Goal: Communication & Community: Answer question/provide support

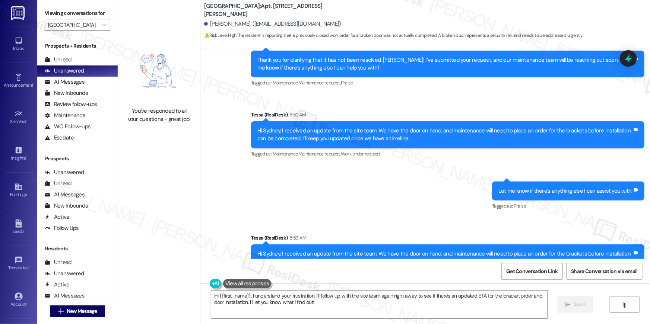
scroll to position [3643, 0]
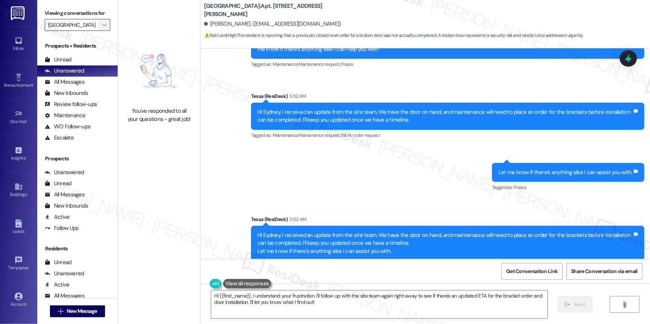
click at [102, 25] on span "" at bounding box center [104, 25] width 7 height 12
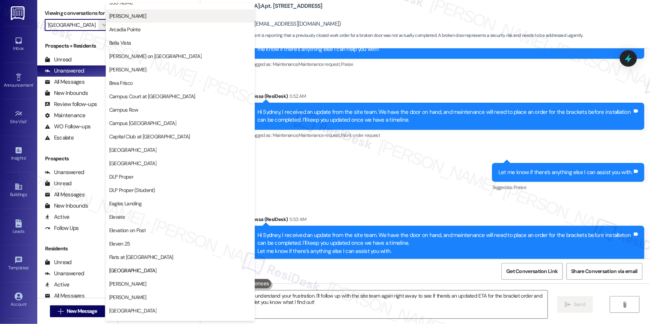
scroll to position [0, 0]
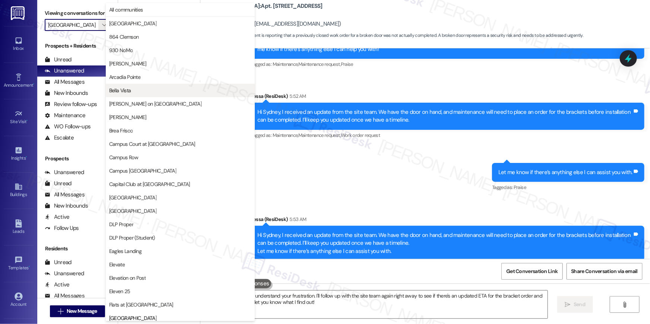
drag, startPoint x: 137, startPoint y: 129, endPoint x: 129, endPoint y: 89, distance: 40.8
click at [129, 89] on span "Bella Vista" at bounding box center [120, 90] width 22 height 7
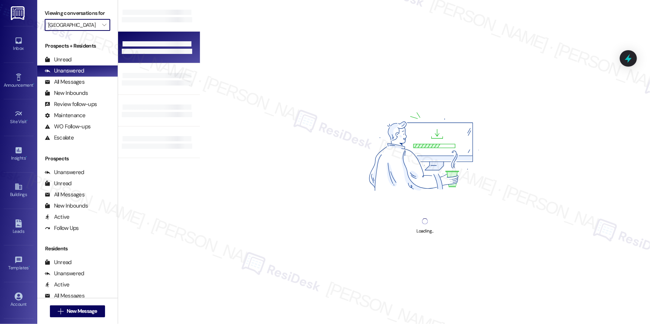
type input "Bella Vista"
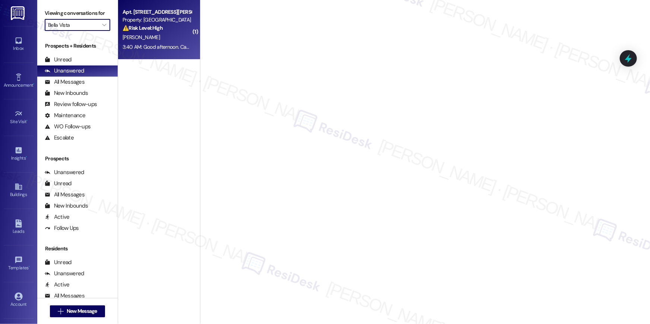
click at [155, 35] on div "R. Badilla" at bounding box center [157, 37] width 70 height 9
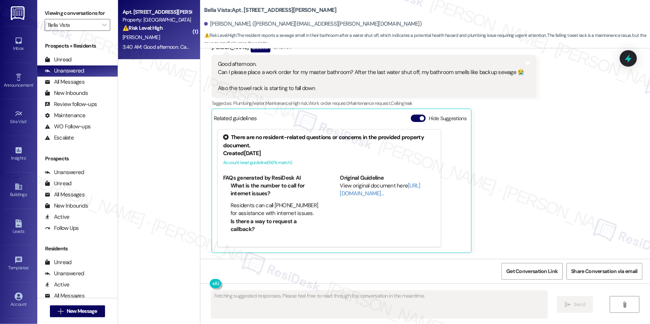
scroll to position [418, 0]
click at [573, 181] on div "Received via SMS Ronita Badilla Question 3:40 AM Good afternoon. Can I please p…" at bounding box center [425, 142] width 450 height 233
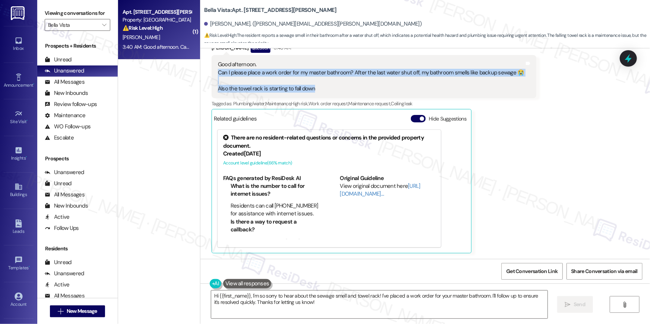
drag, startPoint x: 321, startPoint y: 90, endPoint x: 212, endPoint y: 72, distance: 110.6
click at [217, 72] on div "Good afternoon. Can I please place a work order for my master bathroom? After t…" at bounding box center [371, 77] width 308 height 32
copy div "Can I please place a work order for my master bathroom? After the last water sh…"
click at [299, 305] on textarea "Hi {{first_name}}, I'm so sorry to hear about the sewage smell and towel rack! …" at bounding box center [379, 305] width 336 height 28
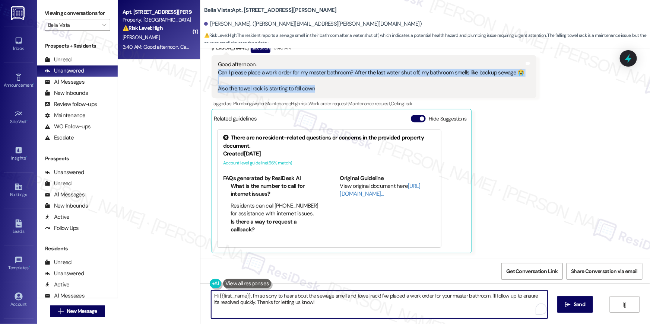
drag, startPoint x: 329, startPoint y: 302, endPoint x: 334, endPoint y: 301, distance: 4.5
click at [330, 302] on textarea "Hi {{first_name}}, I'm so sorry to hear about the sewage smell and towel rack! …" at bounding box center [379, 305] width 336 height 28
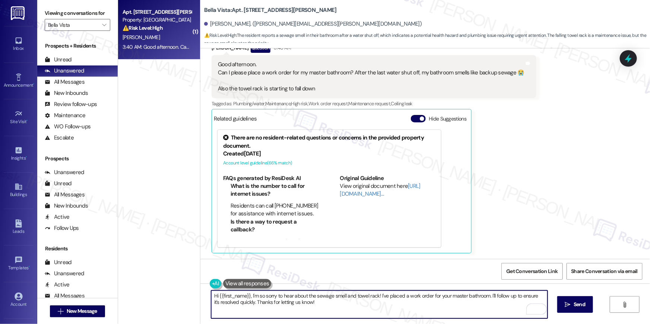
click at [359, 302] on textarea "Hi {{first_name}}, I'm so sorry to hear about the sewage smell and towel rack! …" at bounding box center [379, 305] width 336 height 28
drag, startPoint x: 374, startPoint y: 296, endPoint x: 426, endPoint y: 296, distance: 52.1
click at [426, 296] on textarea "Hi {{first_name}}, I'm so sorry to hear about the sewage smell and towel rack! …" at bounding box center [377, 305] width 336 height 28
drag, startPoint x: 397, startPoint y: 300, endPoint x: 384, endPoint y: 298, distance: 12.9
click at [395, 300] on textarea "Hi {{first_name}}, I'm so sorry to hear about the sewage smell and towel rack! …" at bounding box center [377, 305] width 336 height 28
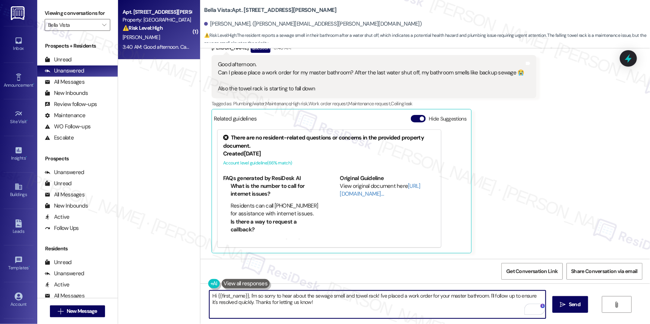
click at [374, 296] on textarea "Hi {{first_name}}, I'm so sorry to hear about the sewage smell and towel rack! …" at bounding box center [377, 305] width 336 height 28
click at [399, 296] on textarea "Hi {{first_name}}, I'm so sorry to hear about the sewage smell and towel rack! …" at bounding box center [377, 305] width 336 height 28
type textarea "Hi {{first_name}}, I'm so sorry to hear about the sewage smell and towel rack! …"
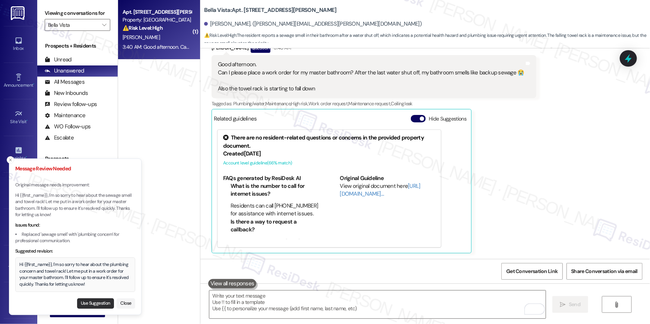
click at [98, 301] on button "Use Suggestion" at bounding box center [95, 304] width 37 height 10
type textarea "Hi {{first_name}}, I'm so sorry to hear about the plumbing concern and towel ra…"
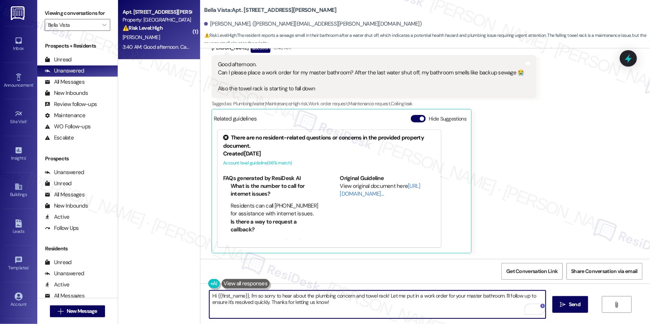
click at [419, 308] on textarea "Hi {{first_name}}, I'm so sorry to hear about the plumbing concern and towel ra…" at bounding box center [377, 305] width 336 height 28
click at [575, 305] on span "Send" at bounding box center [575, 305] width 12 height 8
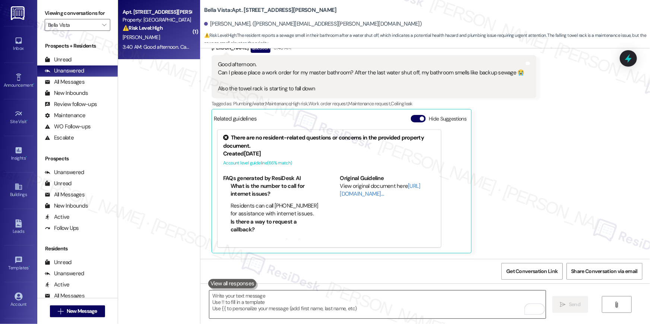
click at [417, 309] on textarea "To enrich screen reader interactions, please activate Accessibility in Grammarl…" at bounding box center [377, 305] width 336 height 28
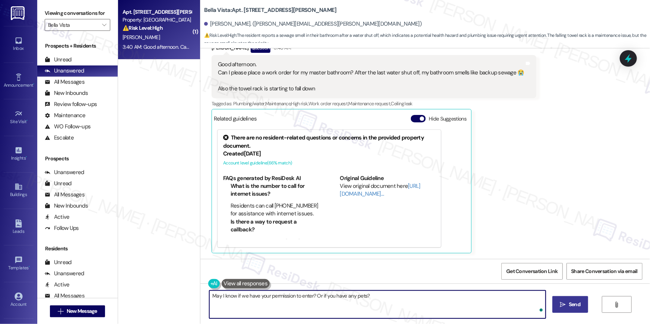
type textarea "May I know if we have your permission to enter? Or if you have any pets?"
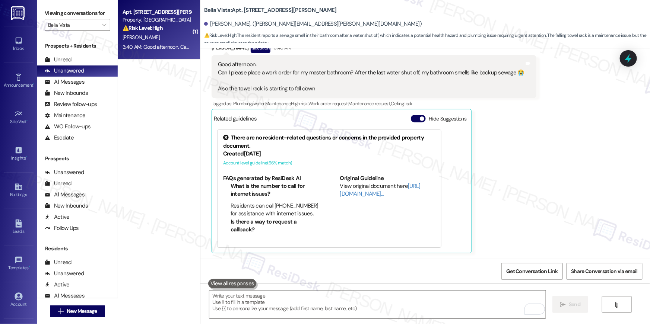
click at [567, 110] on div "Received via SMS Ronita Badilla Question 3:40 AM Good afternoon. Can I please p…" at bounding box center [425, 142] width 450 height 233
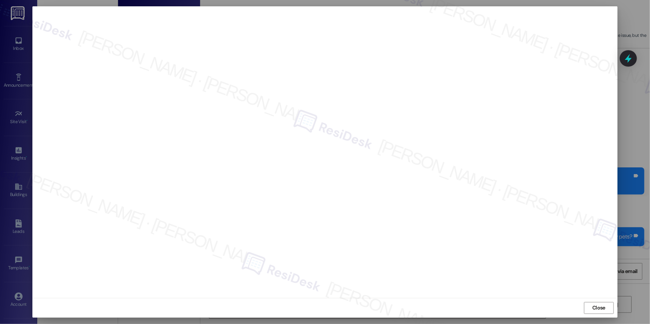
scroll to position [581, 0]
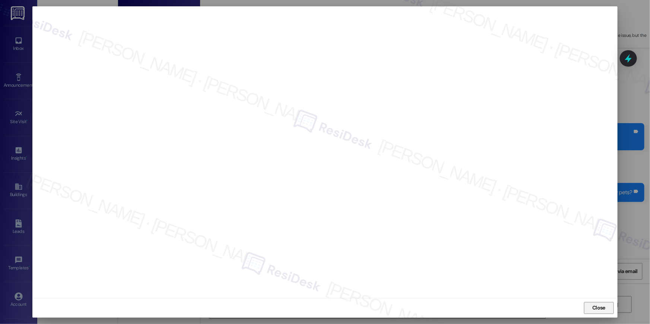
click at [599, 307] on span "Close" at bounding box center [598, 308] width 13 height 8
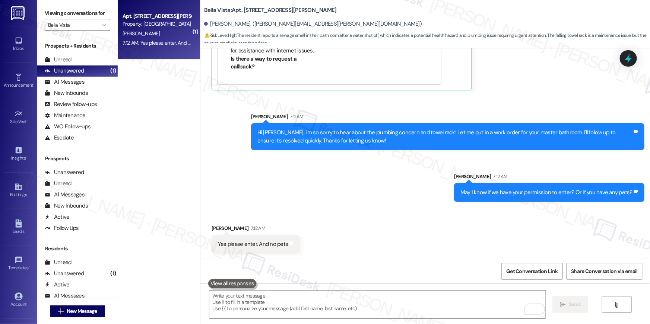
scroll to position [581, 0]
click at [362, 302] on textarea "To enrich screen reader interactions, please activate Accessibility in Grammarl…" at bounding box center [377, 305] width 336 height 28
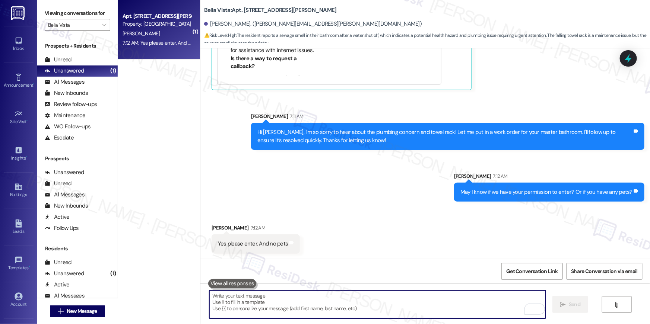
click at [362, 302] on textarea "To enrich screen reader interactions, please activate Accessibility in Grammarl…" at bounding box center [377, 305] width 336 height 28
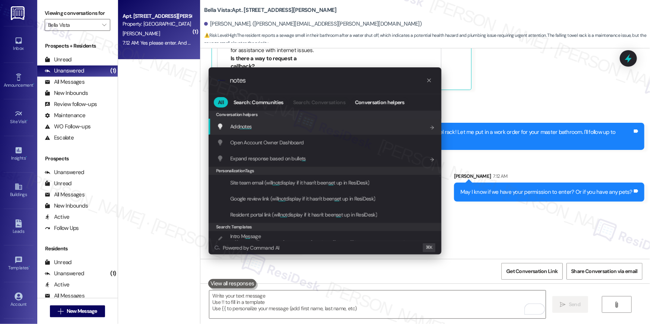
type input "notes"
click at [313, 131] on div "Add notes Add shortcut" at bounding box center [325, 127] width 233 height 16
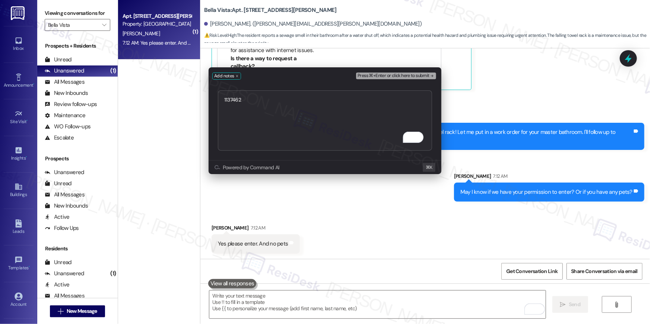
click at [225, 101] on textarea "1137462" at bounding box center [325, 121] width 214 height 60
type textarea "Bathroom 1137462"
click at [382, 78] on span "Press ⌘+Enter or click here to submit" at bounding box center [394, 75] width 72 height 5
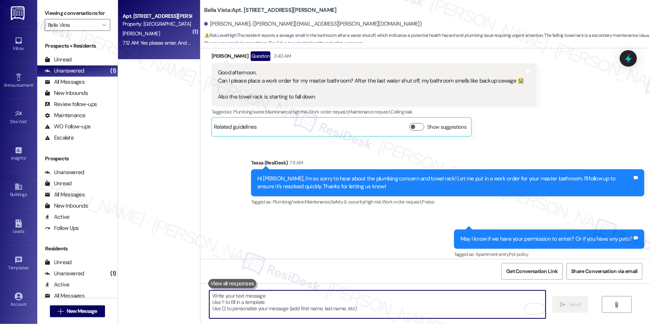
scroll to position [543, 0]
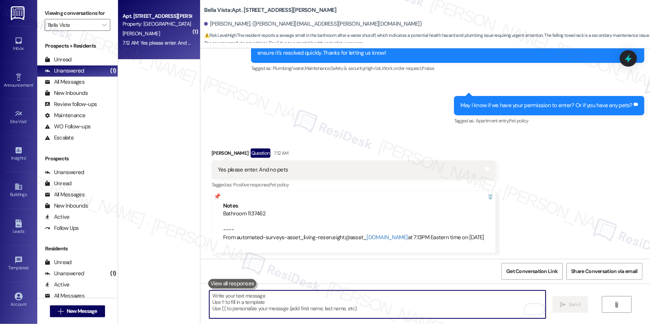
click at [406, 303] on textarea "To enrich screen reader interactions, please activate Accessibility in Grammarl…" at bounding box center [377, 305] width 336 height 28
paste textarea "Thank you, {{first_name}}! I’ve submitted your request, and our maintenance tea…"
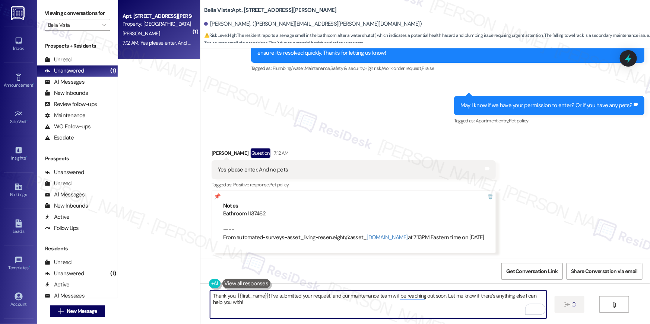
type textarea "Thank you, {{first_name}}! I’ve submitted your request, and our maintenance tea…"
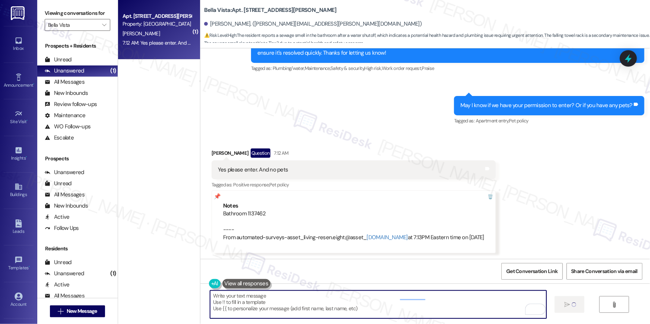
click at [244, 213] on div "Bathroom 1137462 ---- From automated-surveys-asset_living-resen.eight@asset_ li…" at bounding box center [353, 226] width 261 height 32
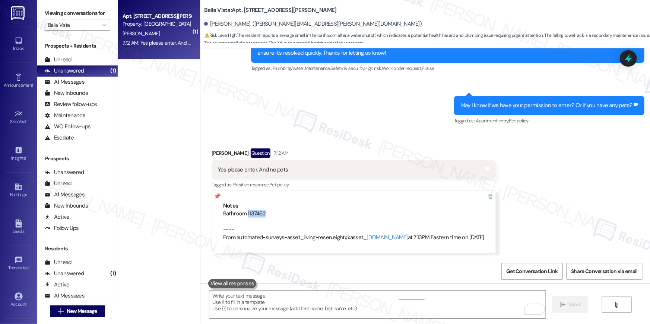
click at [244, 213] on div "Bathroom 1137462 ---- From automated-surveys-asset_living-resen.eight@asset_ li…" at bounding box center [353, 226] width 261 height 32
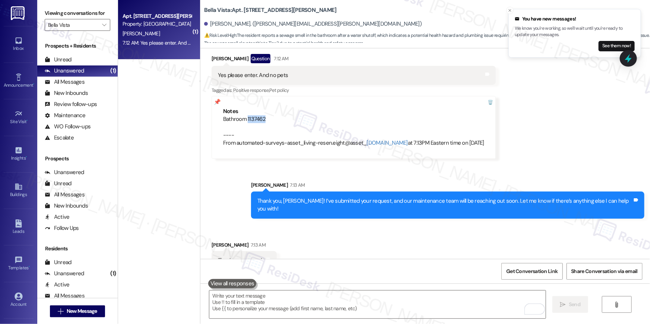
scroll to position [647, 0]
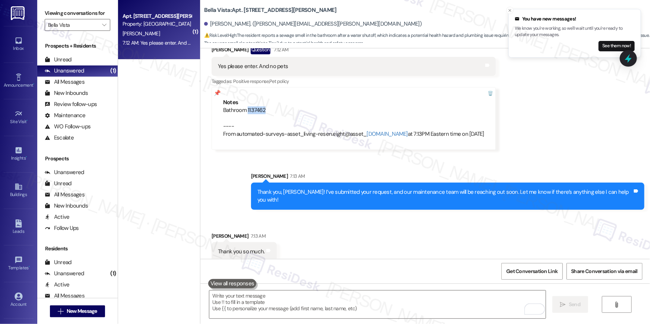
copy div "1137462"
click at [330, 311] on textarea "To enrich screen reader interactions, please activate Accessibility in Grammarl…" at bounding box center [377, 305] width 336 height 28
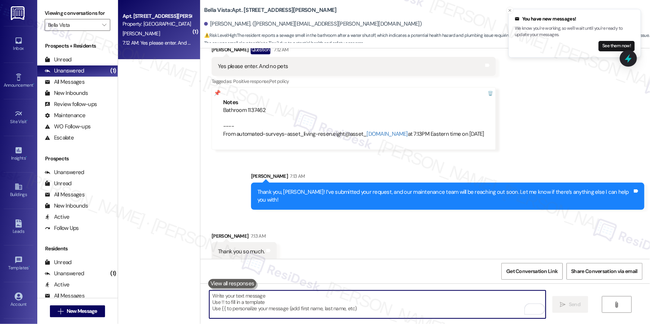
click at [330, 311] on textarea "To enrich screen reader interactions, please activate Accessibility in Grammarl…" at bounding box center [377, 305] width 336 height 28
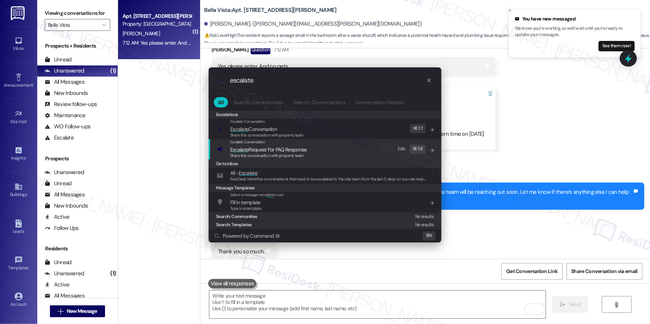
type input "escalate"
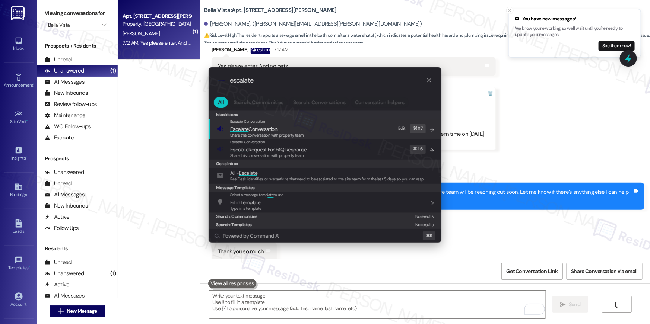
click at [276, 135] on span "Share this conversation with property team" at bounding box center [267, 135] width 74 height 5
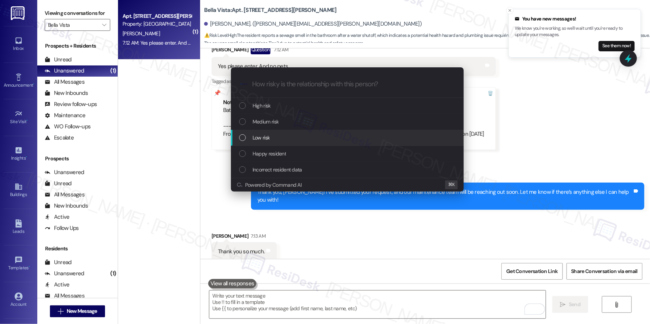
click at [286, 135] on div "Low risk" at bounding box center [348, 138] width 218 height 8
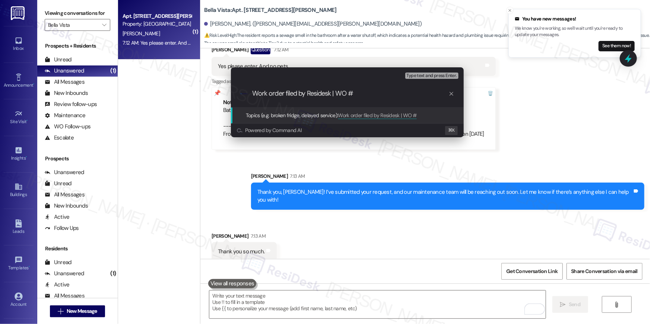
paste input "1137462"
type input "Work order filed by Residesk | WO # 1137462"
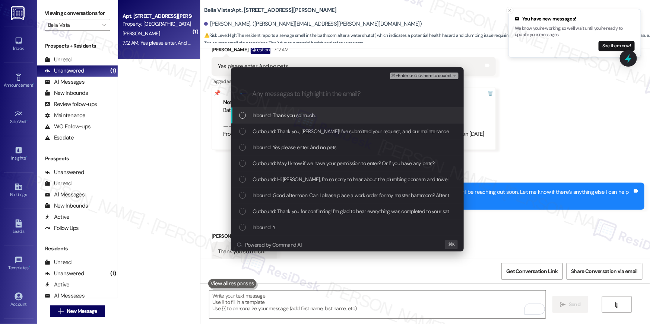
click at [241, 116] on div "List of options" at bounding box center [242, 115] width 7 height 7
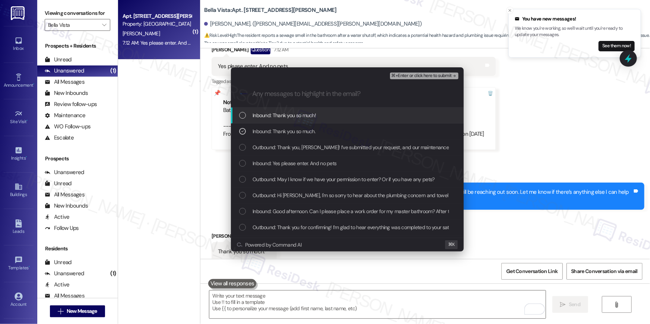
drag, startPoint x: 241, startPoint y: 122, endPoint x: 245, endPoint y: 142, distance: 20.3
click at [241, 122] on div "Inbound: Thank you so much!" at bounding box center [347, 116] width 233 height 16
click at [242, 115] on icon "List of options" at bounding box center [242, 115] width 5 height 5
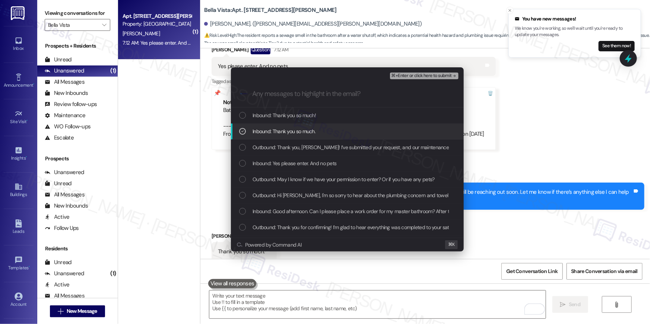
click at [242, 130] on icon "List of options" at bounding box center [242, 131] width 5 height 5
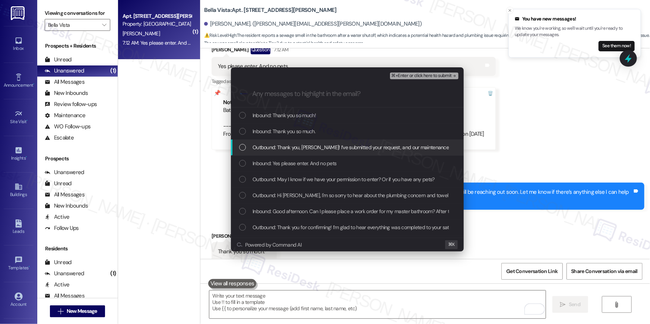
click at [239, 144] on div "Outbound: Thank you, Ronita! I’ve submitted your request, and our maintenance t…" at bounding box center [348, 147] width 218 height 8
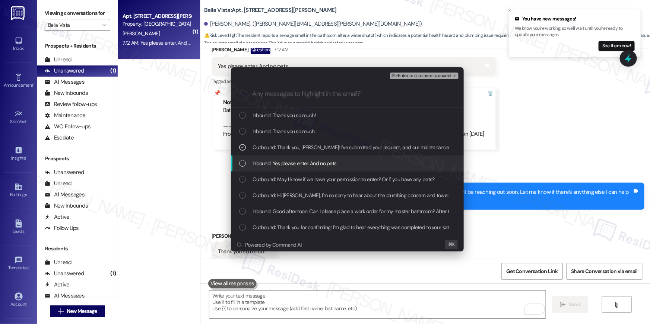
click at [240, 158] on div "Inbound: Yes please enter. And no pets" at bounding box center [347, 164] width 233 height 16
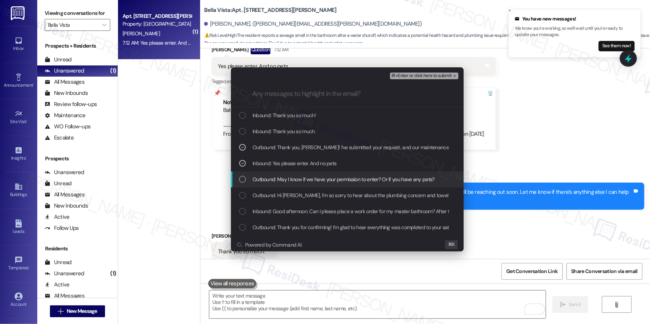
drag, startPoint x: 239, startPoint y: 177, endPoint x: 240, endPoint y: 196, distance: 18.3
click at [239, 178] on div "List of options" at bounding box center [242, 179] width 7 height 7
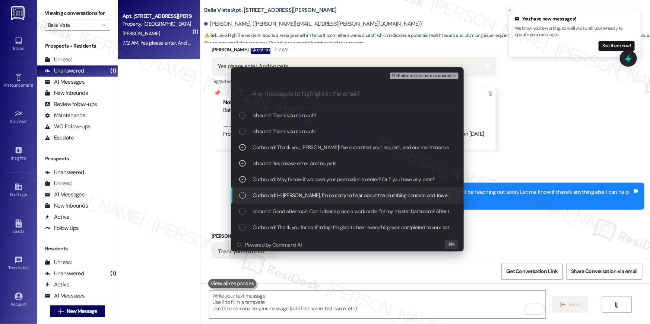
click at [241, 197] on div "List of options" at bounding box center [242, 195] width 7 height 7
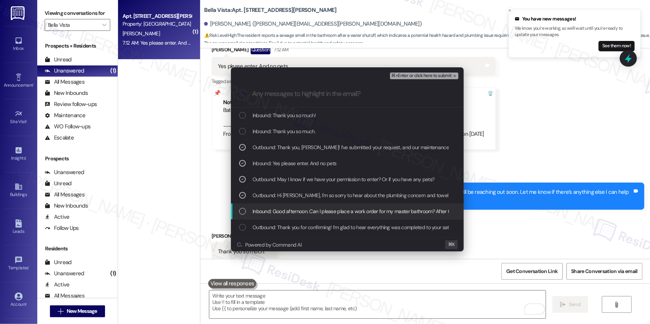
click at [240, 213] on div "List of options" at bounding box center [242, 211] width 7 height 7
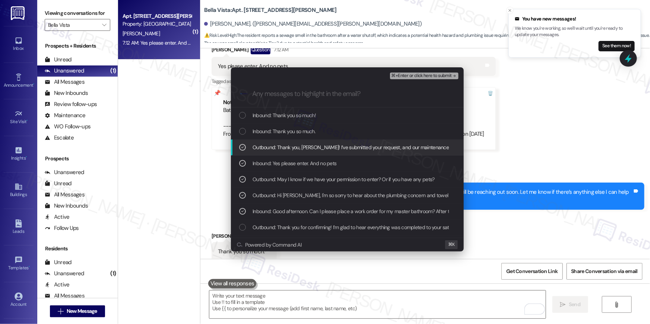
click at [424, 77] on span "⌘+Enter or click here to submit" at bounding box center [421, 75] width 60 height 5
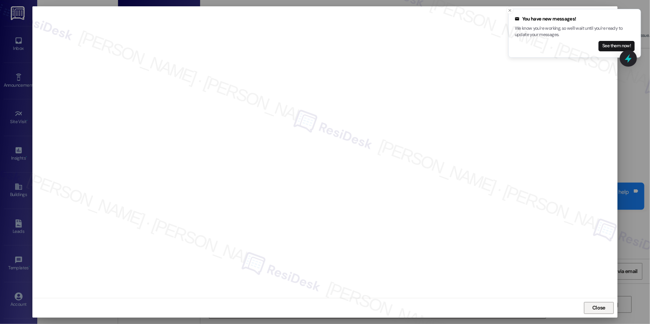
click at [602, 306] on span "Close" at bounding box center [598, 308] width 13 height 8
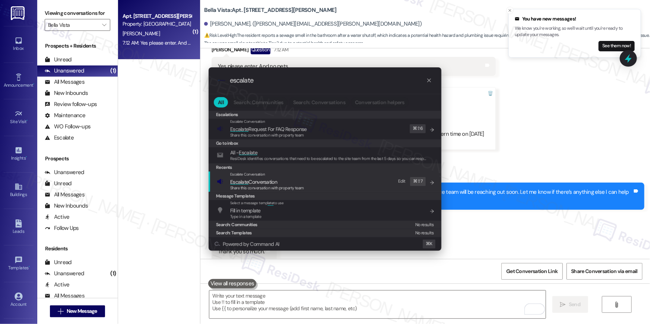
type input "escalate"
click at [315, 190] on div "Escalate Conversation Escalate Conversation Share this conversation with proper…" at bounding box center [326, 182] width 218 height 20
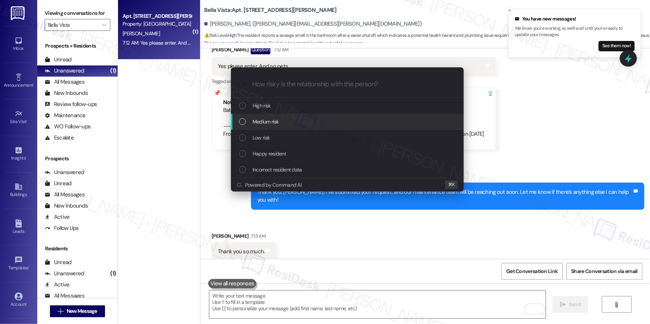
click at [262, 123] on span "Medium risk" at bounding box center [266, 122] width 26 height 8
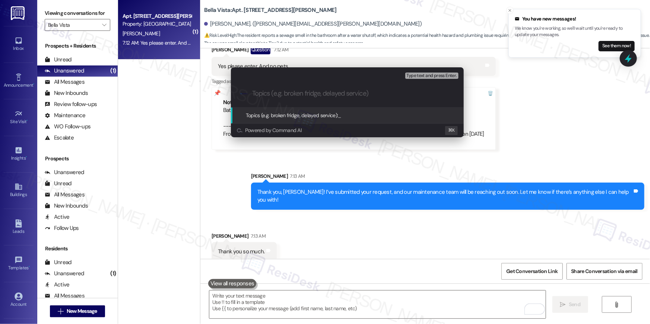
paste input "Work order filed by Residesk | WO # 1137462"
type input "Work order filed by Residesk | WO # 1137462"
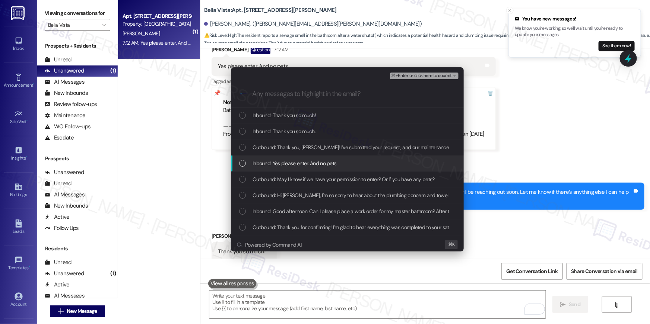
drag, startPoint x: 242, startPoint y: 162, endPoint x: 245, endPoint y: 183, distance: 21.2
click at [242, 162] on div "List of options" at bounding box center [242, 163] width 7 height 7
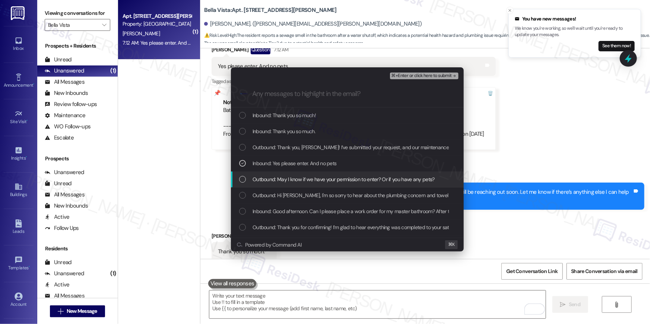
click at [245, 183] on div "Outbound: May I know if we have your permission to enter? Or if you have any pe…" at bounding box center [348, 179] width 218 height 8
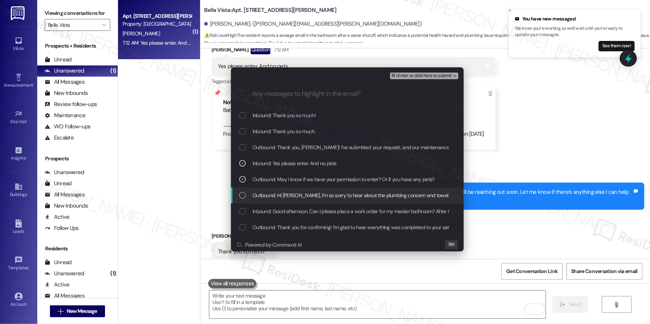
click at [244, 197] on div "List of options" at bounding box center [242, 195] width 7 height 7
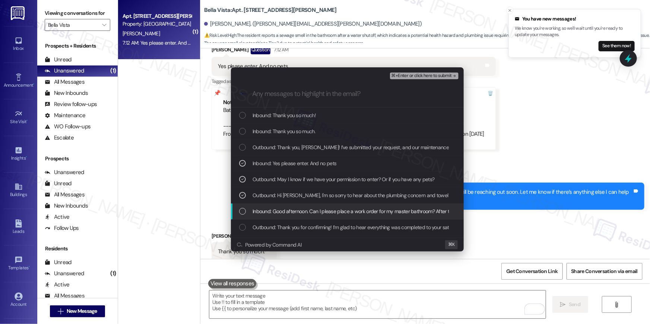
click at [242, 215] on div "List of options" at bounding box center [242, 211] width 7 height 7
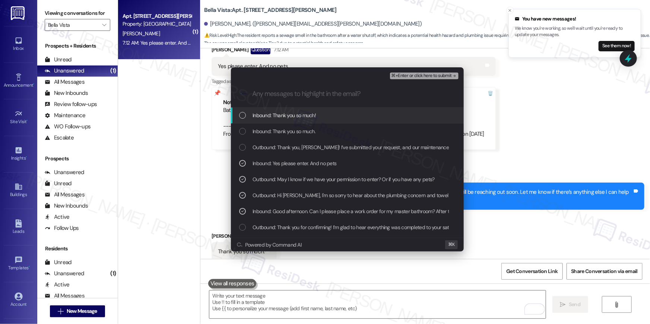
click at [413, 74] on span "⌘+Enter or click here to submit" at bounding box center [421, 75] width 60 height 5
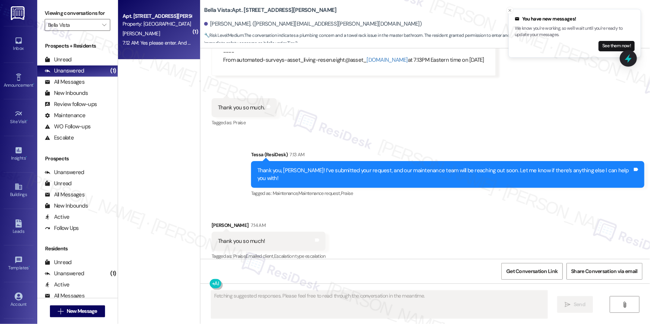
scroll to position [721, 0]
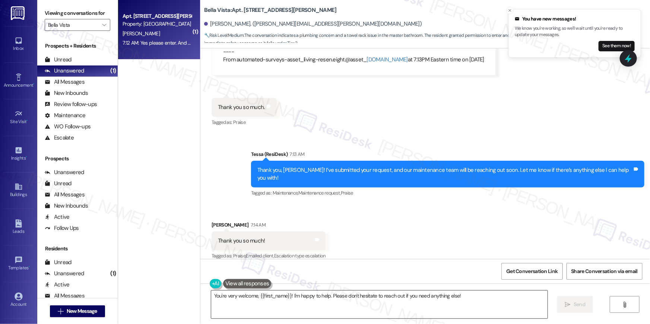
click at [412, 314] on textarea "You're very welcome, {{first_name}}! I'm happy to help. Please don't hesitate t…" at bounding box center [379, 305] width 336 height 28
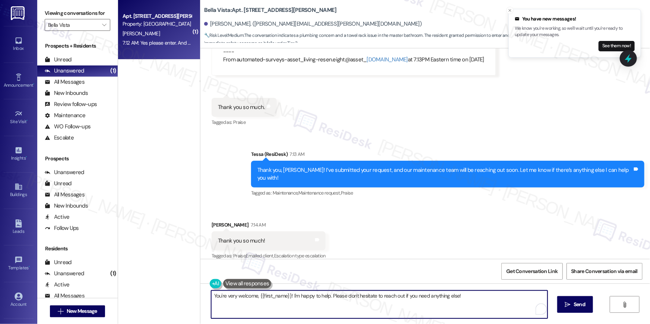
click at [412, 314] on textarea "You're very welcome, {{first_name}}! I'm happy to help. Please don't hesitate t…" at bounding box center [379, 305] width 336 height 28
click at [434, 298] on textarea "You're very welcome, {{first_name}}! I'm happy to help. Please don't hesitate t…" at bounding box center [377, 305] width 336 height 28
drag, startPoint x: 460, startPoint y: 294, endPoint x: 325, endPoint y: 296, distance: 135.2
click at [325, 296] on textarea "You're very welcome, {{first_name}}! I'm happy to help. Please don't hesitate t…" at bounding box center [377, 305] width 336 height 28
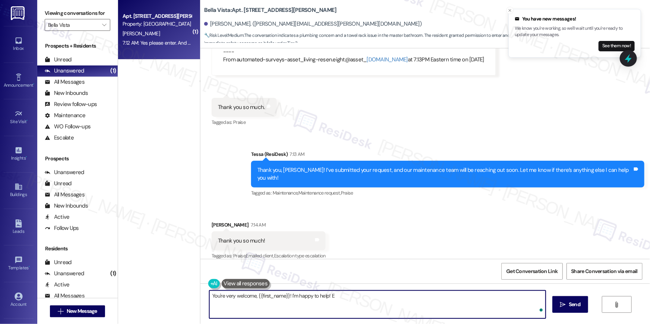
type textarea "You're very welcome, {{first_name}}! I'm happy to help!"
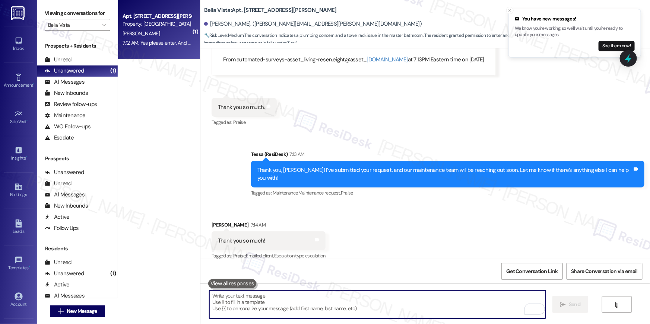
scroll to position [721, 0]
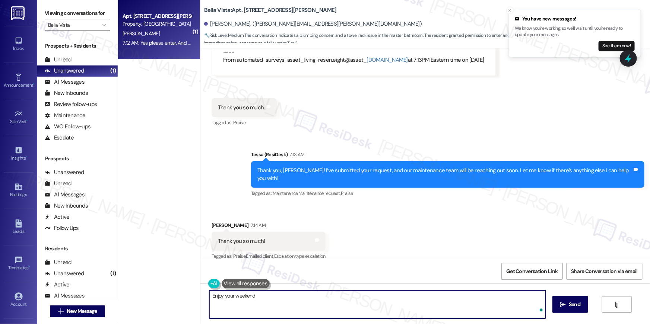
type textarea "Enjoy your weekend!"
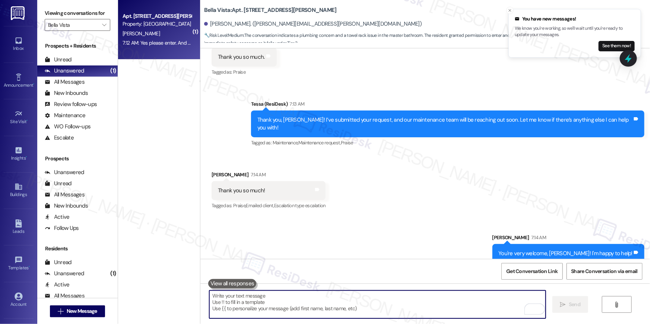
scroll to position [825, 0]
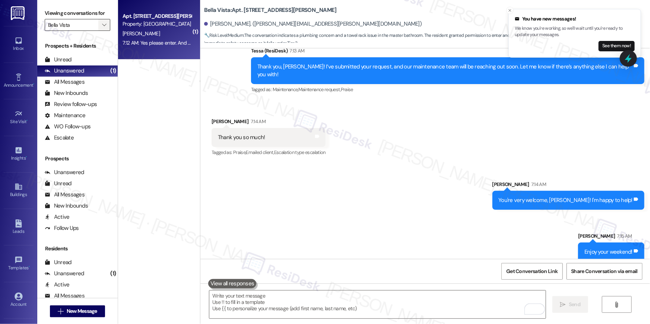
click at [98, 28] on button "" at bounding box center [104, 25] width 12 height 12
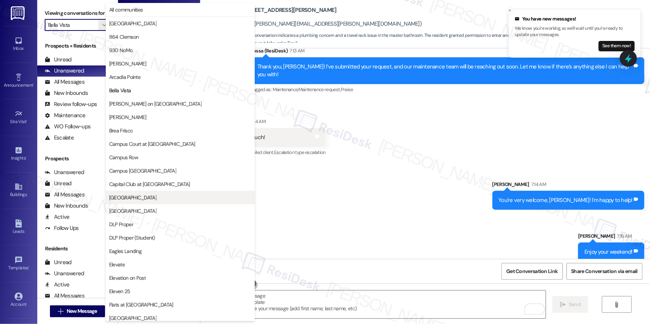
click at [140, 198] on span "[GEOGRAPHIC_DATA]" at bounding box center [132, 197] width 47 height 7
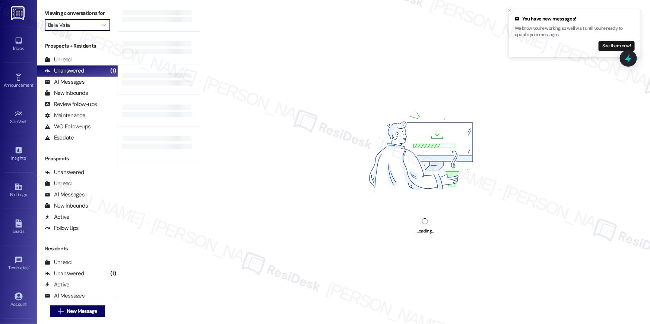
type input "[GEOGRAPHIC_DATA]"
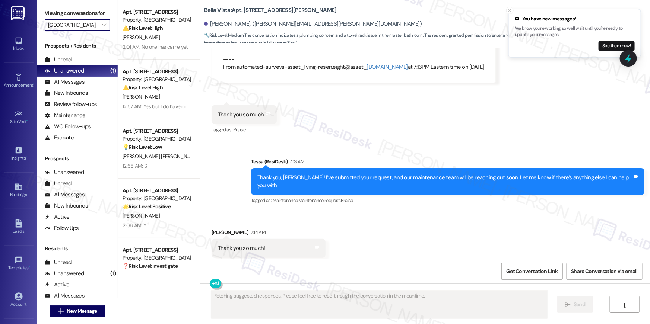
scroll to position [721, 0]
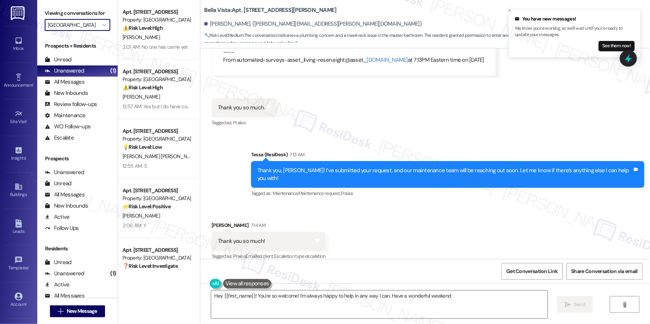
type textarea "Hey {{first_name}}! You're so welcome! I'm always happy to help in any way I ca…"
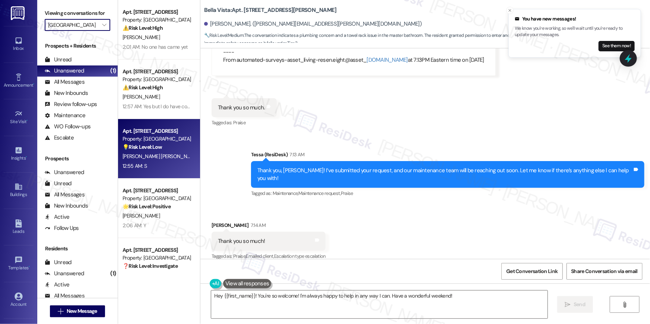
scroll to position [723, 0]
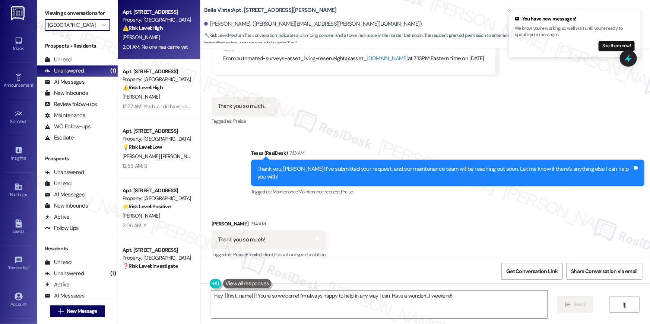
click at [139, 58] on div "Apt. 10A15, 8200 Bridge Blvd SW Property: Crescent Ridge ⚠️ Risk Level: High Th…" at bounding box center [159, 30] width 82 height 60
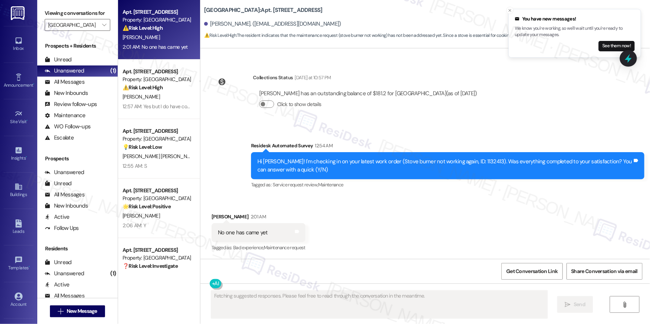
scroll to position [191, 0]
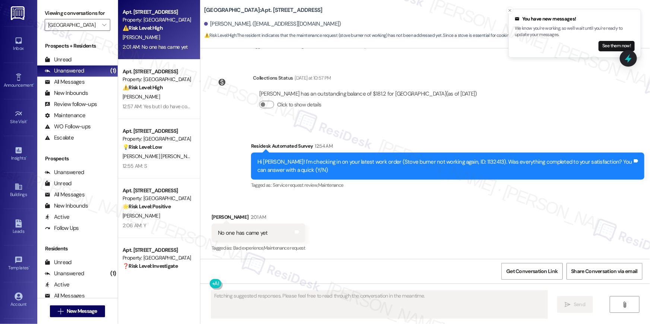
click at [139, 56] on div "Apt. 10A15, 8200 Bridge Blvd SW Property: Crescent Ridge ⚠️ Risk Level: High Th…" at bounding box center [159, 30] width 82 height 60
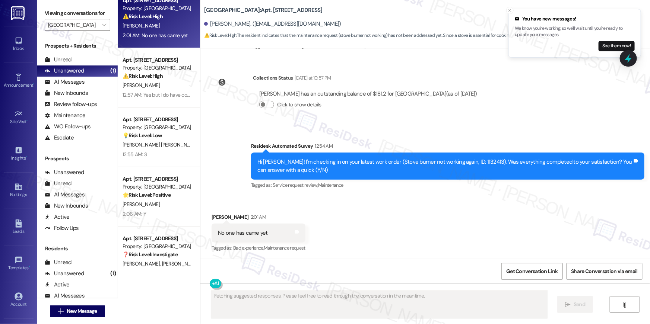
scroll to position [26, 0]
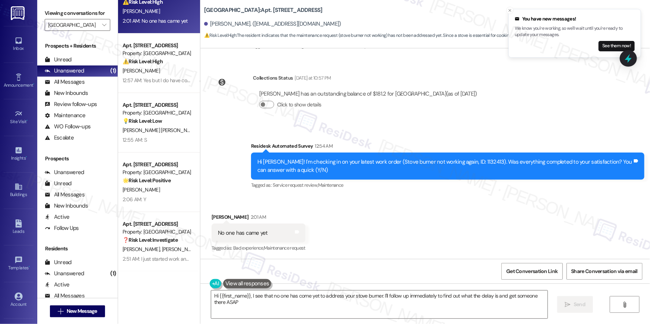
type textarea "Hi {{first_name}}, I see that no one has come yet to address your stove burner.…"
click at [461, 162] on div "Hi Mario! I'm checking in on your latest work order (Stove burner not working a…" at bounding box center [444, 166] width 375 height 16
copy div "1132413"
click at [499, 217] on div "Received via SMS Mario Arvizu 2:01 AM No one has came yet Tags and notes Tagged…" at bounding box center [425, 228] width 450 height 63
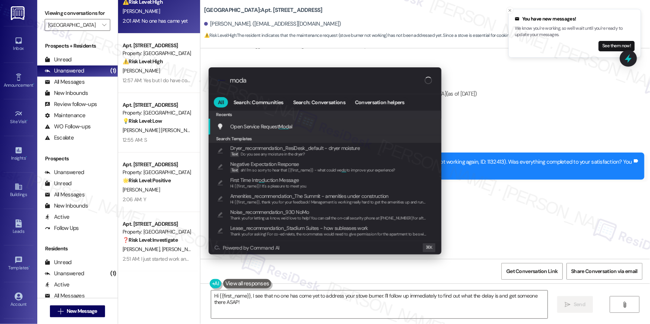
type input "modal"
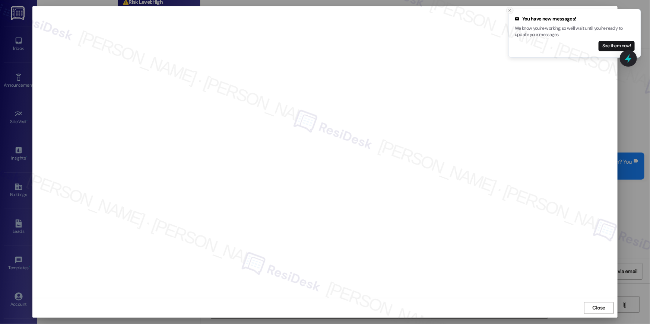
click at [508, 11] on icon "Close toast" at bounding box center [510, 10] width 4 height 4
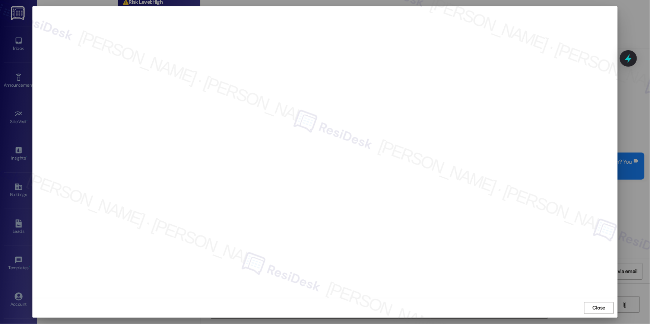
click at [598, 309] on span "Close" at bounding box center [598, 308] width 13 height 8
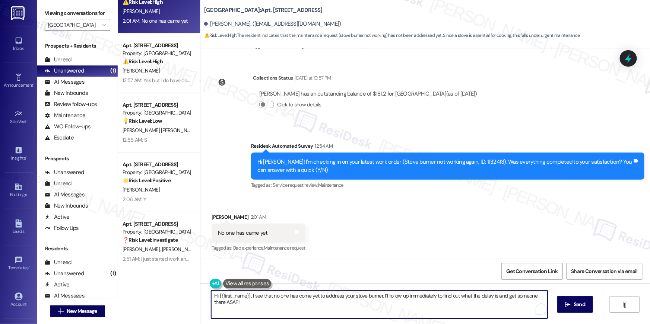
click at [293, 303] on textarea "Hi {{first_name}}, I see that no one has come yet to address your stove burner.…" at bounding box center [379, 305] width 336 height 28
click at [306, 304] on textarea "Hi {{first_name}}, I see that no one has come yet to address your stove burner.…" at bounding box center [379, 305] width 336 height 28
click at [354, 305] on textarea "Hi {{first_name}}, I see that no one has come yet to address your stove burner.…" at bounding box center [379, 305] width 336 height 28
click at [381, 299] on textarea "Hi {{first_name}}, I see that no one has come yet to address your stove burner.…" at bounding box center [379, 305] width 336 height 28
click at [466, 299] on textarea "Hi {{first_name}}, I see that no one has come yet to address your stove burner.…" at bounding box center [379, 305] width 336 height 28
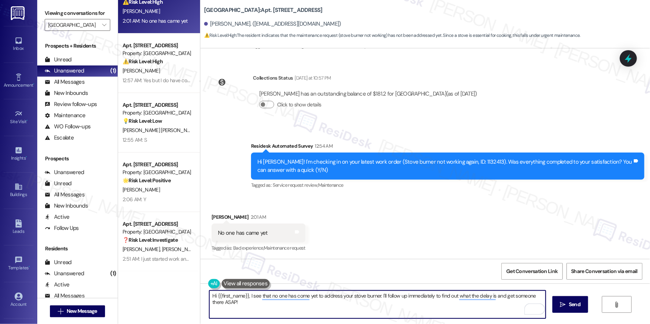
click at [225, 301] on textarea "Hi {{first_name}}, I see that no one has come yet to address your stove burner.…" at bounding box center [377, 305] width 336 height 28
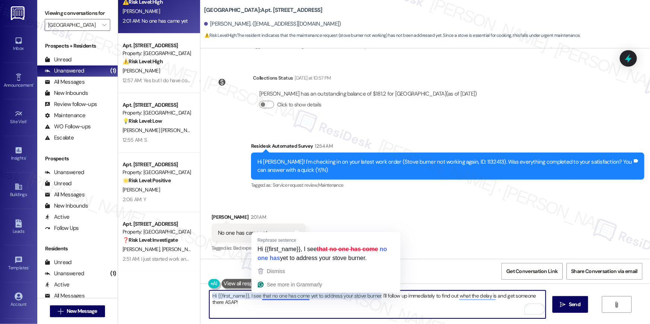
type textarea "Hi {{first_name}}, I see that no one has come yet to address your stove burner.…"
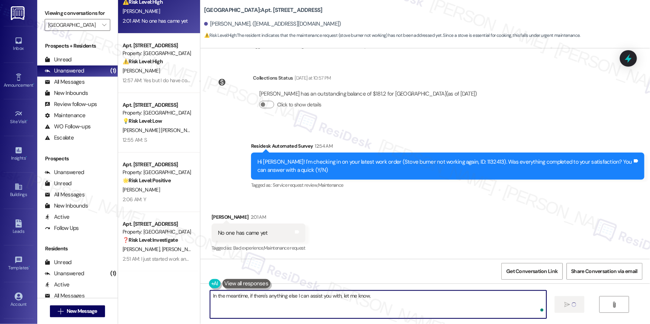
type textarea "In the meantime, if there's anything else I can assist you with, let me know."
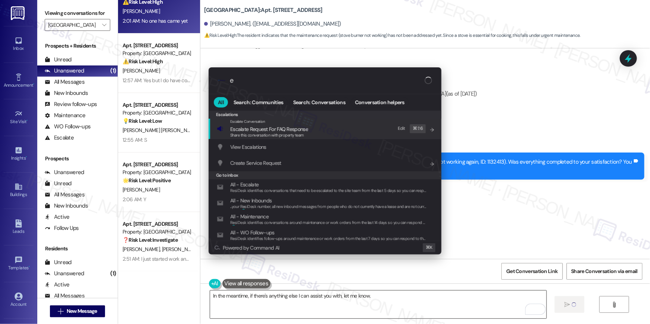
type input "es"
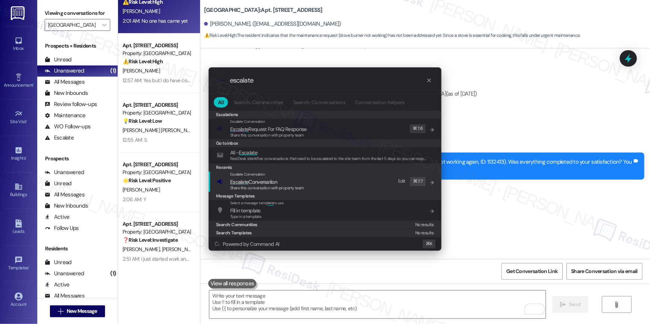
type input "escalate"
click at [263, 184] on span "Escalate Conversation" at bounding box center [253, 182] width 47 height 7
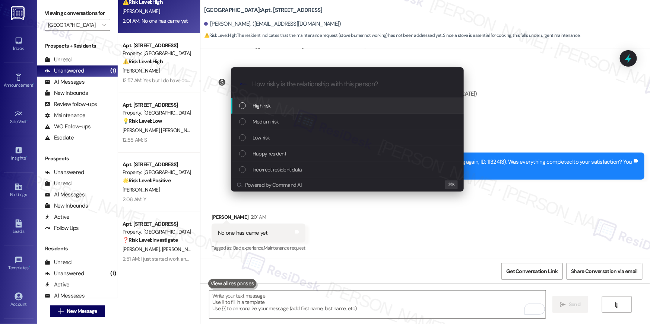
click at [547, 92] on div "Escalate Conversation How risky is the relationship with this person? Topics (e…" at bounding box center [325, 162] width 650 height 324
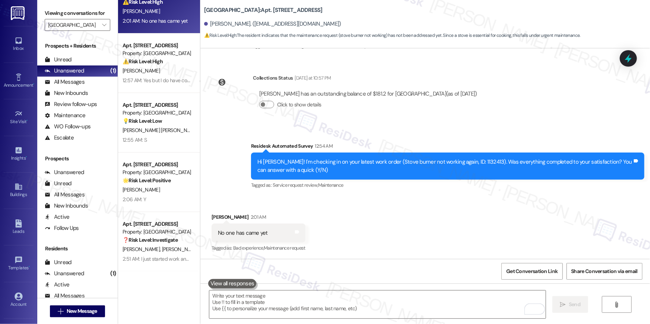
click at [458, 162] on div "Hi Mario! I'm checking in on your latest work order (Stove burner not working a…" at bounding box center [444, 166] width 375 height 16
copy div "1132413"
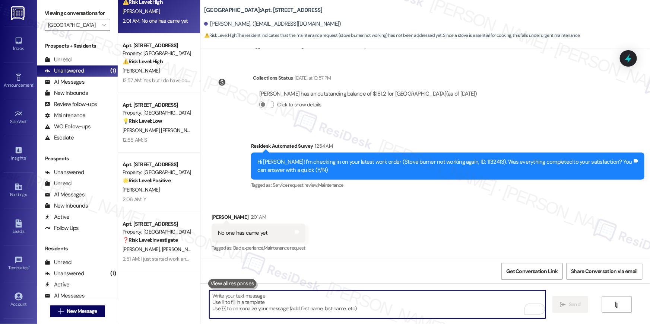
drag, startPoint x: 419, startPoint y: 304, endPoint x: 440, endPoint y: 300, distance: 21.3
click at [420, 304] on textarea "To enrich screen reader interactions, please activate Accessibility in Grammarl…" at bounding box center [377, 305] width 336 height 28
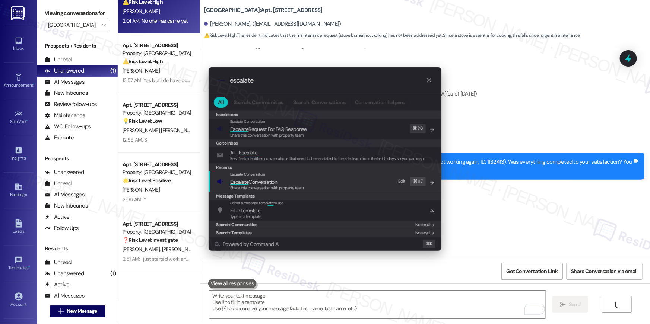
type input "escalate"
click at [303, 186] on span "Share this conversation with property team" at bounding box center [267, 187] width 74 height 5
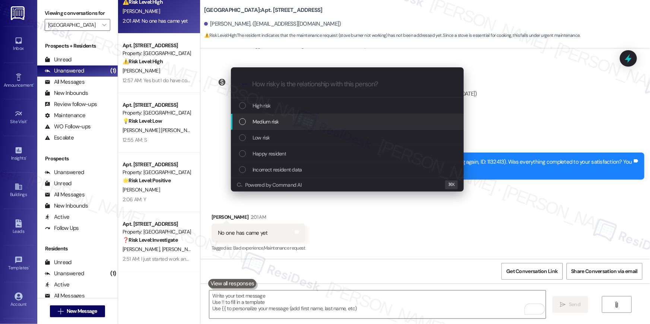
click at [276, 123] on span "Medium risk" at bounding box center [266, 122] width 26 height 8
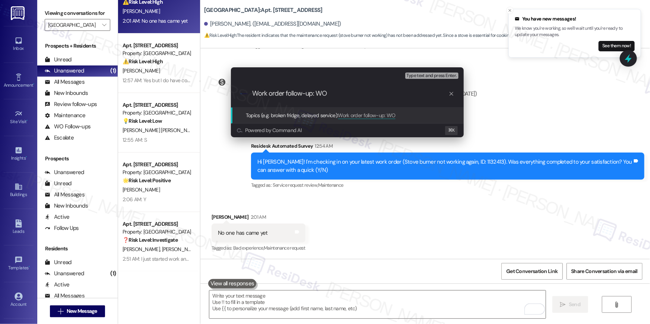
paste input "1132413"
drag, startPoint x: 352, startPoint y: 93, endPoint x: 421, endPoint y: 95, distance: 68.9
click at [421, 95] on input "Work order follow-up: WO 1132413 - No one has showed up" at bounding box center [350, 94] width 196 height 8
type input "Work order follow-up: WO 1132413 - Maintenance team is no-show"
click at [351, 93] on input "Work order follow-up: WO 1132413 - Maintenance team is no-show" at bounding box center [350, 94] width 196 height 8
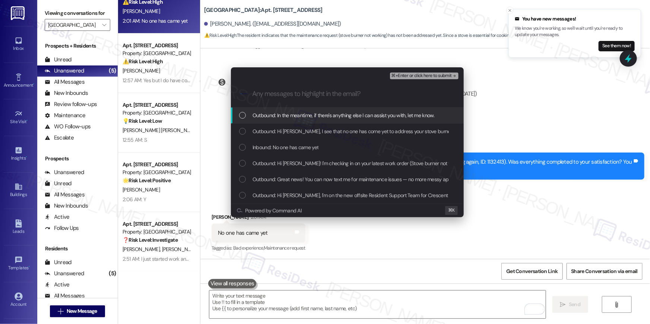
click at [349, 115] on span "Outbound: In the meantime, if there's anything else I can assist you with, let …" at bounding box center [344, 115] width 182 height 8
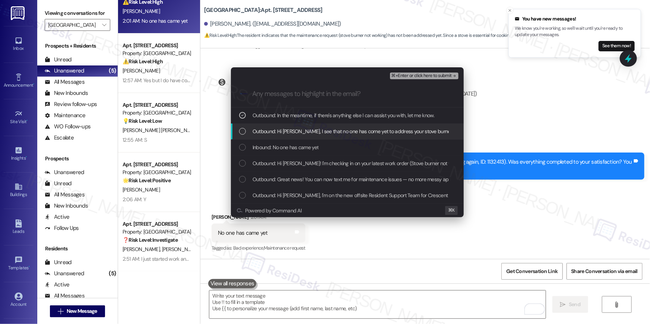
drag, startPoint x: 344, startPoint y: 130, endPoint x: 342, endPoint y: 145, distance: 14.6
click at [344, 130] on span "Outbound: Hi Mario, I see that no one has come yet to address your stove burner…" at bounding box center [437, 131] width 368 height 8
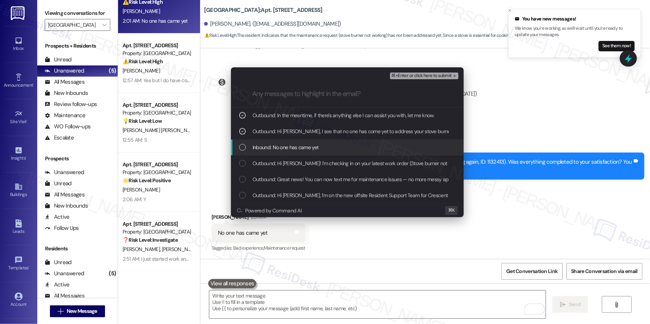
click at [340, 146] on div "Inbound: No one has came yet" at bounding box center [348, 147] width 218 height 8
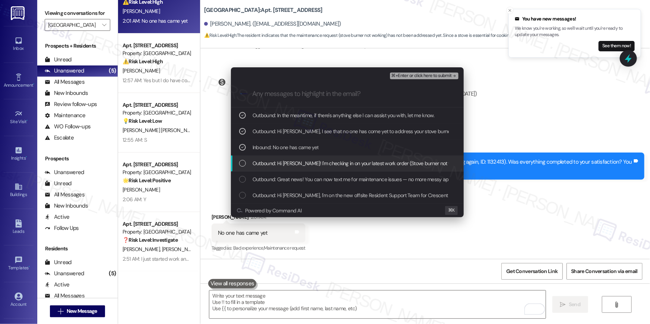
click at [342, 165] on span "Outbound: Hi Mario! I'm checking in on your latest work order (Stove burner not…" at bounding box center [468, 163] width 431 height 8
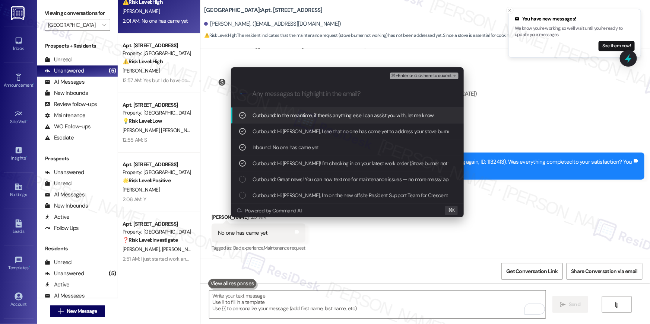
click at [422, 76] on span "⌘+Enter or click here to submit" at bounding box center [421, 75] width 60 height 5
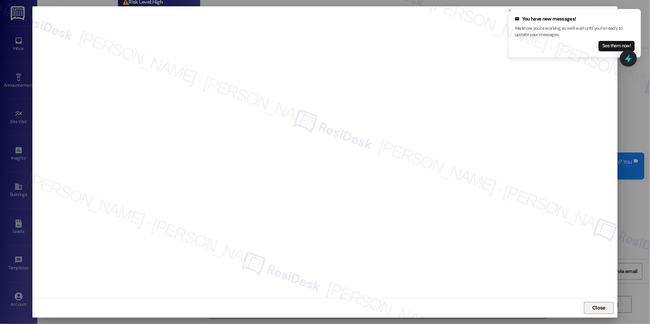
click at [602, 312] on span "Close" at bounding box center [599, 308] width 16 height 11
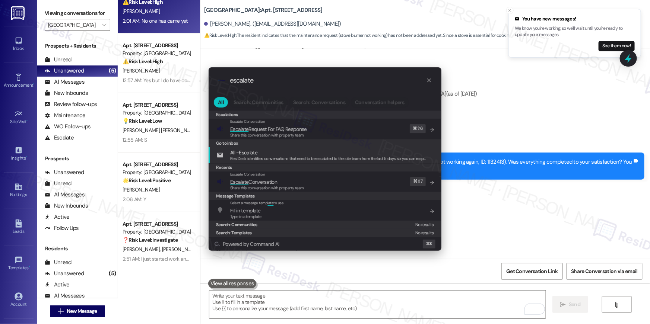
type input "escalate"
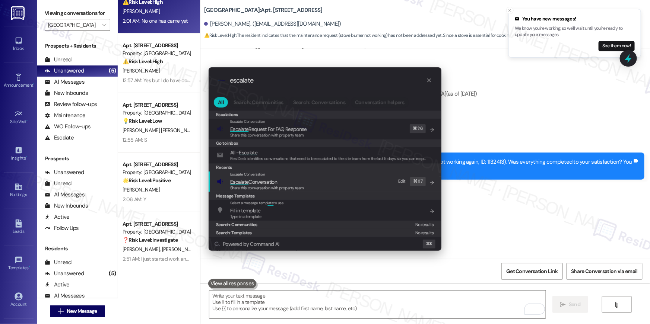
click at [318, 178] on div "Escalate Conversation Escalate Conversation Share this conversation with proper…" at bounding box center [326, 182] width 218 height 20
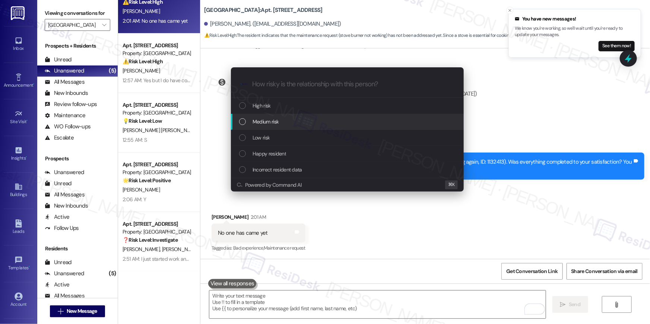
click at [277, 124] on span "Medium risk" at bounding box center [266, 122] width 26 height 8
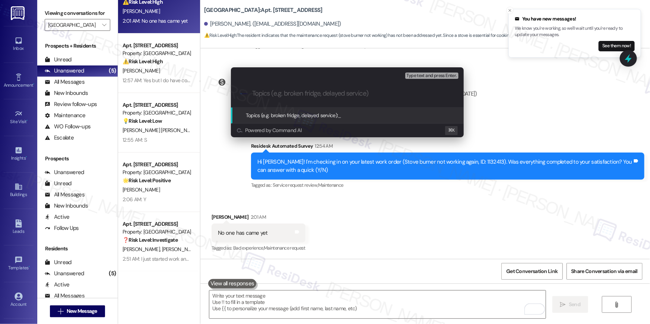
paste input "Work order follow-up: WO 1132413 - Maintenance team is no-show"
type input "Work order follow-up: WO 1132413 - Maintenance team is no-show"
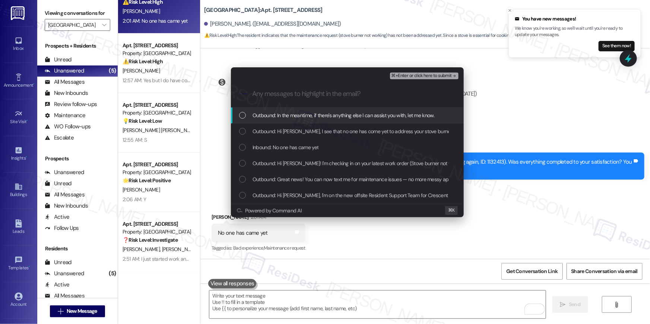
drag, startPoint x: 246, startPoint y: 116, endPoint x: 243, endPoint y: 136, distance: 19.9
click at [245, 116] on div "Outbound: In the meantime, if there's anything else I can assist you with, let …" at bounding box center [348, 115] width 218 height 8
click at [243, 134] on div "List of options" at bounding box center [242, 131] width 7 height 7
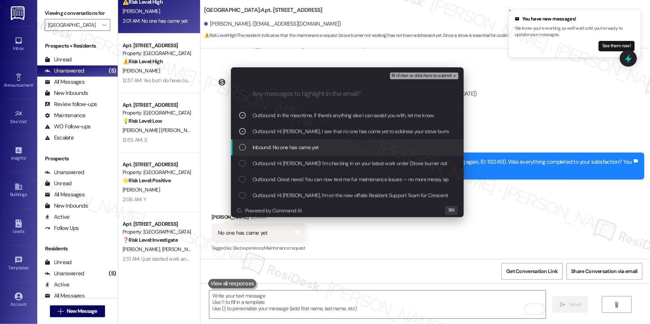
click at [243, 151] on div "Inbound: No one has came yet" at bounding box center [348, 147] width 218 height 8
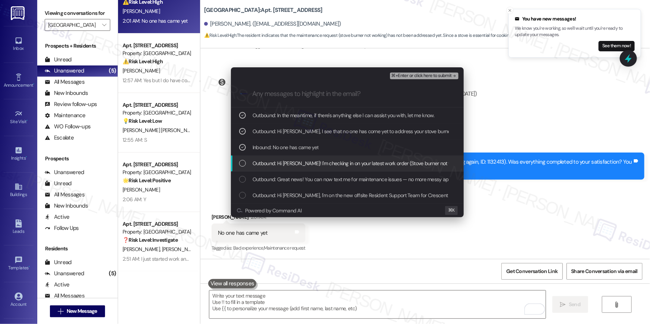
click at [231, 161] on div "Outbound: Hi Mario! I'm checking in on your latest work order (Stove burner not…" at bounding box center [347, 164] width 233 height 16
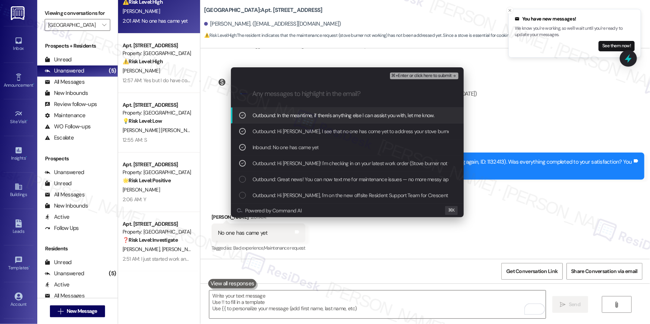
click at [415, 74] on span "⌘+Enter or click here to submit" at bounding box center [421, 75] width 60 height 5
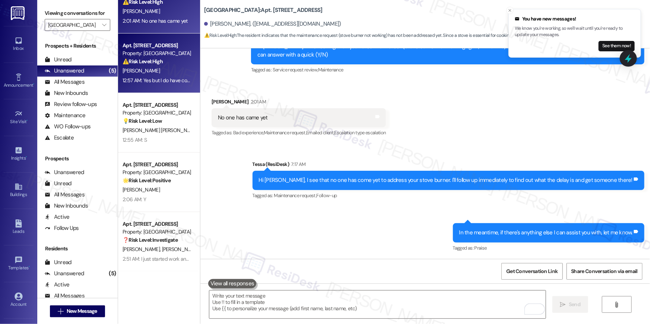
click at [151, 71] on div "J. Haughney" at bounding box center [157, 70] width 70 height 9
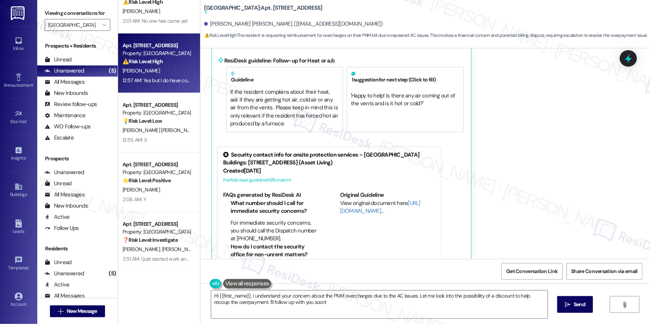
scroll to position [329, 0]
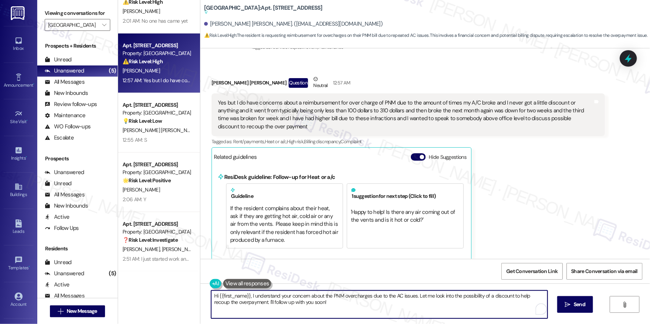
click at [322, 303] on textarea "Hi {{first_name}}, I understand your concern about the PNM overcharges due to t…" at bounding box center [379, 305] width 336 height 28
click at [336, 302] on textarea "Hi {{first_name}}, I understand your concern about the PNM overcharges due to t…" at bounding box center [379, 305] width 336 height 28
click at [362, 305] on textarea "Hi {{first_name}}, I understand your concern about the PNM overcharges due to t…" at bounding box center [379, 305] width 336 height 28
click at [371, 299] on textarea "Hi {{first_name}}, I understand your concern about the PNM overcharges due to t…" at bounding box center [377, 305] width 336 height 28
click at [403, 305] on textarea "Hi {{first_name}}, I understand your concern about the PNM overcharges due to t…" at bounding box center [377, 305] width 336 height 28
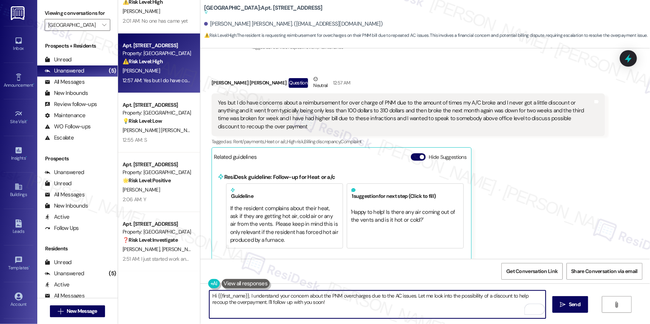
click at [416, 301] on textarea "Hi {{first_name}}, I understand your concern about the PNM overcharges due to t…" at bounding box center [377, 305] width 336 height 28
click at [441, 302] on textarea "Hi {{first_name}}, I understand your concern about the PNM overcharges due to t…" at bounding box center [377, 305] width 336 height 28
click at [437, 294] on textarea "Hi {{first_name}}, I understand your concern about the PNM overcharges due to t…" at bounding box center [377, 305] width 336 height 28
drag, startPoint x: 448, startPoint y: 297, endPoint x: 452, endPoint y: 304, distance: 7.5
click at [452, 304] on textarea "Hi {{first_name}}, I understand your concern about the PNM overcharges due to t…" at bounding box center [377, 305] width 336 height 28
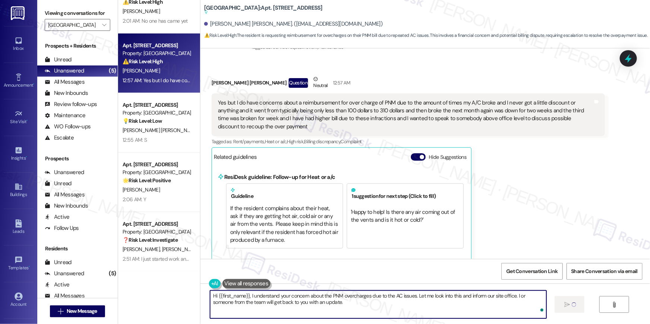
type textarea "Hi {{first_name}}, I understand your concern about the PNM overcharges due to t…"
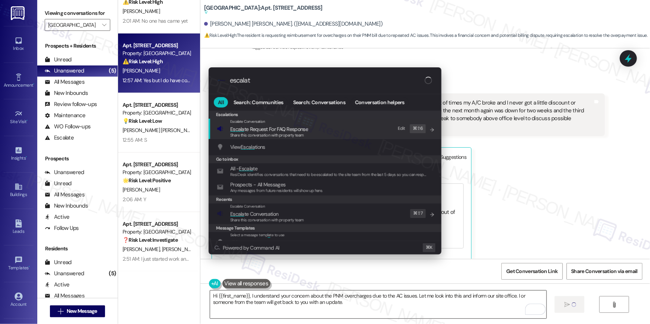
type input "escalate"
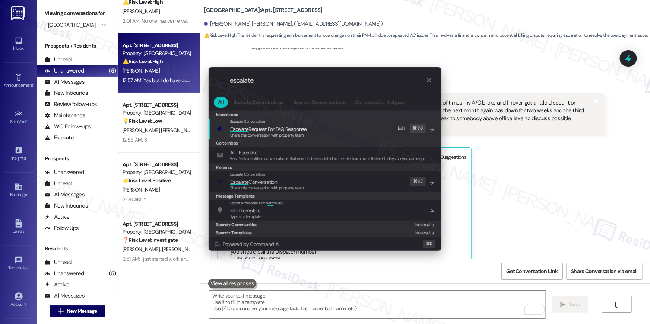
scroll to position [371, 0]
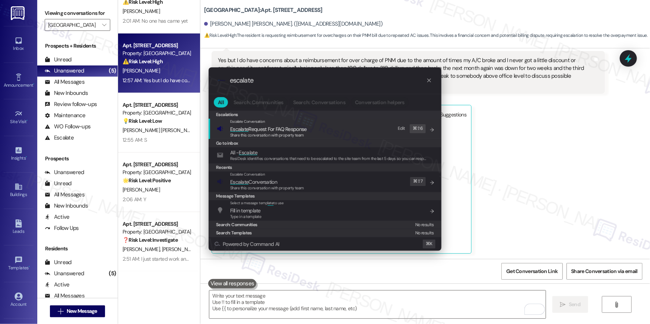
type input "escalate"
click at [250, 190] on span "Share this conversation with property team" at bounding box center [267, 187] width 74 height 5
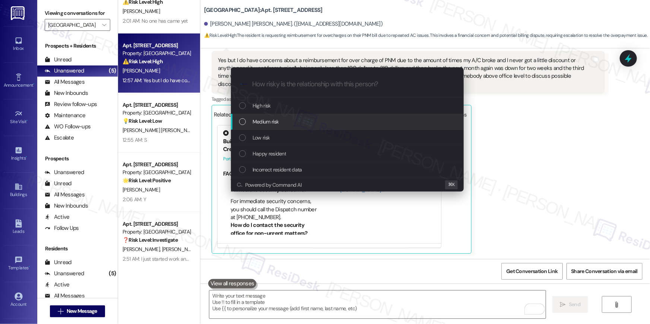
click at [263, 123] on span "Medium risk" at bounding box center [266, 122] width 26 height 8
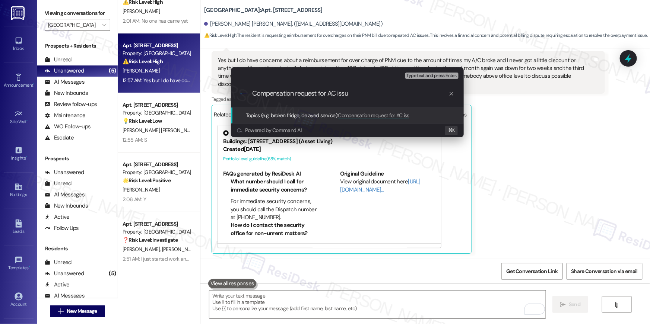
type input "Compensation request for AC issue"
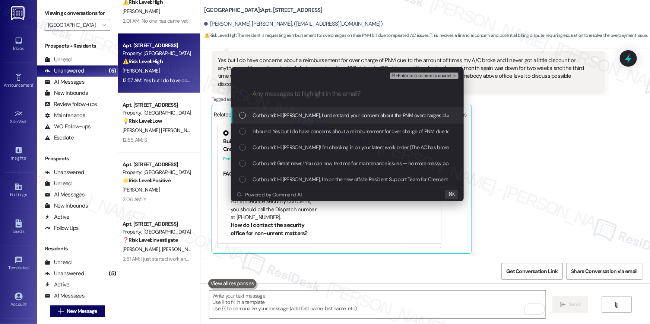
click at [275, 114] on span "Outbound: Hi Joseph Ii, I understand your concern about the PNM overcharges due…" at bounding box center [490, 115] width 474 height 8
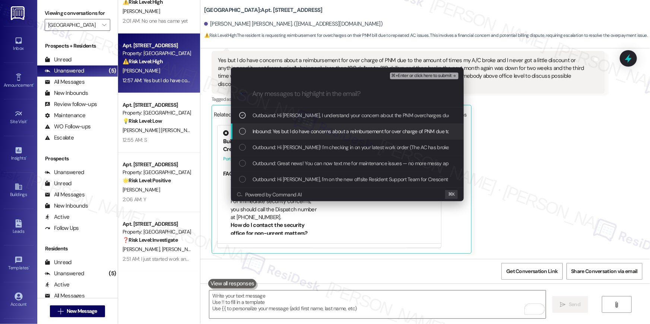
drag, startPoint x: 276, startPoint y: 133, endPoint x: 278, endPoint y: 144, distance: 11.3
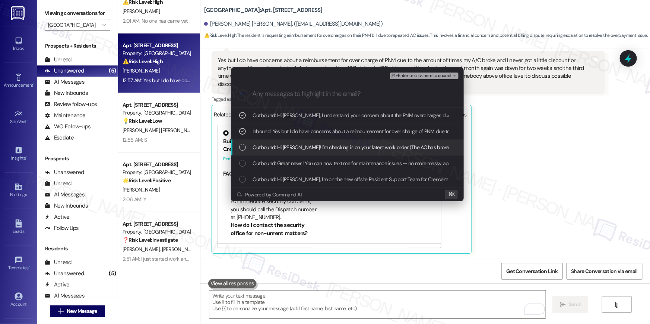
click at [278, 147] on span "Outbound: Hi Joseph Ii! I'm checking in on your latest work order (The AC has b…" at bounding box center [466, 147] width 427 height 8
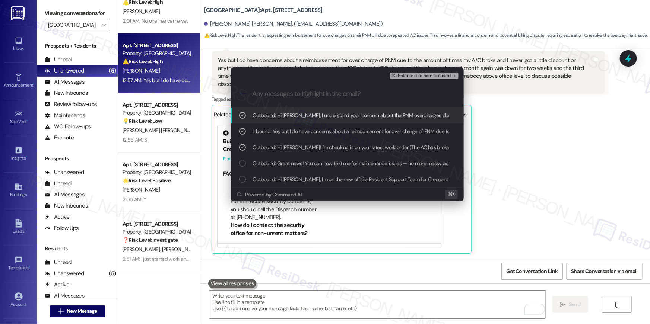
click at [409, 74] on span "⌘+Enter or click here to submit" at bounding box center [421, 75] width 60 height 5
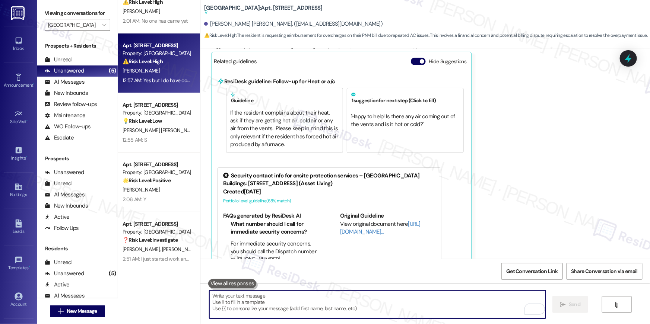
scroll to position [467, 0]
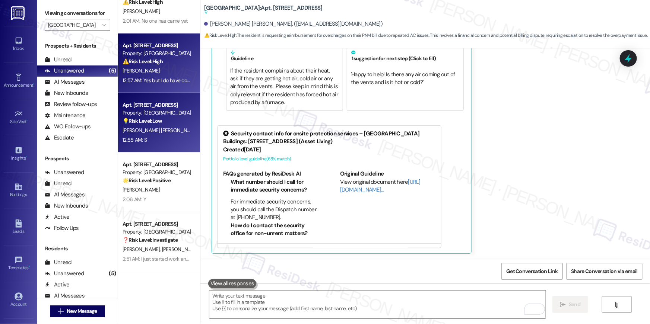
click at [163, 133] on div "I. Garcia Rivera" at bounding box center [157, 130] width 70 height 9
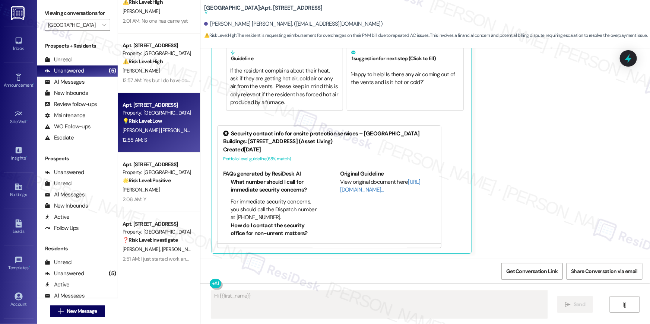
scroll to position [3, 0]
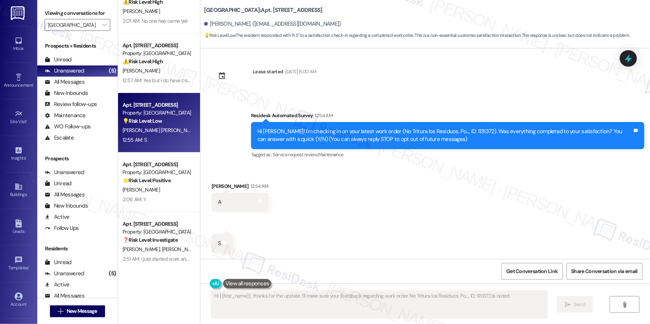
type textarea "Hi {{first_name}}, thanks for the update. I'll make sure your feedback regardin…"
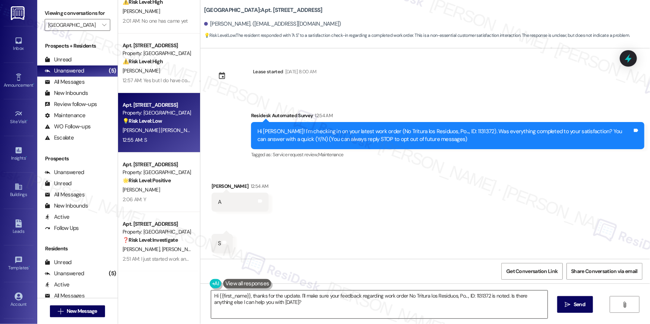
click at [368, 314] on textarea "Hi {{first_name}}, thanks for the update. I'll make sure your feedback regardin…" at bounding box center [379, 305] width 336 height 28
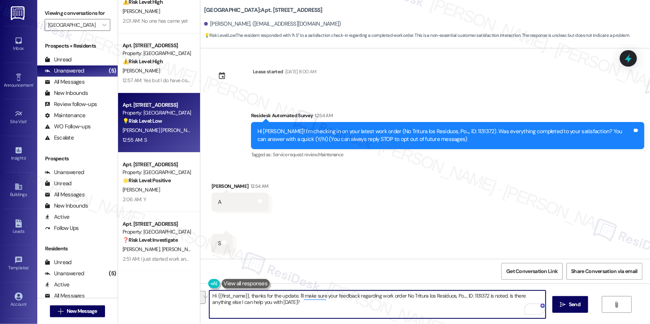
drag, startPoint x: 294, startPoint y: 304, endPoint x: 247, endPoint y: 298, distance: 46.7
click at [247, 298] on textarea "Hi {{first_name}}, thanks for the update. I'll make sure your feedback regardin…" at bounding box center [377, 305] width 336 height 28
type textarea "Hi {{first_name}}, thanks for your response. May i know if you maintenance requ…"
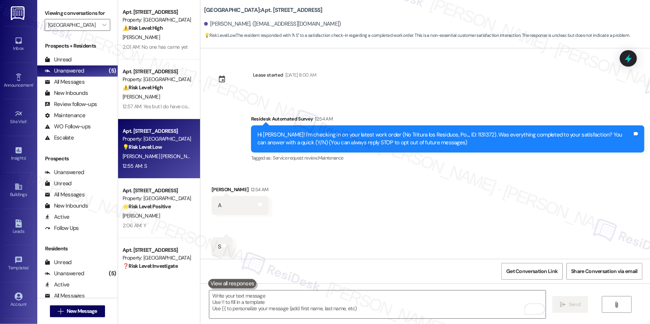
scroll to position [3, 0]
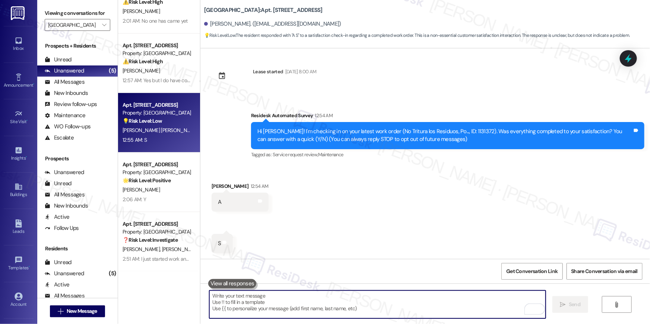
click at [287, 296] on textarea "To enrich screen reader interactions, please activate Accessibility in Grammarl…" at bounding box center [377, 305] width 336 height 28
paste textarea "Hola {{first_name}}, gracias por su respuesta. ¿Podría confirmarme si su solici…"
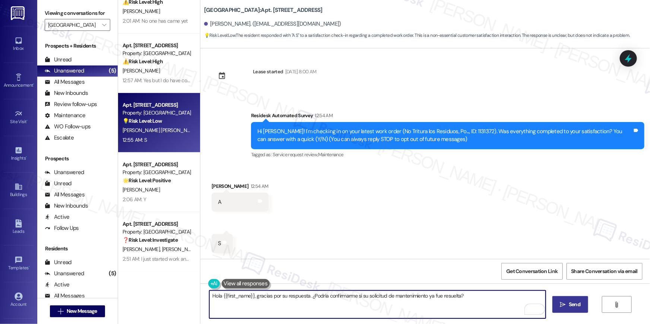
type textarea "Hola {{first_name}}, gracias por su respuesta. ¿Podría confirmarme si su solici…"
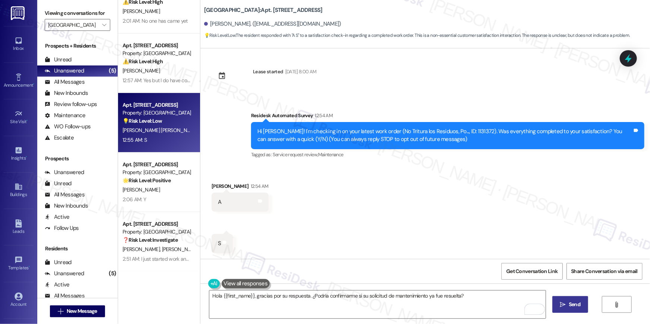
click at [570, 303] on span "Send" at bounding box center [575, 305] width 12 height 8
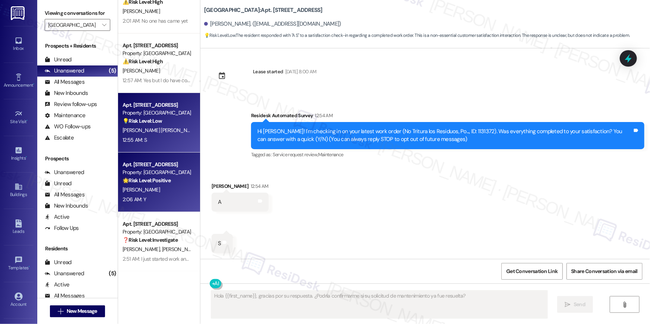
click at [163, 177] on strong "🌟 Risk Level: Positive" at bounding box center [147, 180] width 48 height 7
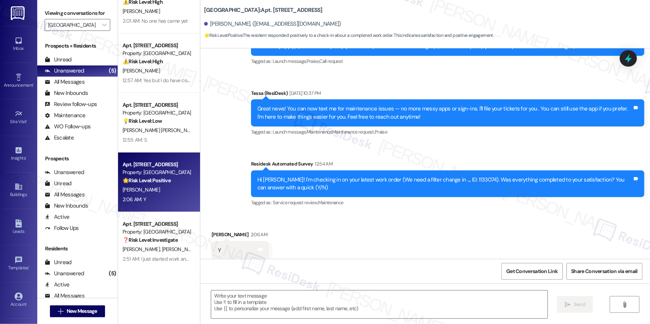
type textarea "Fetching suggested responses. Please feel free to read through the conversation…"
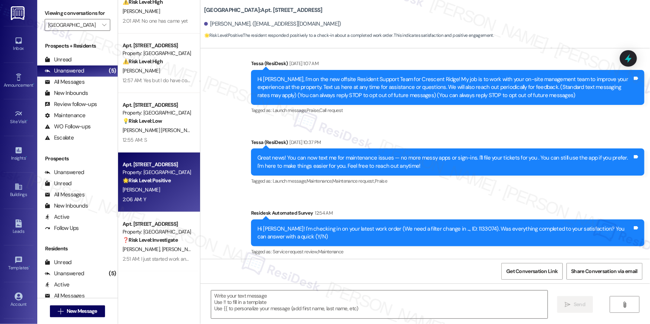
scroll to position [0, 0]
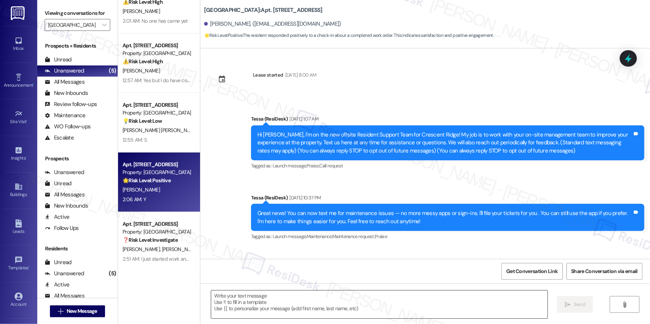
click at [280, 299] on textarea at bounding box center [379, 305] width 336 height 28
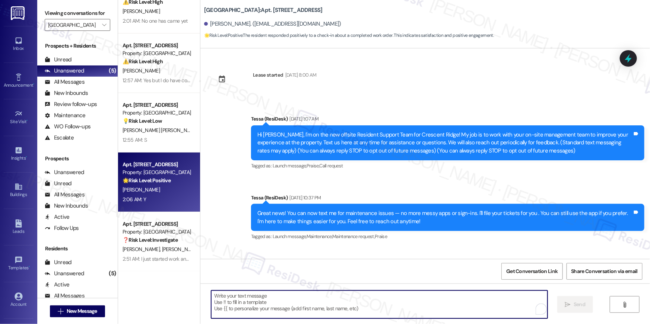
paste textarea "Hi {{first_name}}, I’m glad to hear your work order has been completed! If anyt…"
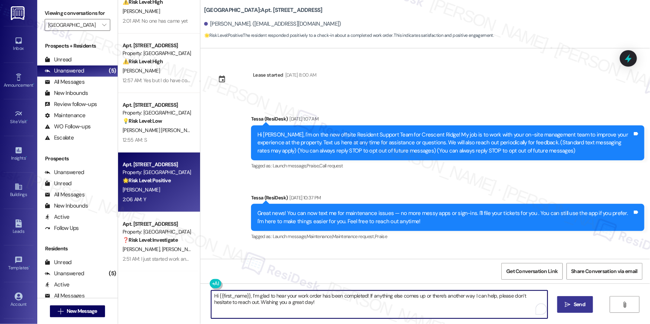
type textarea "Hi {{first_name}}, I’m glad to hear your work order has been completed! If anyt…"
click at [574, 301] on span "Send" at bounding box center [580, 305] width 12 height 8
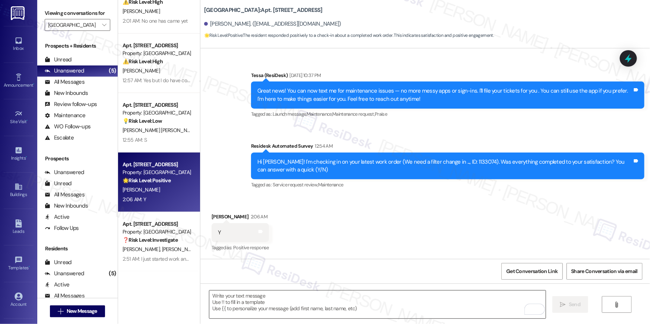
scroll to position [122, 0]
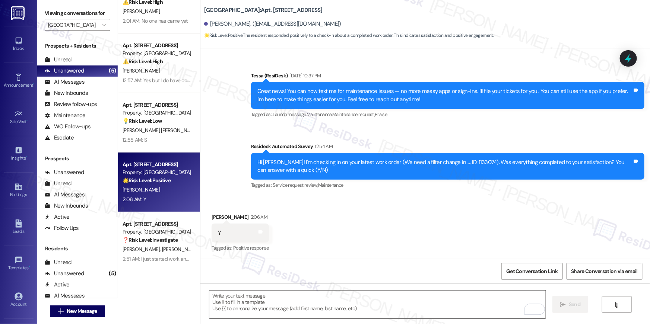
click at [374, 312] on textarea "To enrich screen reader interactions, please activate Accessibility in Grammarl…" at bounding box center [377, 305] width 336 height 28
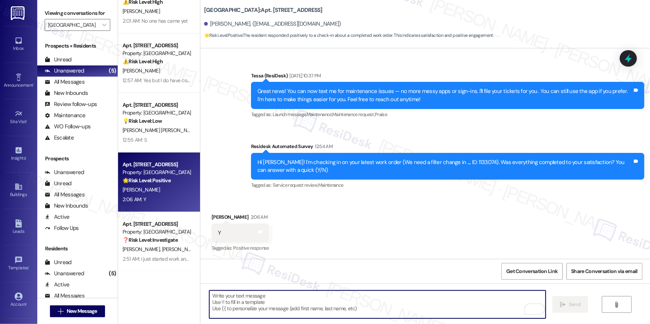
drag, startPoint x: 374, startPoint y: 312, endPoint x: 379, endPoint y: 308, distance: 6.1
click at [375, 312] on textarea "To enrich screen reader interactions, please activate Accessibility in Grammarl…" at bounding box center [377, 305] width 336 height 28
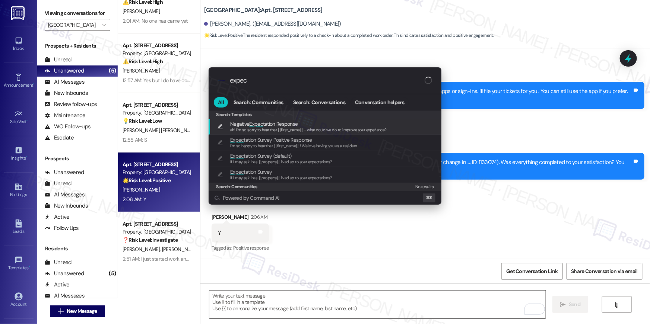
type input "expect"
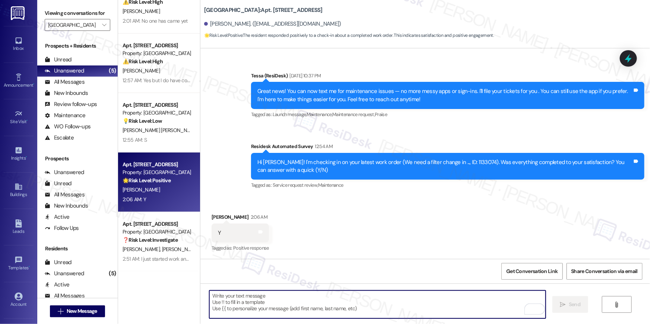
type textarea "ah! I'm so sorry to hear that {{first_name}} - what could we do to improve your…"
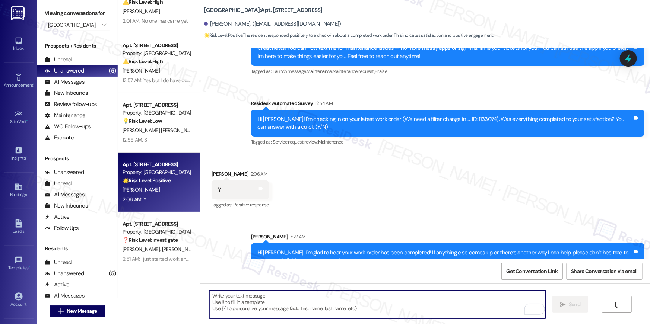
scroll to position [234, 0]
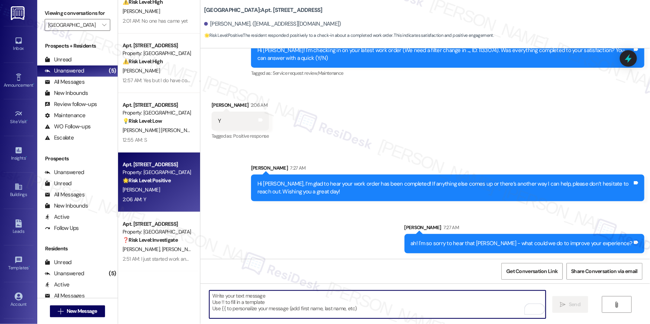
click at [384, 303] on textarea "To enrich screen reader interactions, please activate Accessibility in Grammarl…" at bounding box center [377, 305] width 336 height 28
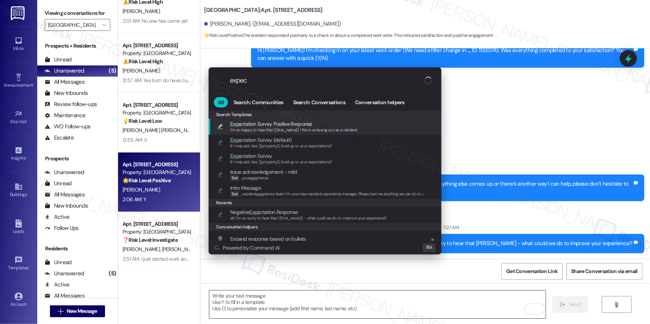
type input "expect"
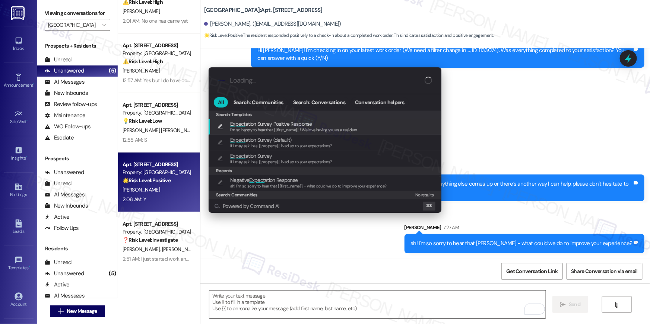
type textarea "I'm so happy to hear that {{first_name}} ! We love having you as a resident."
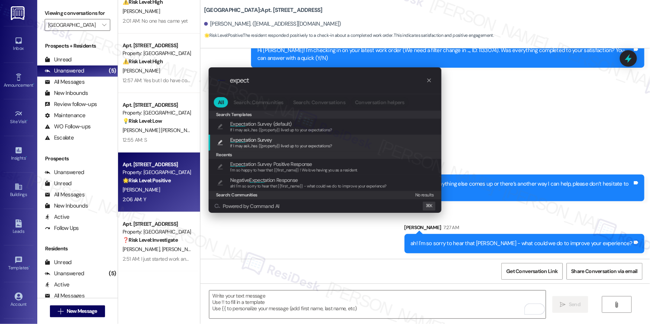
type input "expect"
click at [308, 145] on span "If I may ask...has {{property}} lived up to your expectations?" at bounding box center [281, 145] width 102 height 5
type textarea "If I may ask...has {{property}} lived up to your expectations?"
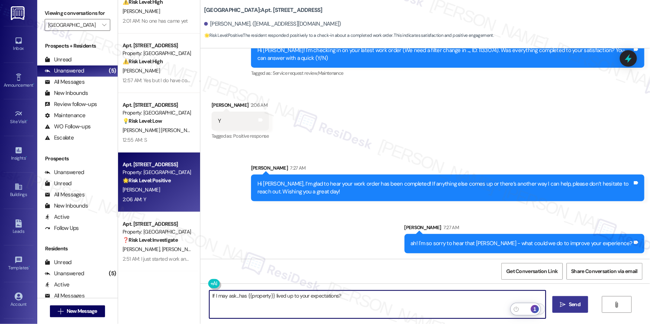
click at [567, 307] on span "Send" at bounding box center [574, 305] width 15 height 8
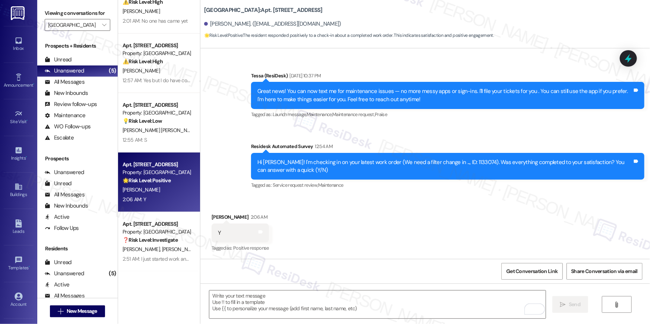
scroll to position [286, 0]
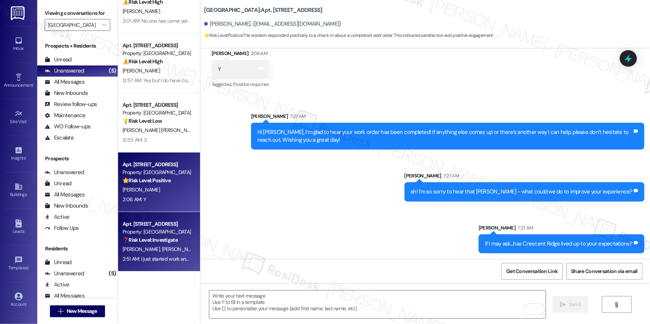
click at [156, 233] on div "Property: Crescent Ridge" at bounding box center [157, 232] width 69 height 8
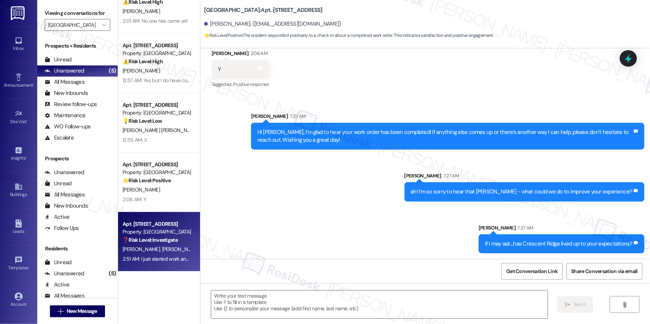
type textarea "Fetching suggested responses. Please feel free to read through the conversation…"
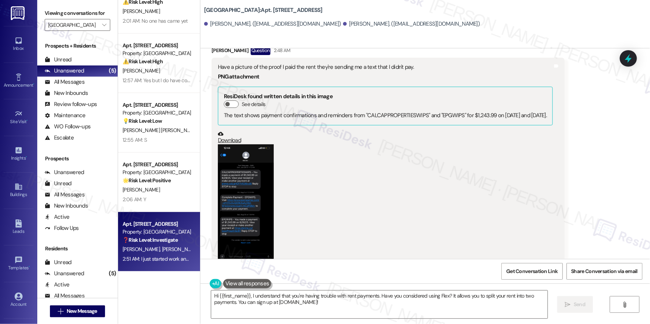
scroll to position [298, 0]
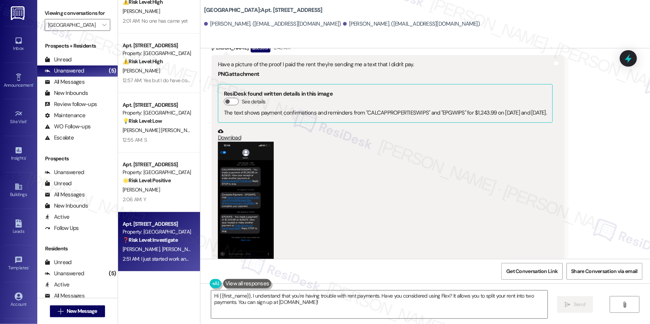
click at [237, 178] on button "Zoom image" at bounding box center [246, 202] width 56 height 121
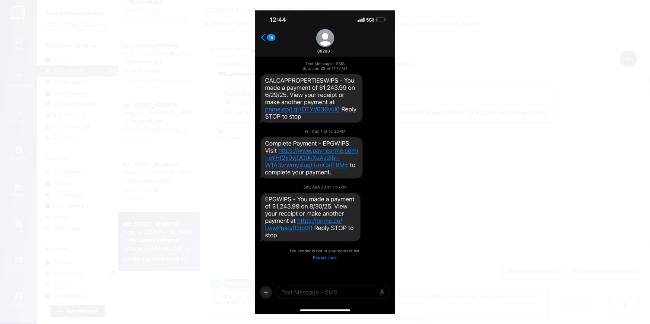
click at [441, 170] on button "Unzoom image" at bounding box center [325, 162] width 650 height 324
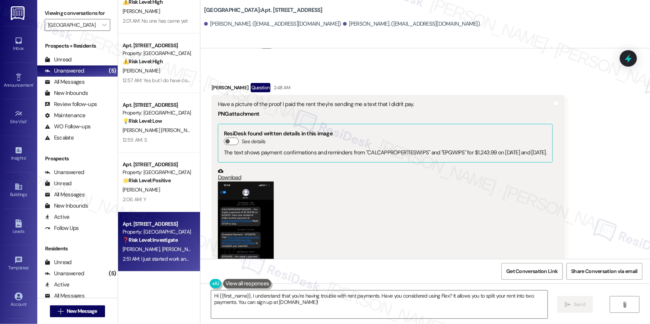
scroll to position [557, 0]
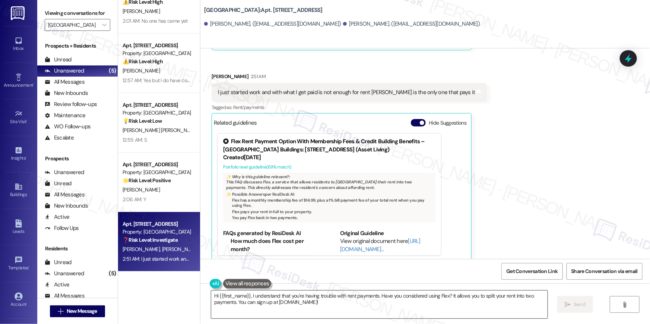
click at [315, 314] on textarea "Hi {{first_name}}, I understand that you're having trouble with rent payments. …" at bounding box center [379, 305] width 336 height 28
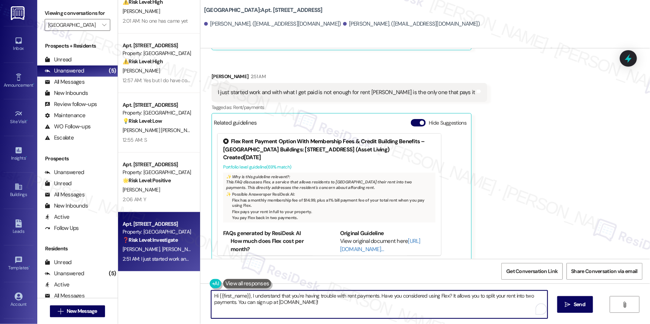
click at [321, 308] on textarea "Hi {{first_name}}, I understand that you're having trouble with rent payments. …" at bounding box center [379, 305] width 336 height 28
drag, startPoint x: 312, startPoint y: 305, endPoint x: 247, endPoint y: 294, distance: 65.8
click at [247, 294] on textarea "Hi {{first_name}}, I understand that you're having trouble with rent payments. …" at bounding box center [377, 305] width 336 height 28
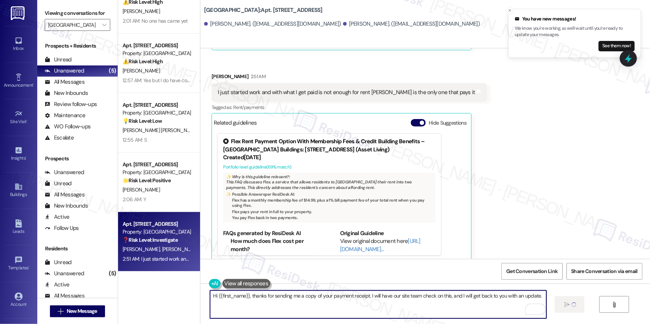
type textarea "Hi {{first_name}}, thanks for sending me a copy of your payment receipt. I will…"
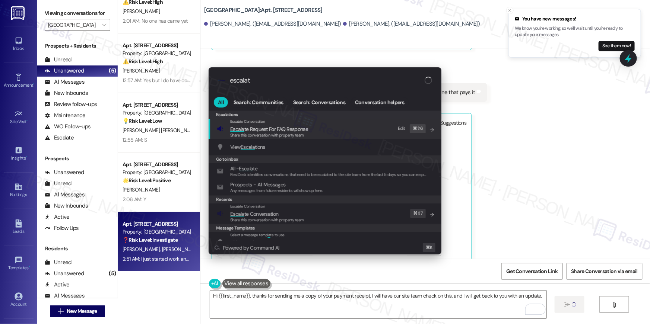
type input "escalate"
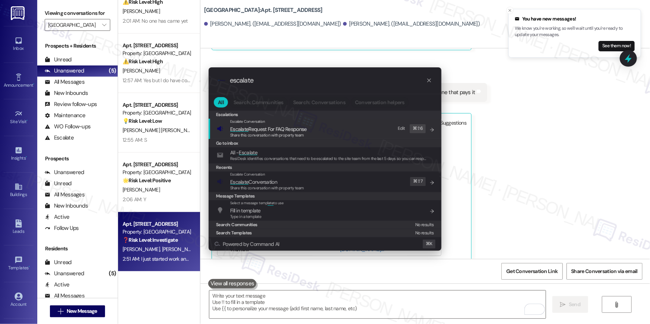
scroll to position [556, 0]
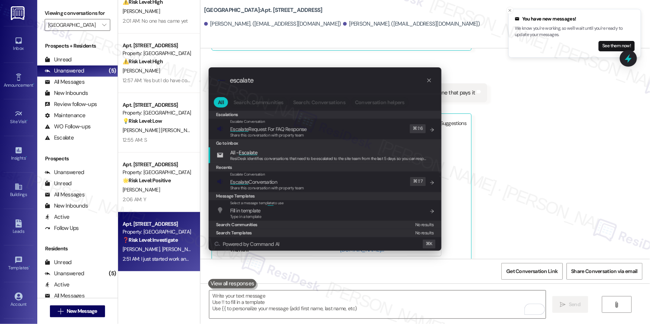
type input "escalate"
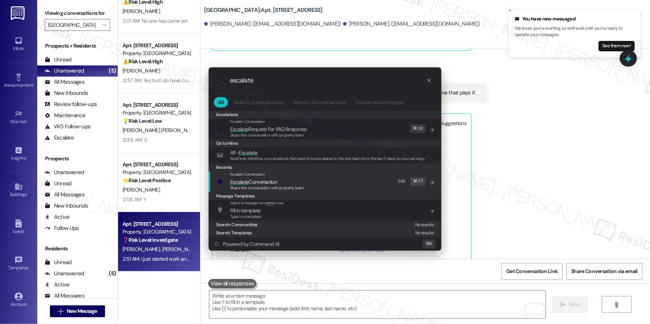
click at [334, 180] on div "Escalate Conversation Escalate Conversation Share this conversation with proper…" at bounding box center [326, 182] width 218 height 20
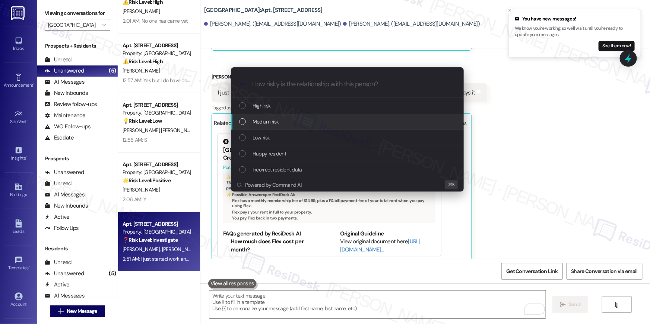
click at [292, 126] on div "Medium risk" at bounding box center [348, 122] width 218 height 8
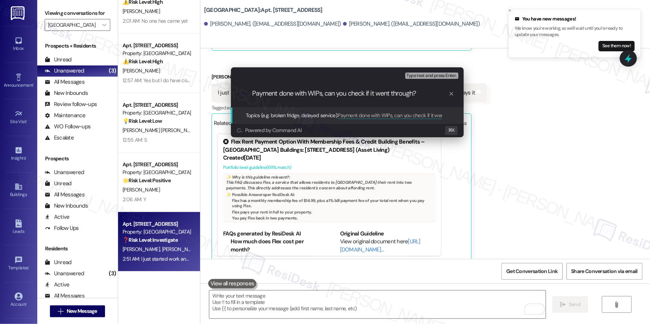
paste input "Hi {{first_name}}, I’m glad to hear your work order has been completed! If anyt…"
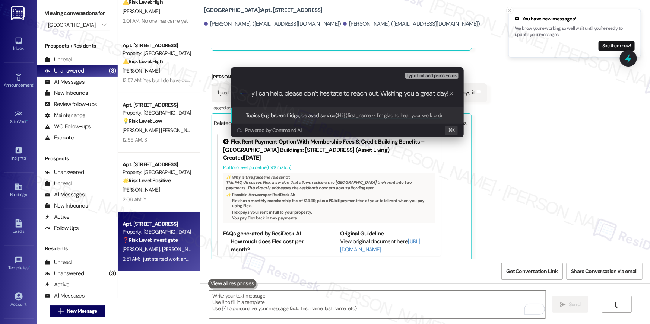
type input "Payment done with WIPs, can you check if it went through?"
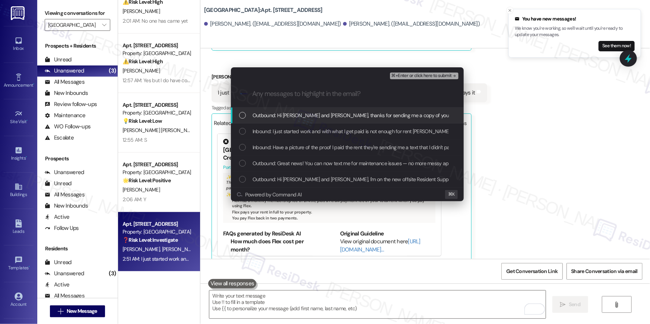
click at [290, 118] on span "Outbound: Hi Estela and Raymond, thanks for sending me a copy of your payment r…" at bounding box center [456, 115] width 407 height 8
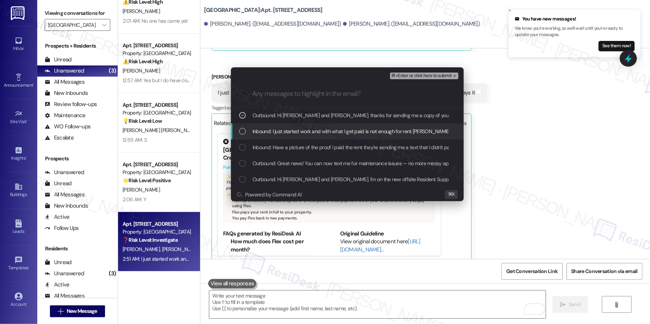
drag, startPoint x: 283, startPoint y: 131, endPoint x: 280, endPoint y: 143, distance: 12.2
click at [282, 133] on span "Inbound: I just started work and with what I get paid is not enough for rent Ra…" at bounding box center [381, 131] width 256 height 8
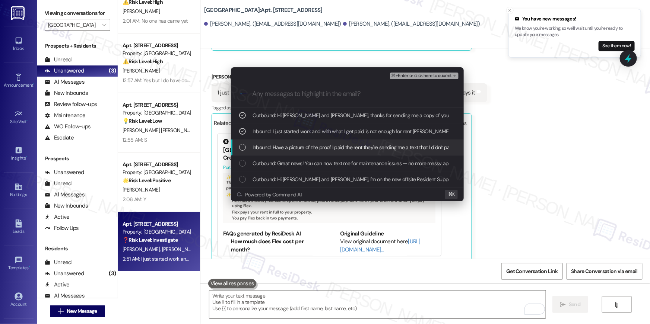
click at [280, 143] on span "Inbound: Have a picture of the proof I paid the rent they're sending me a text …" at bounding box center [353, 147] width 200 height 8
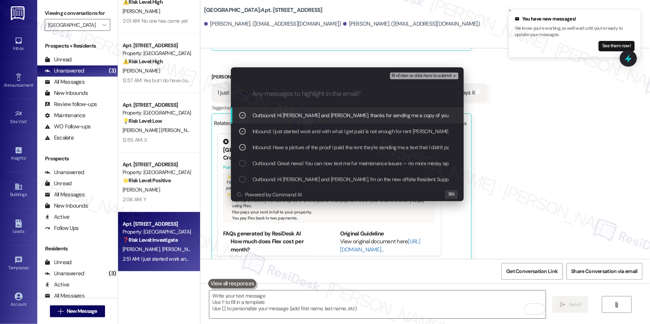
click at [426, 76] on span "⌘+Enter or click here to submit" at bounding box center [421, 75] width 60 height 5
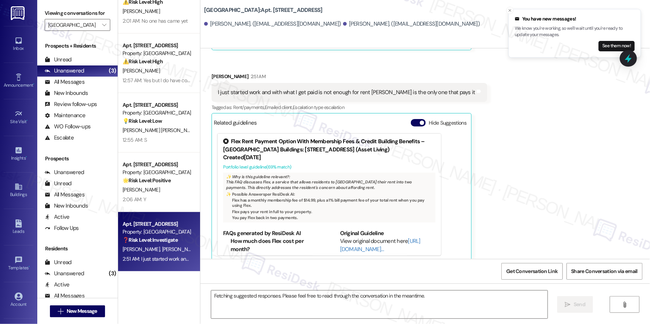
scroll to position [556, 0]
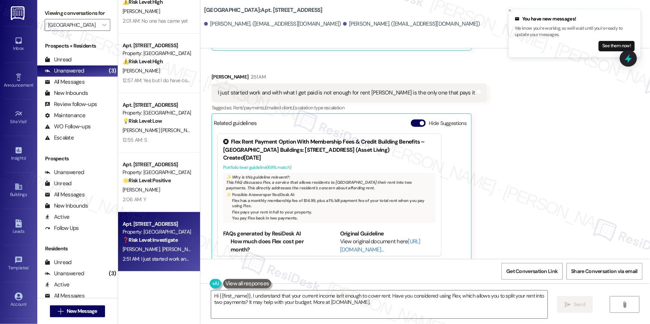
click at [533, 140] on div "Received via SMS Raymond Brito Question 2:48 AM Have a picture of the proof I p…" at bounding box center [425, 18] width 450 height 500
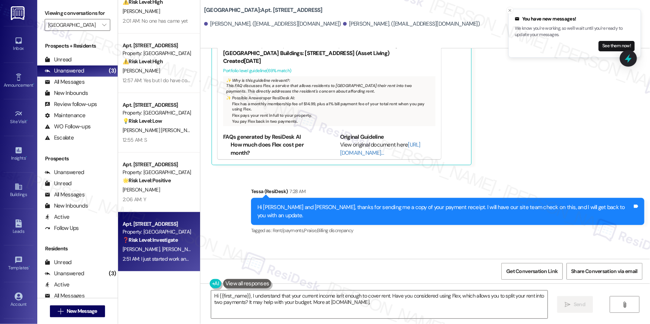
scroll to position [672, 0]
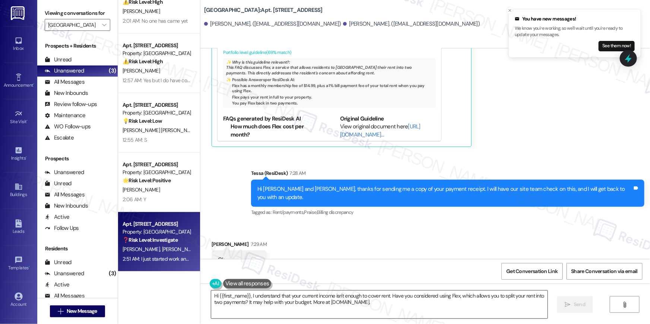
click at [368, 302] on textarea "Hi {{first_name}}, I understand that your current income isn't enough to cover …" at bounding box center [379, 305] width 336 height 28
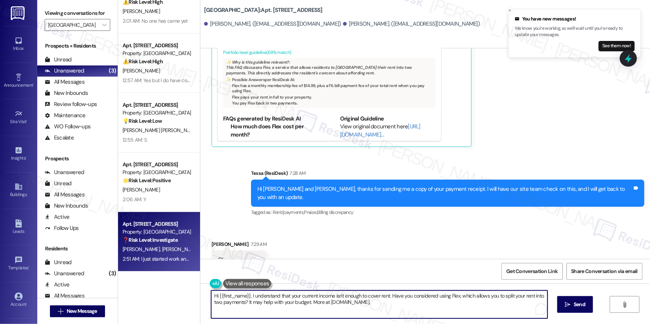
click at [368, 302] on textarea "Hi {{first_name}}, I understand that your current income isn't enough to cover …" at bounding box center [379, 305] width 336 height 28
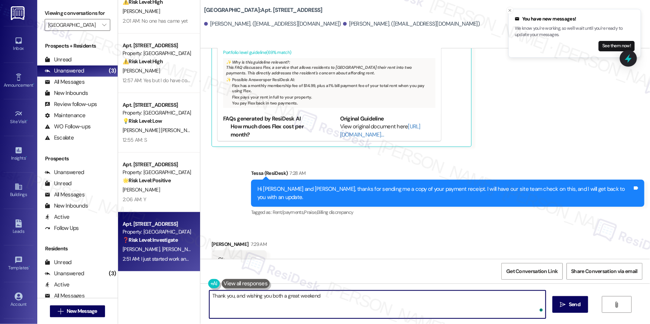
type textarea "Thank you, and wishing you both a great weekend!"
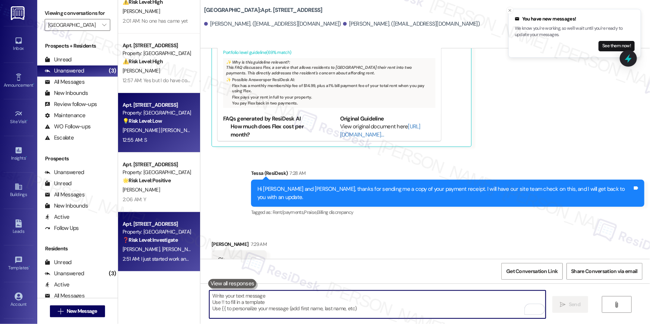
scroll to position [671, 0]
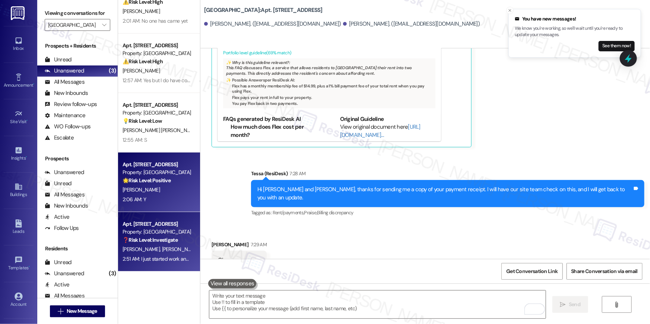
click at [166, 207] on div "Apt. 8A6, 8200 Bridge Blvd SW Property: Crescent Ridge 🌟 Risk Level: Positive T…" at bounding box center [159, 183] width 82 height 60
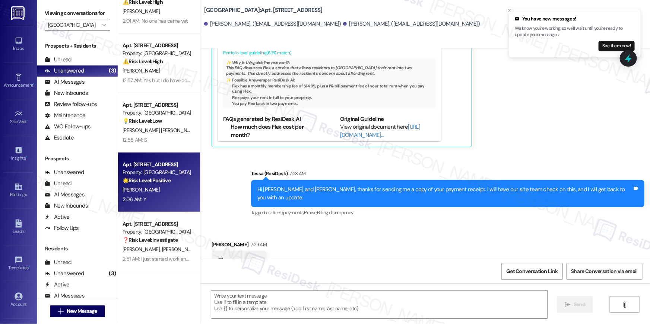
type textarea "Fetching suggested responses. Please feel free to read through the conversation…"
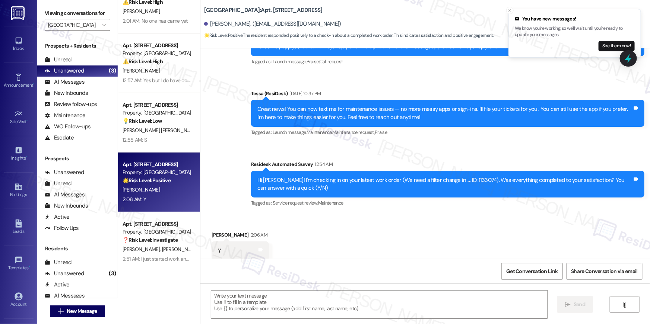
type textarea "Fetching suggested responses. Please feel free to read through the conversation…"
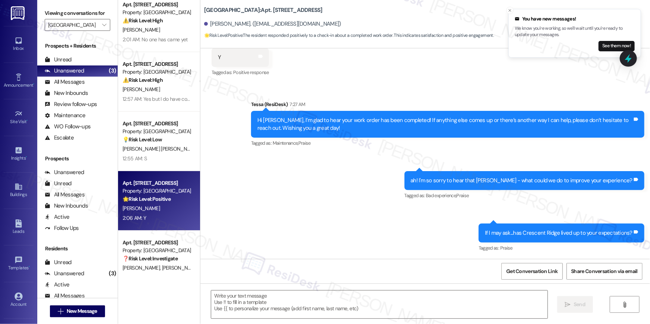
scroll to position [0, 0]
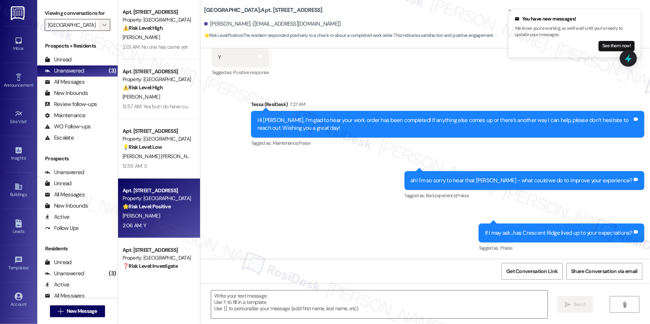
click at [102, 26] on icon "" at bounding box center [104, 25] width 4 height 6
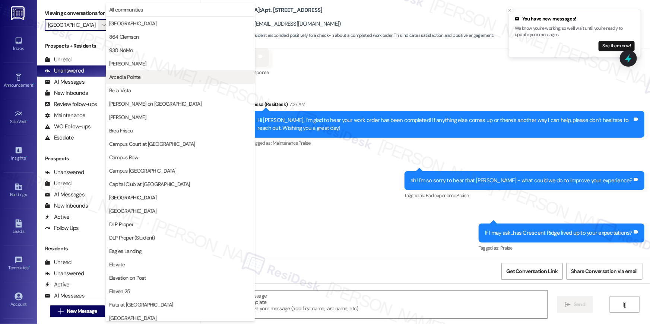
click at [134, 78] on span "Arcadia Pointe" at bounding box center [124, 76] width 31 height 7
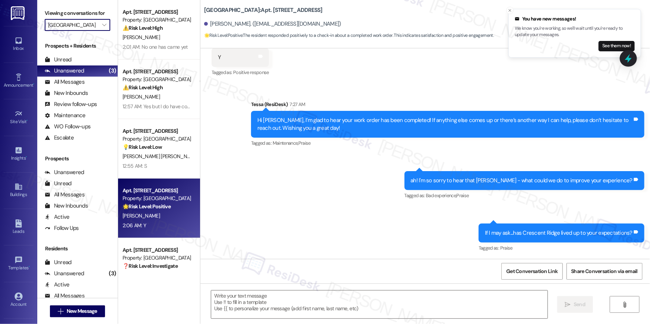
type input "Arcadia Pointe"
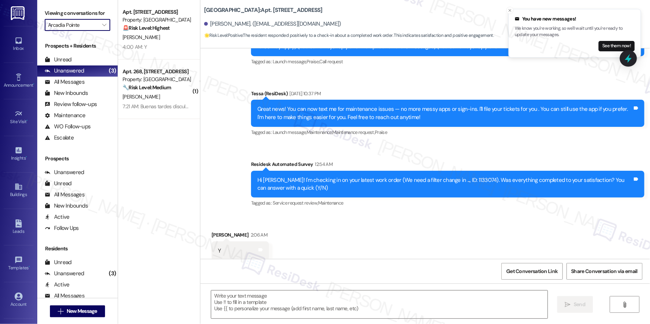
type textarea "Fetching suggested responses. Please feel free to read through the conversation…"
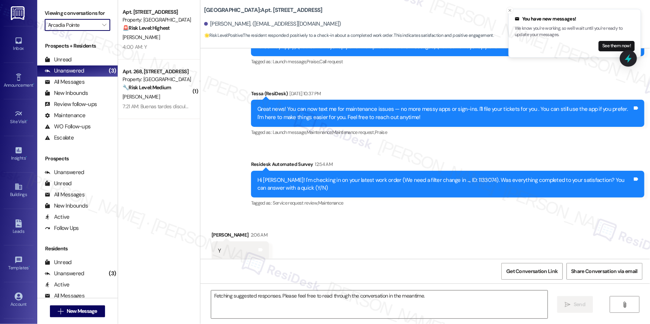
scroll to position [122, 0]
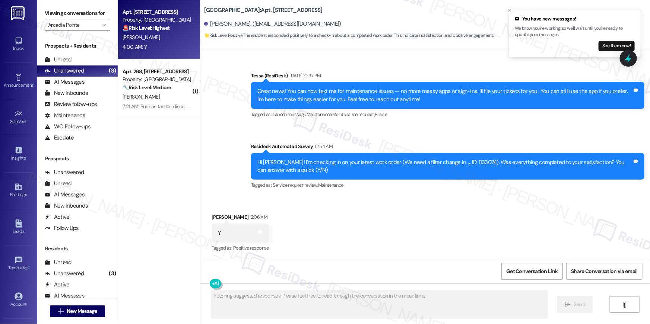
click at [155, 37] on div "J. Bahrami" at bounding box center [157, 37] width 70 height 9
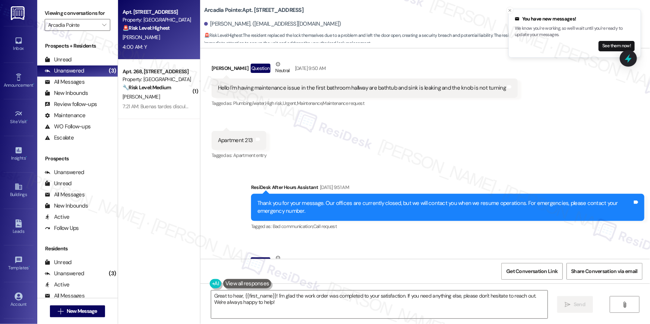
scroll to position [475, 0]
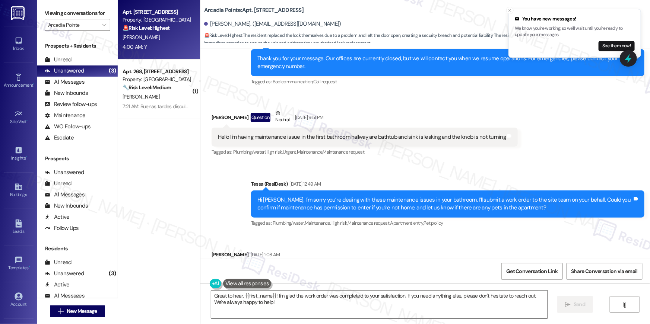
click at [445, 307] on textarea "Great to hear, {{first_name}}! I'm glad the work order was completed to your sa…" at bounding box center [379, 305] width 336 height 28
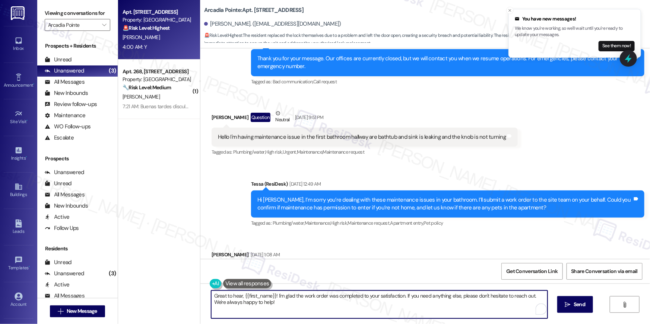
paste textarea "Hi {{first_name}}, I’m glad to hear your work order has been completed! If anyt…"
type textarea "Hi {{first_name}}, I’m glad to hear your work order has been completed! If anyt…"
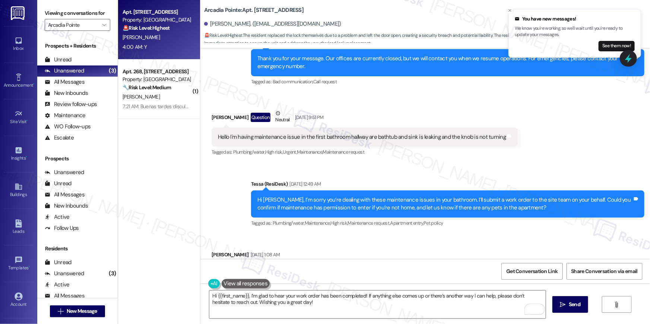
click at [551, 298] on div "Hi {{first_name}}, I’m glad to hear your work order has been completed! If anyt…" at bounding box center [425, 312] width 450 height 56
click at [569, 305] on span "Send" at bounding box center [575, 305] width 12 height 8
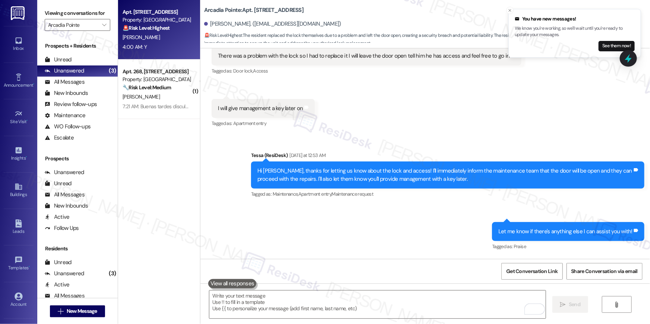
scroll to position [1846, 0]
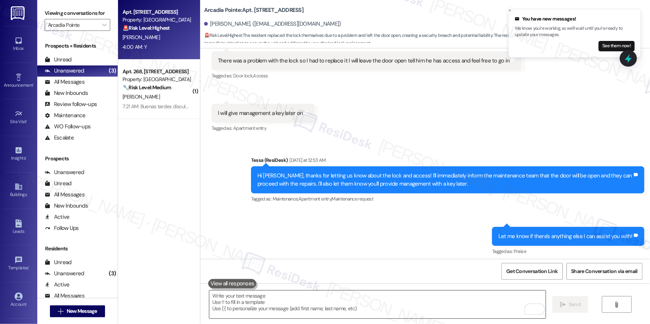
drag, startPoint x: 441, startPoint y: 311, endPoint x: 443, endPoint y: 307, distance: 5.0
click at [441, 311] on textarea "To enrich screen reader interactions, please activate Accessibility in Grammarl…" at bounding box center [377, 305] width 336 height 28
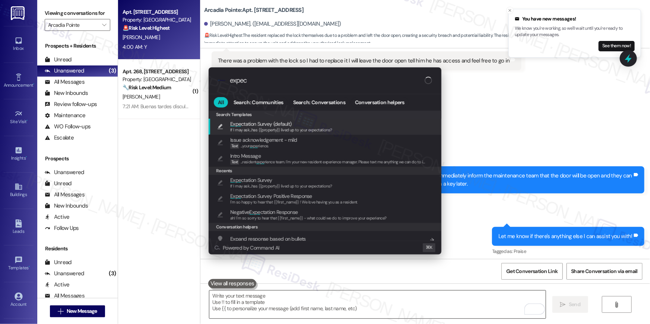
type input "expect"
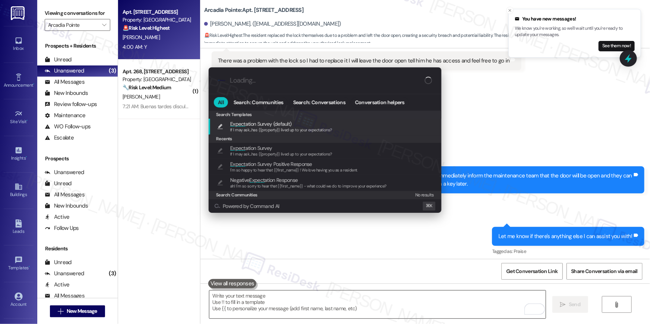
type textarea "If I may ask...has {{property}} lived up to your expectations?"
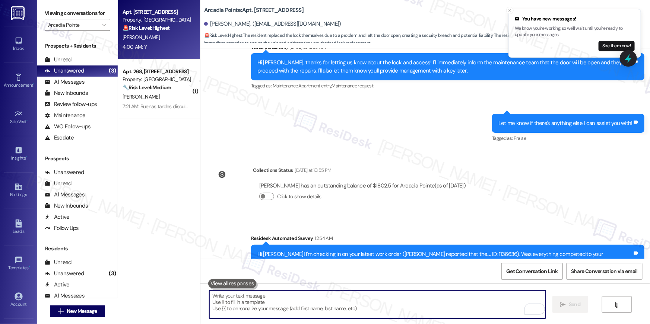
scroll to position [2051, 0]
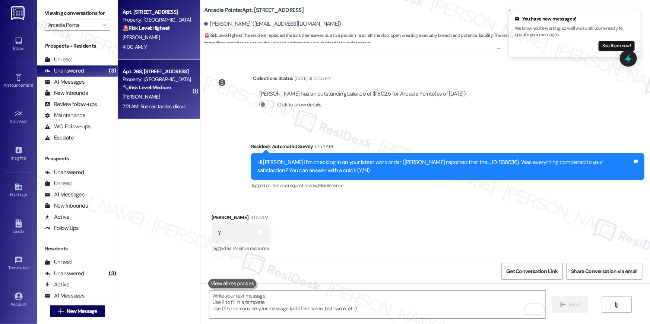
click at [155, 88] on strong "🔧 Risk Level: Medium" at bounding box center [147, 87] width 48 height 7
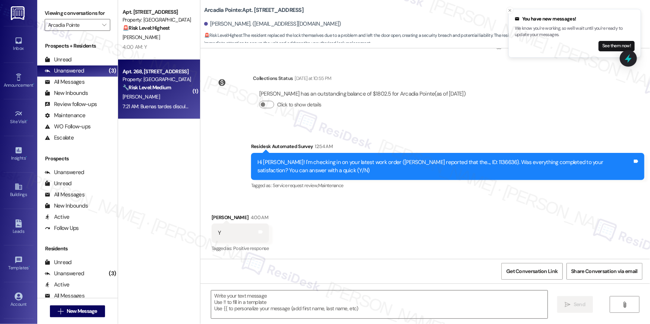
type textarea "Fetching suggested responses. Please feel free to read through the conversation…"
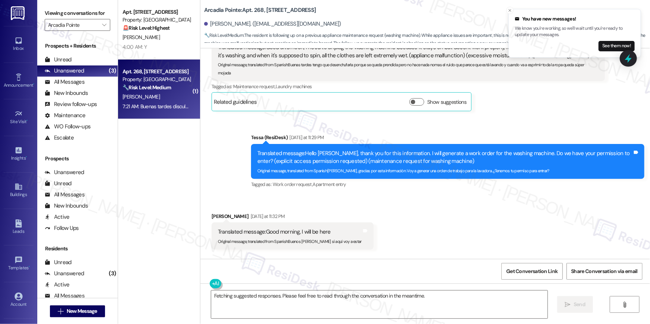
scroll to position [784, 0]
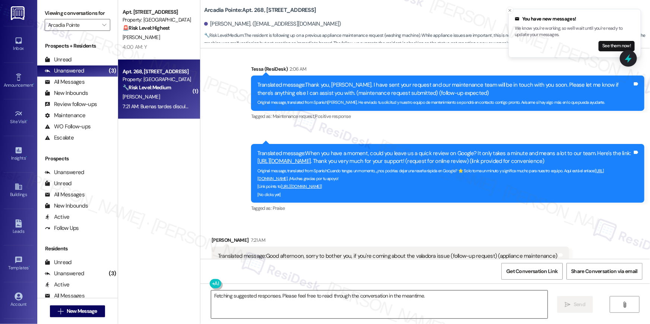
click at [400, 295] on textarea "Fetching suggested responses. Please feel free to read through the conversation…" at bounding box center [379, 305] width 336 height 28
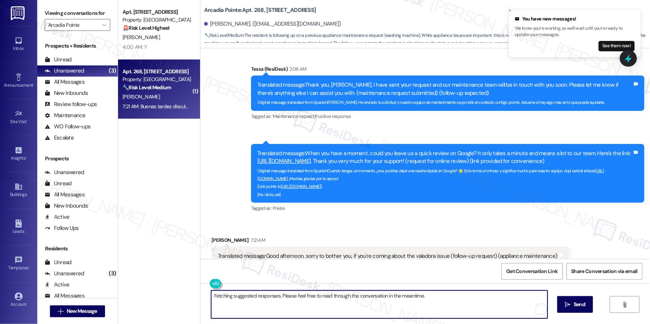
paste textarea "I apologize for the delay in completing your request, {{first_name}}. Work orde…"
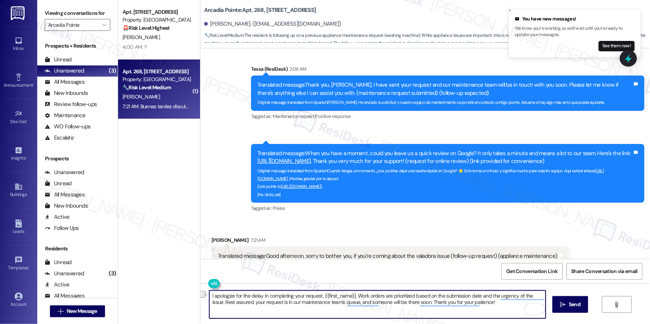
drag, startPoint x: 260, startPoint y: 296, endPoint x: 317, endPoint y: 297, distance: 57.7
click at [317, 297] on textarea "I apologize for the delay in completing your request, {{first_name}}. Work orde…" at bounding box center [377, 305] width 336 height 28
click at [456, 306] on textarea "I apologize for the delay, {{first_name}}. Work orders are prioritized based on…" at bounding box center [377, 305] width 336 height 28
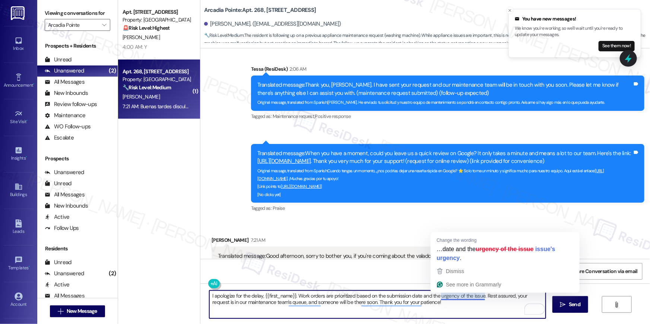
click at [481, 308] on textarea "I apologize for the delay, {{first_name}}. Work orders are prioritized based on…" at bounding box center [377, 305] width 336 height 28
drag, startPoint x: 293, startPoint y: 296, endPoint x: 481, endPoint y: 297, distance: 187.7
click at [481, 297] on textarea "I apologize for the delay, {{first_name}}. Work orders are prioritized based on…" at bounding box center [377, 305] width 336 height 28
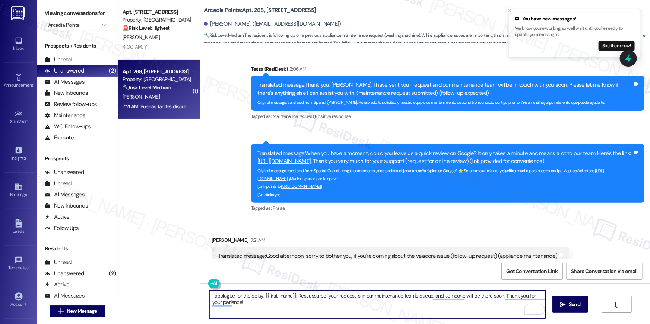
click at [244, 305] on textarea "I apologize for the delay, {{first_name}}. Rest assured, your request is in our…" at bounding box center [377, 305] width 336 height 28
type textarea "I apologize for the delay, {{first_name}}. Rest assured, your request is in our…"
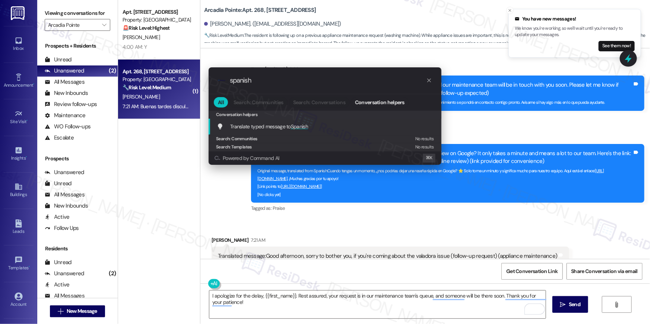
type input "spanish"
click at [288, 123] on span "Translate typed message to Spanish" at bounding box center [269, 127] width 78 height 8
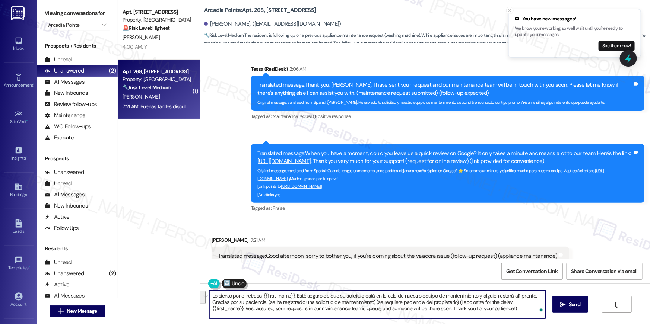
drag, startPoint x: 264, startPoint y: 309, endPoint x: 266, endPoint y: 314, distance: 5.4
click at [266, 314] on textarea "Lo siento por el retraso, {{first_name}}. Esté seguro de que su solicitud está …" at bounding box center [377, 305] width 336 height 28
type textarea "Lo siento por el retraso, {{first_name}}. Esté seguro de que su solicitud está …"
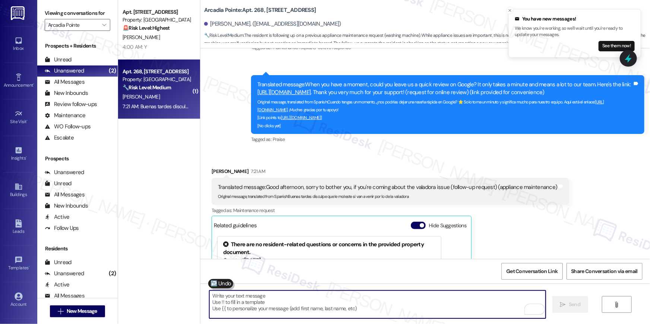
scroll to position [943, 0]
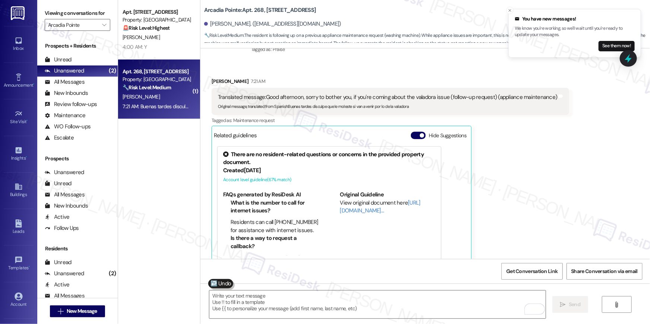
click at [494, 135] on div "Sonia Yanez 7:21 AM Translated message: Good afternoon, sorry to bother you, if…" at bounding box center [391, 173] width 358 height 193
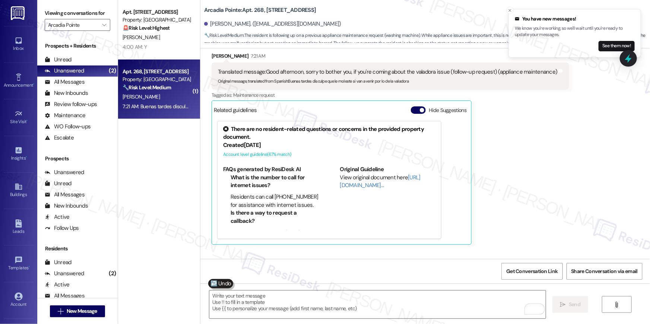
scroll to position [1003, 0]
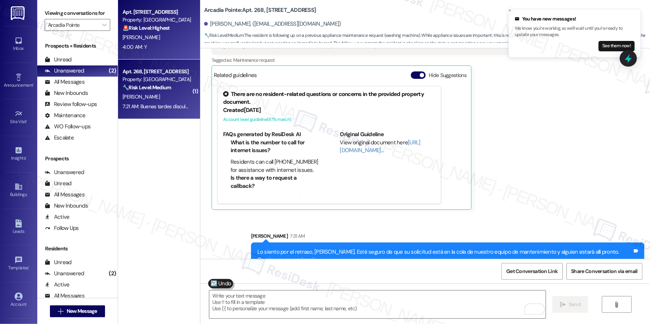
click at [156, 44] on div "4:00 AM: Y 4:00 AM: Y" at bounding box center [157, 46] width 70 height 9
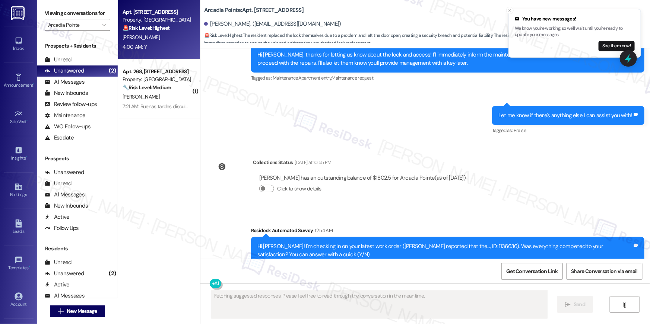
scroll to position [2051, 0]
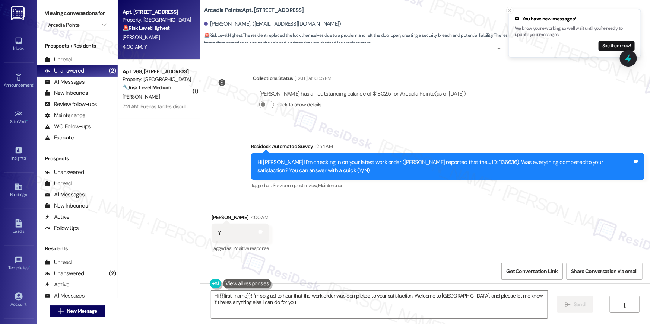
type textarea "Hi {{first_name}}! I'm so glad to hear that the work order was completed to you…"
click at [101, 28] on span "" at bounding box center [104, 25] width 7 height 12
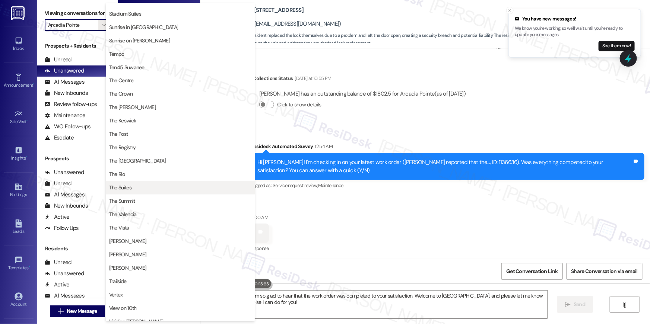
scroll to position [674, 0]
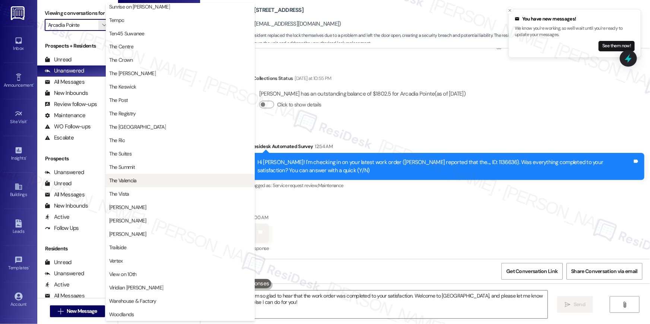
click at [153, 181] on span "The Valencia" at bounding box center [180, 180] width 142 height 7
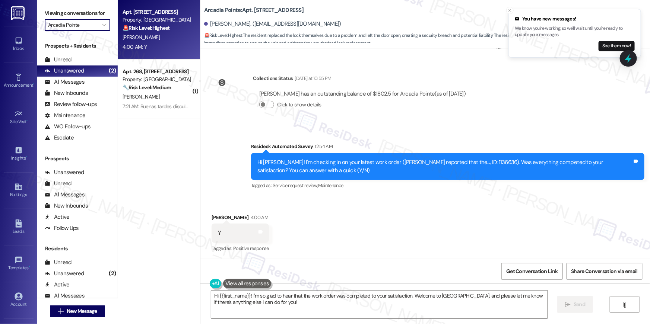
type input "The Valencia"
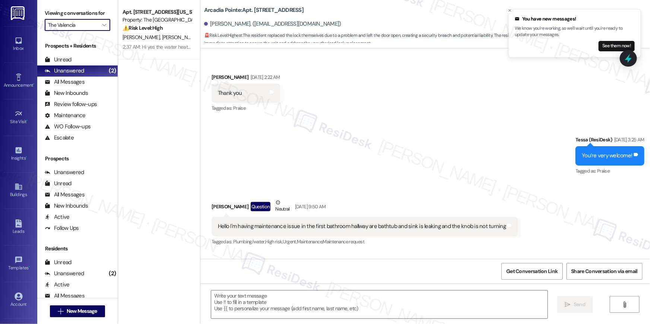
type textarea "Fetching suggested responses. Please feel free to read through the conversation…"
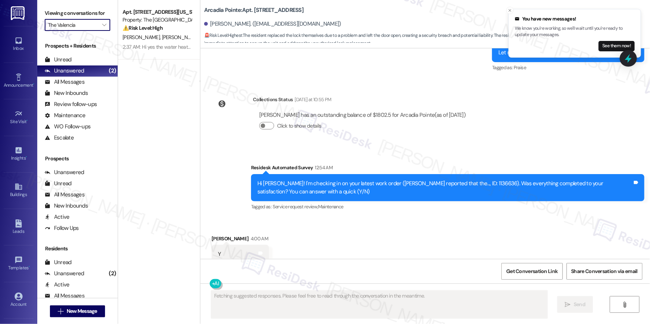
scroll to position [2051, 0]
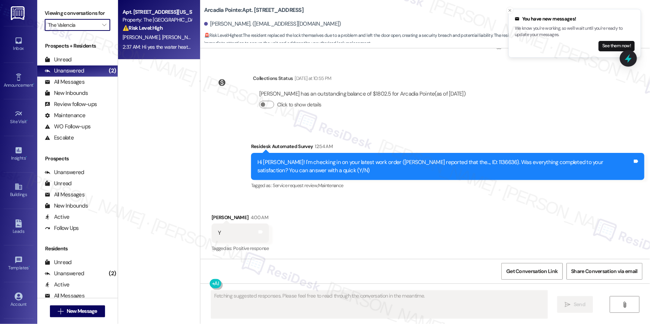
click at [165, 44] on div "2:37 AM: Hi yes the water heater is fixed but I put in a maintenance request ab…" at bounding box center [413, 47] width 580 height 7
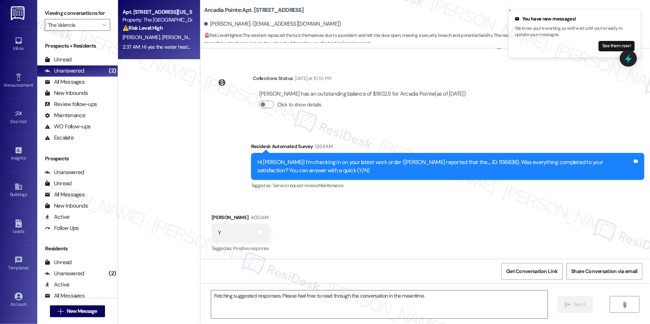
click at [165, 44] on div "2:37 AM: Hi yes the water heater is fixed but I put in a maintenance request ab…" at bounding box center [413, 47] width 580 height 7
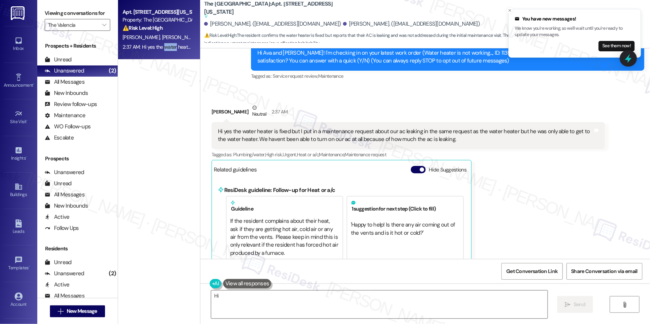
scroll to position [42, 0]
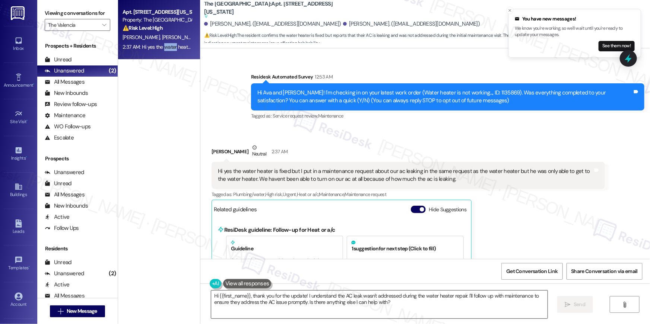
drag, startPoint x: 373, startPoint y: 307, endPoint x: 413, endPoint y: 307, distance: 39.9
click at [373, 307] on textarea "Hi {{first_name}}, thank you for the update! I understand the AC leak wasn't ad…" at bounding box center [379, 305] width 336 height 28
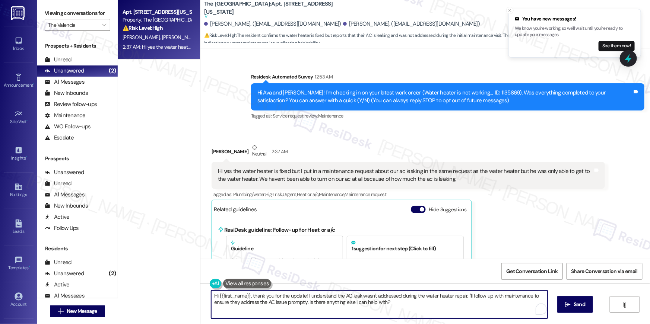
click at [420, 306] on textarea "Hi {{first_name}}, thank you for the update! I understand the AC leak wasn't ad…" at bounding box center [379, 305] width 336 height 28
click at [410, 306] on textarea "Hi {{first_name}}, thank you for the update! I understand the AC leak wasn't ad…" at bounding box center [379, 305] width 336 height 28
click at [413, 306] on textarea "Hi {{first_name}}, thank you for the update! I understand the AC leak wasn't ad…" at bounding box center [377, 305] width 336 height 28
click at [461, 307] on textarea "Hi {{first_name}}, thank you for the update! I understand the AC leak wasn't ad…" at bounding box center [377, 305] width 336 height 28
drag, startPoint x: 303, startPoint y: 301, endPoint x: 427, endPoint y: 302, distance: 124.0
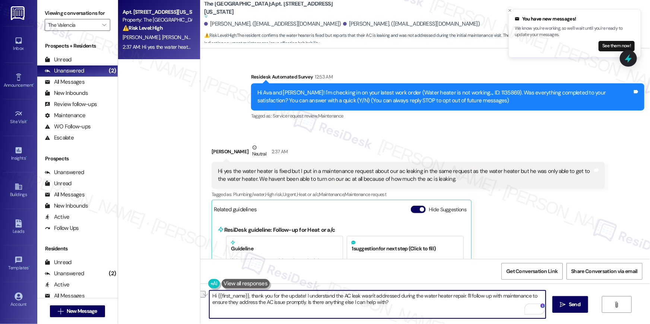
click at [427, 302] on textarea "Hi {{first_name}}, thank you for the update! I understand the AC leak wasn't ad…" at bounding box center [377, 305] width 336 height 28
type textarea "Hi {{first_name}}, thank you for the update! I understand the AC leak wasn't ad…"
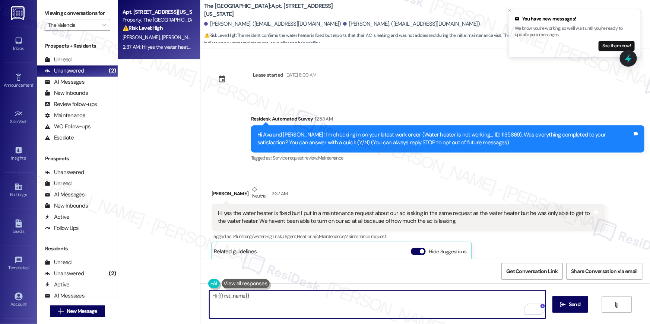
scroll to position [42, 0]
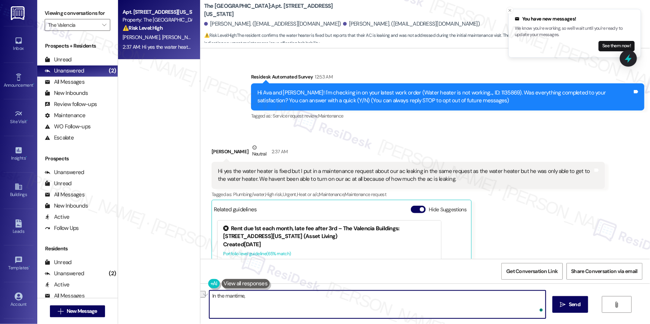
type textarea "P"
type textarea "In the meantime, if there's anything else I can assist you with, let me know."
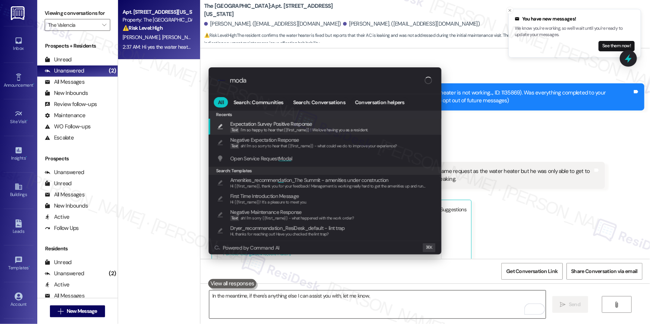
type input "modal"
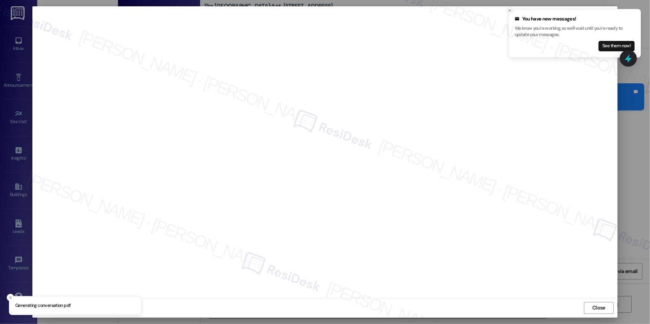
click at [508, 10] on icon "Close toast" at bounding box center [510, 10] width 4 height 4
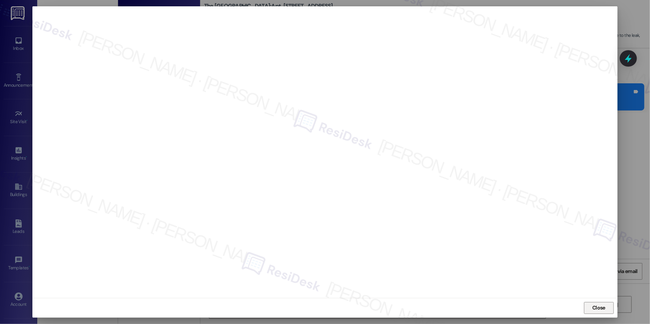
click at [605, 312] on span "Close" at bounding box center [598, 308] width 13 height 8
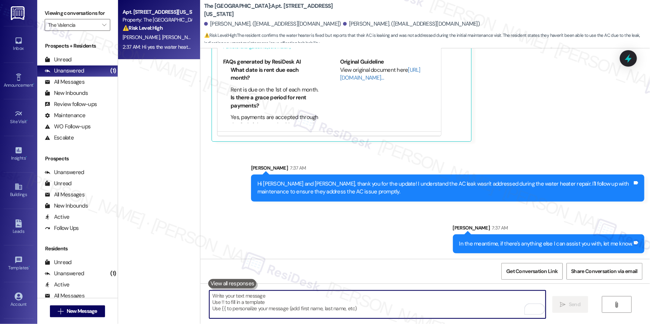
scroll to position [112, 0]
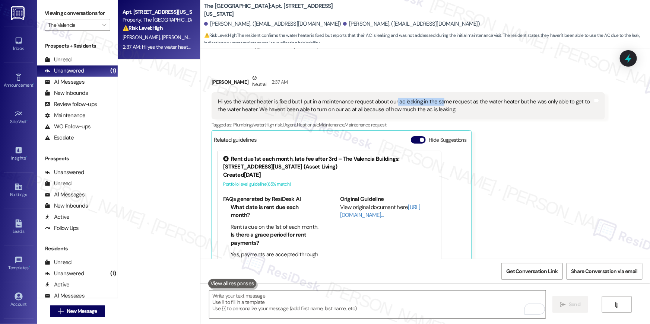
drag, startPoint x: 389, startPoint y: 101, endPoint x: 434, endPoint y: 100, distance: 45.1
click at [434, 100] on div "Hi yes the water heater is fixed but I put in a maintenance request about our a…" at bounding box center [405, 106] width 375 height 16
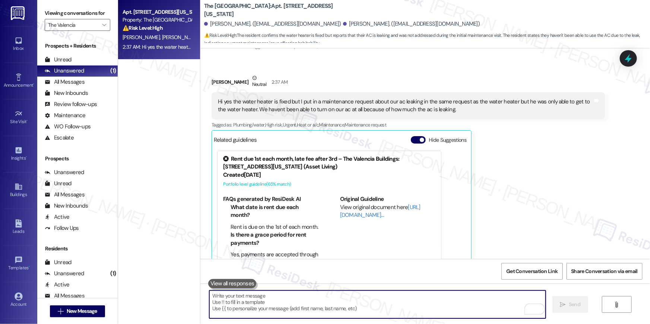
drag, startPoint x: 432, startPoint y: 306, endPoint x: 440, endPoint y: 302, distance: 9.3
click at [432, 306] on textarea "To enrich screen reader interactions, please activate Accessibility in Grammarl…" at bounding box center [377, 305] width 336 height 28
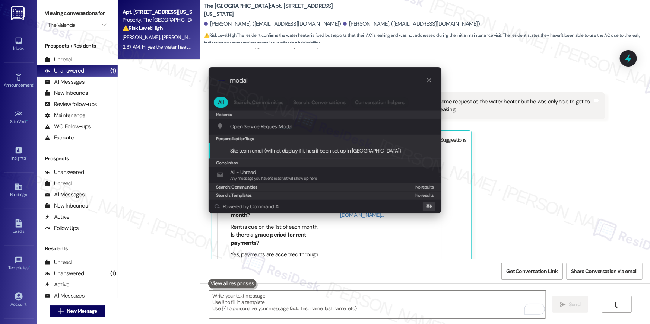
type input "modal"
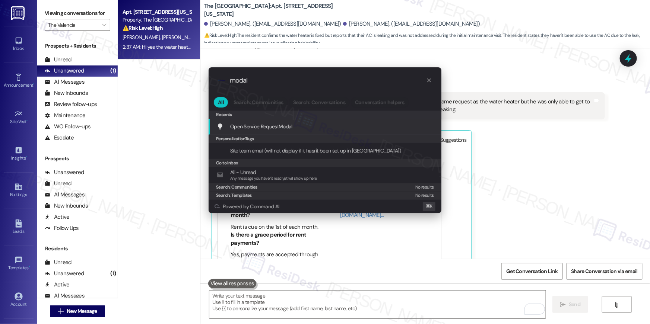
click at [320, 125] on div "Open Service Request Modal Add shortcut" at bounding box center [326, 127] width 218 height 8
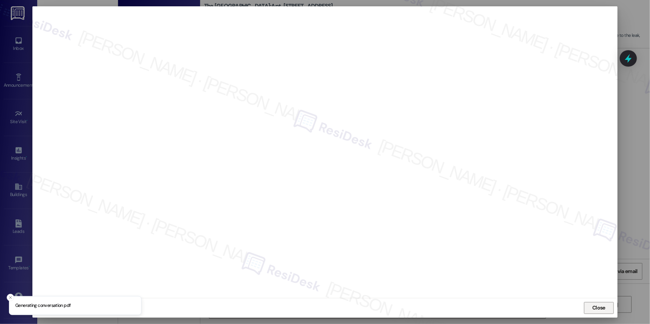
click at [599, 310] on span "Close" at bounding box center [598, 308] width 13 height 8
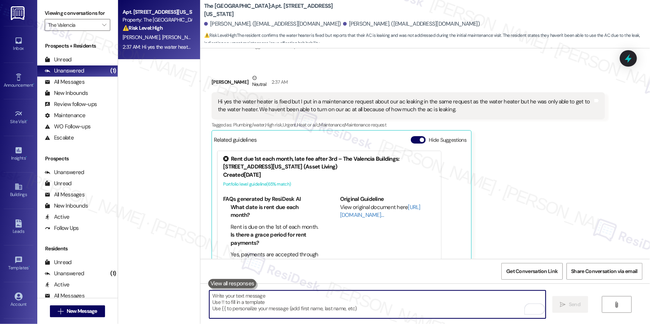
drag, startPoint x: 376, startPoint y: 310, endPoint x: 380, endPoint y: 309, distance: 4.2
click at [376, 310] on textarea "To enrich screen reader interactions, please activate Accessibility in Grammarl…" at bounding box center [377, 305] width 336 height 28
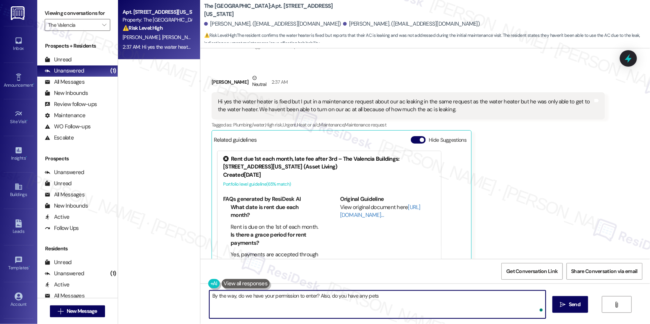
type textarea "By the way, do we have your permission to enter? Also, do you have any pets?"
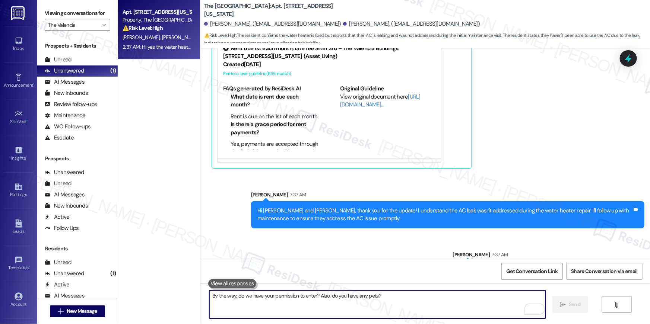
scroll to position [301, 0]
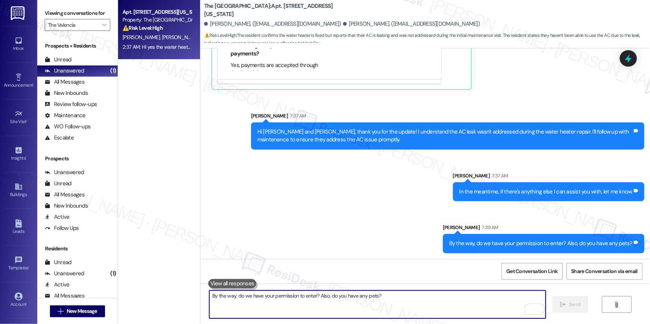
click at [422, 311] on textarea "By the way, do we have your permission to enter? Also, do you have any pets?" at bounding box center [377, 305] width 336 height 28
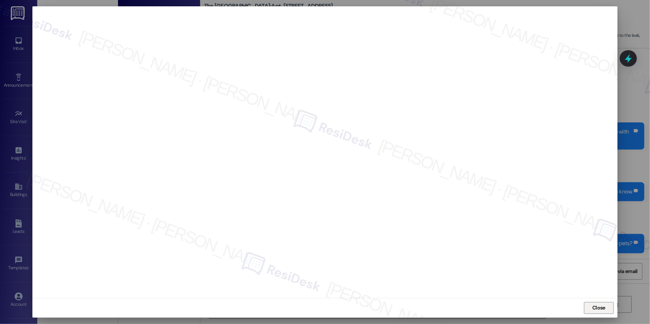
click at [599, 308] on span "Close" at bounding box center [598, 308] width 13 height 8
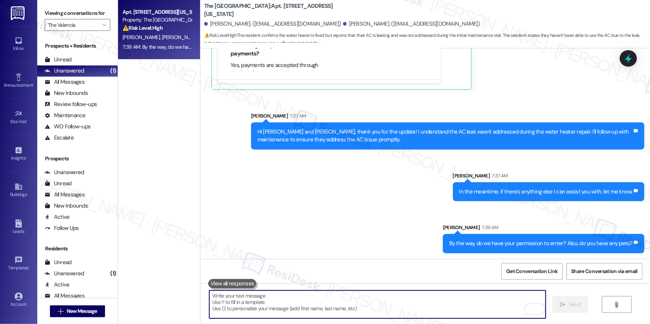
drag, startPoint x: 441, startPoint y: 308, endPoint x: 518, endPoint y: 247, distance: 98.1
click at [442, 307] on textarea "To enrich screen reader interactions, please activate Accessibility in Grammarl…" at bounding box center [377, 305] width 336 height 28
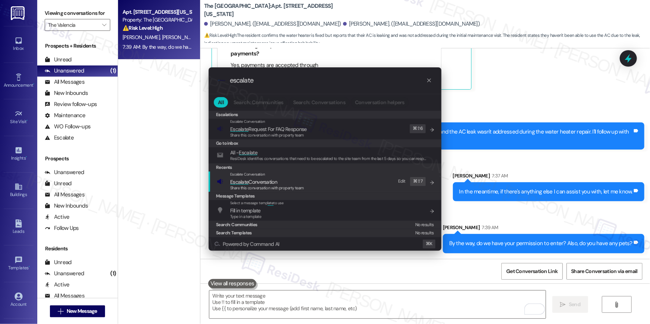
type input "escalate"
click at [315, 175] on div "Escalate Conversation Escalate Conversation Share this conversation with proper…" at bounding box center [326, 182] width 218 height 20
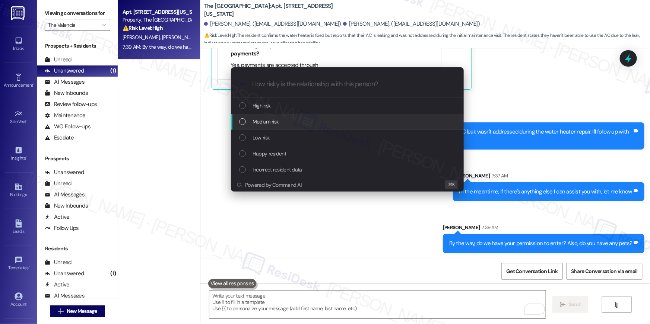
click at [294, 126] on div "Medium risk" at bounding box center [348, 122] width 218 height 8
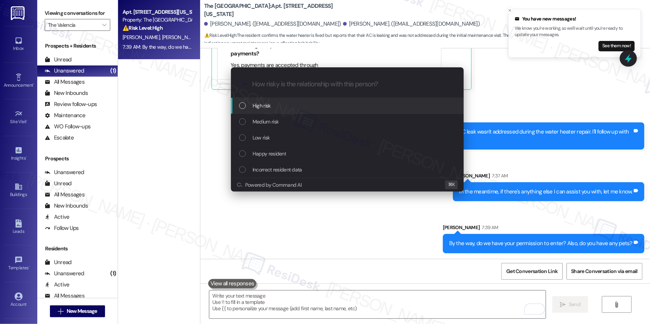
click at [266, 110] on span "High risk" at bounding box center [262, 106] width 18 height 8
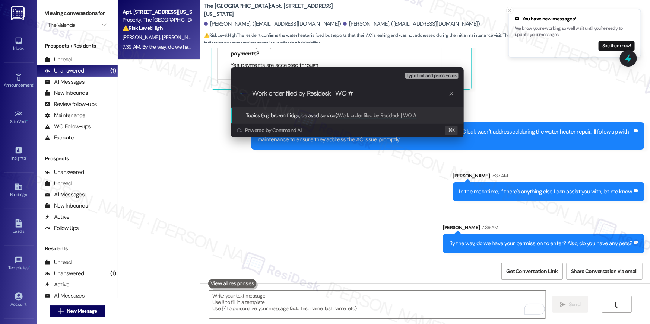
paste input "serviceRequestId:"1137477""
drag, startPoint x: 406, startPoint y: 95, endPoint x: 356, endPoint y: 96, distance: 49.9
click at [355, 95] on input "Work order filed by Residesk | WO # serviceRequestId:"1137477"" at bounding box center [350, 94] width 196 height 8
click at [407, 94] on input "Work order filed by [PERSON_NAME] | WO # 1137477"" at bounding box center [350, 94] width 196 height 8
type input "Work order filed by [PERSON_NAME] | WO # 1137477"
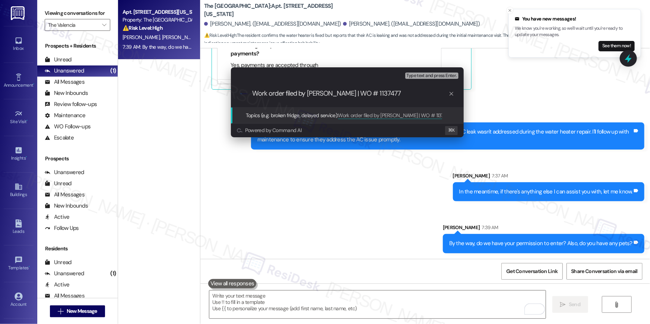
click at [407, 99] on div ".cls-1{fill:#0a055f;}.cls-2{fill:#0cc4c4;} resideskLogoBlueOrange Work order fi…" at bounding box center [347, 93] width 233 height 26
click at [355, 100] on div ".cls-1{fill:#0a055f;}.cls-2{fill:#0cc4c4;} resideskLogoBlueOrange Work order fi…" at bounding box center [347, 93] width 233 height 26
click at [357, 92] on input "Work order filed by [PERSON_NAME] | WO # 1137477" at bounding box center [350, 94] width 196 height 8
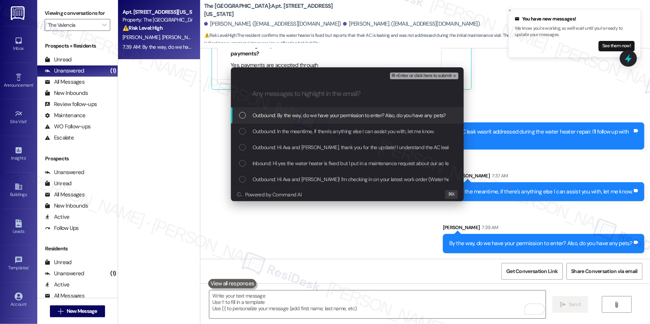
drag, startPoint x: 244, startPoint y: 116, endPoint x: 243, endPoint y: 129, distance: 13.1
click at [244, 116] on div "List of options" at bounding box center [242, 115] width 7 height 7
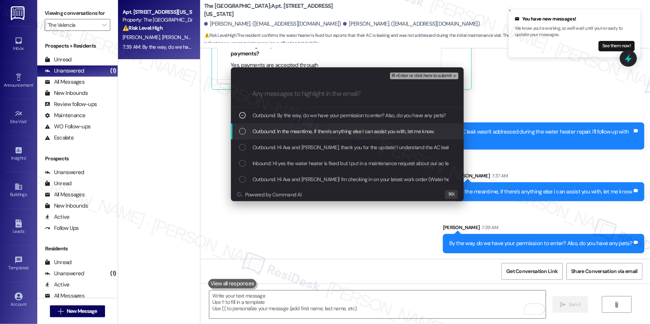
drag, startPoint x: 243, startPoint y: 129, endPoint x: 244, endPoint y: 137, distance: 7.8
click at [243, 130] on div "List of options" at bounding box center [242, 131] width 7 height 7
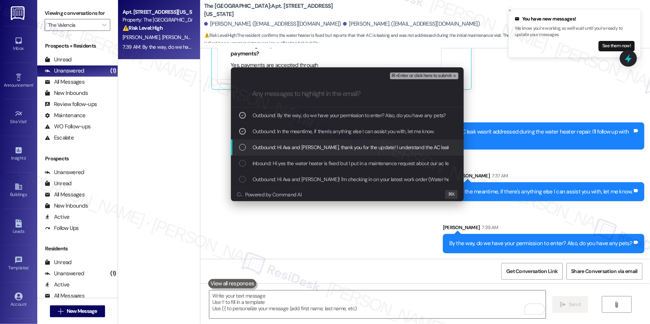
click at [245, 143] on div "Outbound: Hi Ava and [PERSON_NAME], thank you for the update! I understand the …" at bounding box center [347, 148] width 233 height 16
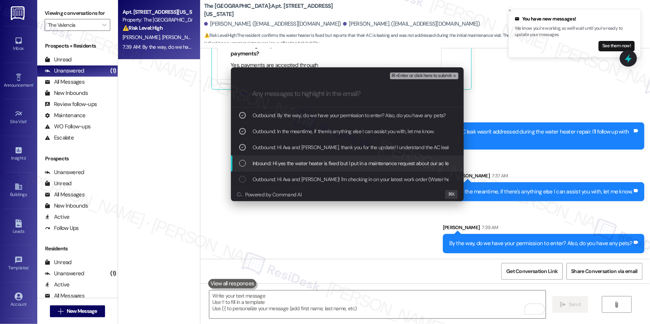
click at [242, 166] on div "List of options" at bounding box center [242, 163] width 7 height 7
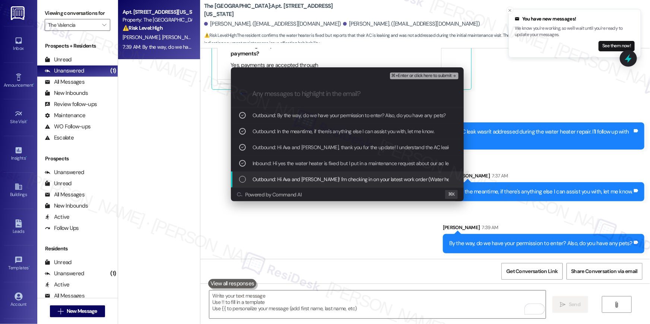
click at [243, 187] on div "Outbound: Hi Ava and [PERSON_NAME]! I'm checking in on your latest work order (…" at bounding box center [347, 180] width 233 height 16
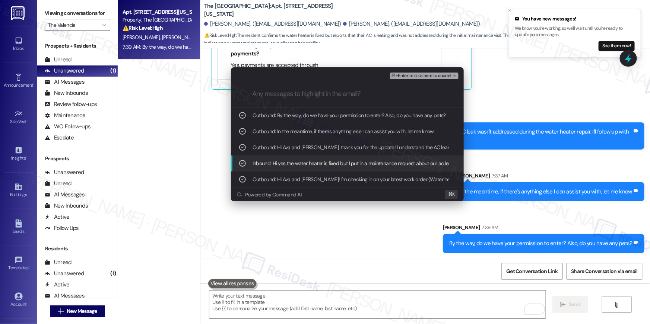
click at [240, 166] on div "List of options" at bounding box center [242, 163] width 7 height 7
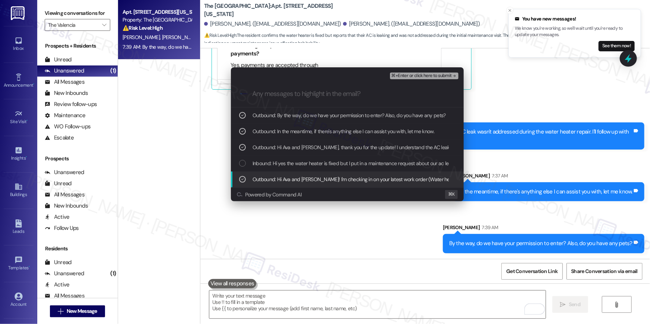
click at [240, 178] on icon "List of options" at bounding box center [242, 179] width 5 height 5
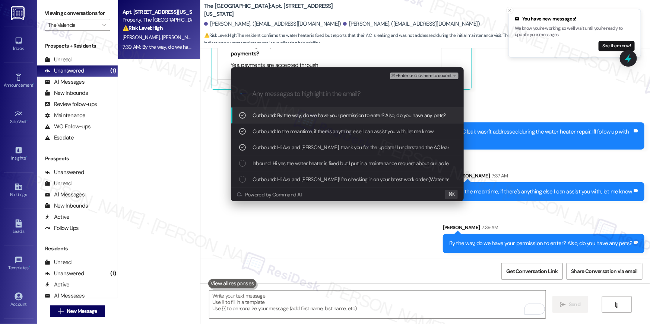
click at [438, 76] on span "⌘+Enter or click here to submit" at bounding box center [421, 75] width 60 height 5
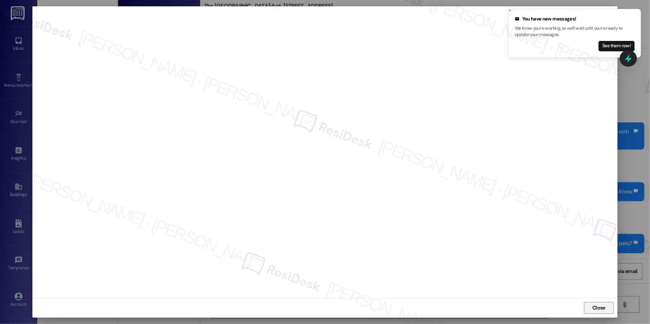
click at [600, 308] on span "Close" at bounding box center [598, 308] width 13 height 8
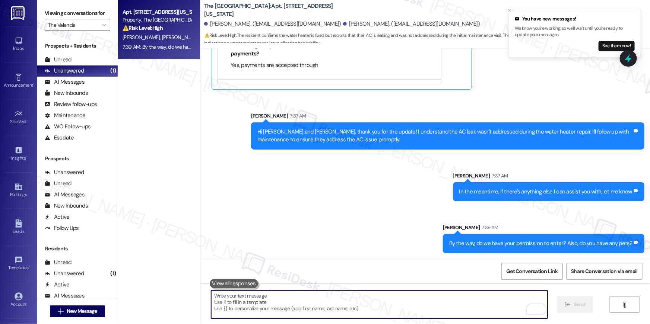
type input "s"
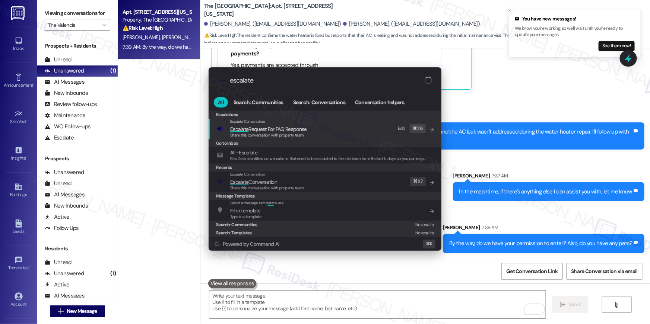
type input "escalate"
click at [319, 183] on div "Escalate Conversation Escalate Conversation Share this conversation with proper…" at bounding box center [326, 182] width 218 height 20
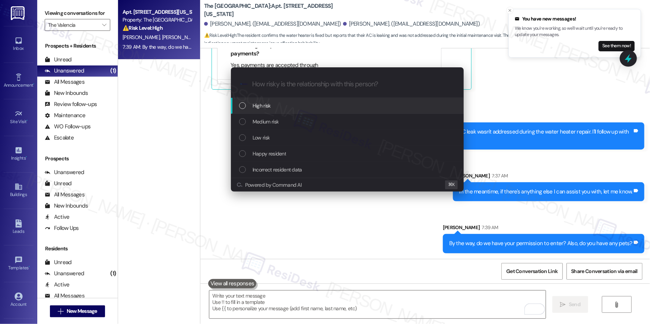
click at [270, 108] on span "High risk" at bounding box center [262, 106] width 18 height 8
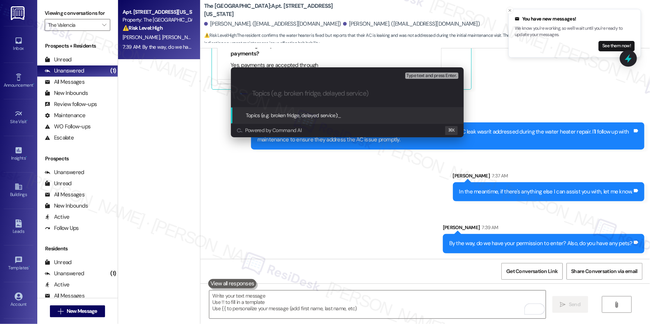
paste input "Work order filed by [PERSON_NAME] | WO # 1137477"
type input "Work order filed by [PERSON_NAME] | WO # 1137477"
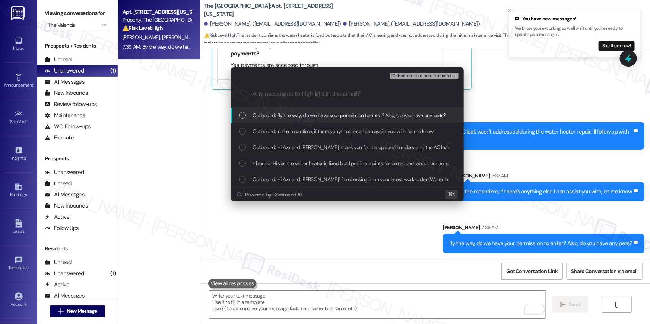
click at [277, 117] on span "Outbound: By the way, do we have your permission to enter? Also, do you have an…" at bounding box center [349, 115] width 193 height 8
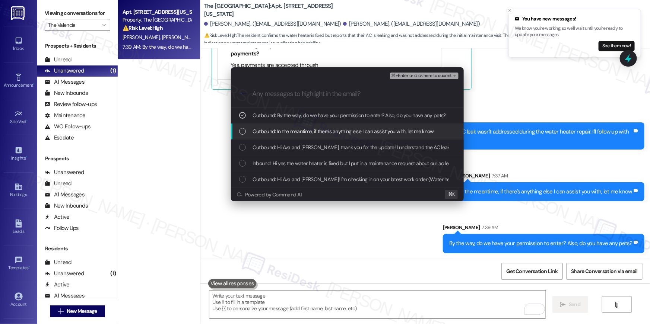
click at [273, 133] on span "Outbound: In the meantime, if there's anything else I can assist you with, let …" at bounding box center [344, 131] width 182 height 8
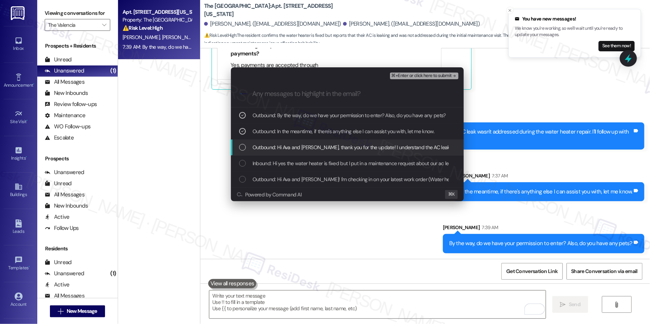
drag, startPoint x: 272, startPoint y: 146, endPoint x: 272, endPoint y: 161, distance: 14.5
click at [272, 146] on span "Outbound: Hi Ava and [PERSON_NAME], thank you for the update! I understand the …" at bounding box center [488, 147] width 470 height 8
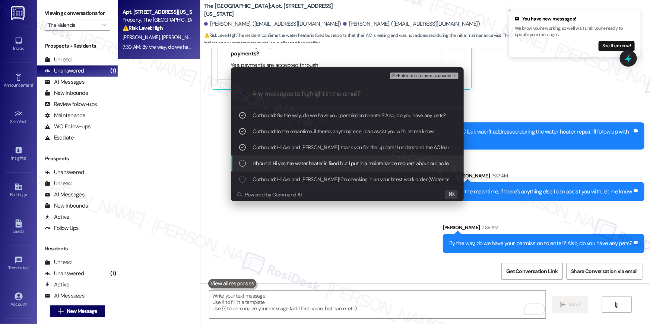
click at [272, 161] on span "Inbound: Hi yes the water heater is fixed but I put in a maintenance request ab…" at bounding box center [543, 163] width 581 height 8
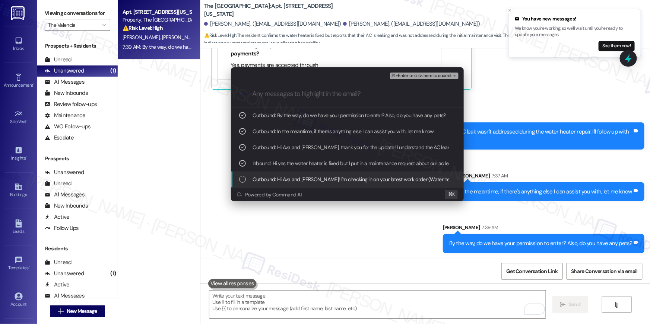
click at [273, 174] on div "Outbound: Hi Ava and [PERSON_NAME]! I'm checking in on your latest work order (…" at bounding box center [347, 180] width 233 height 16
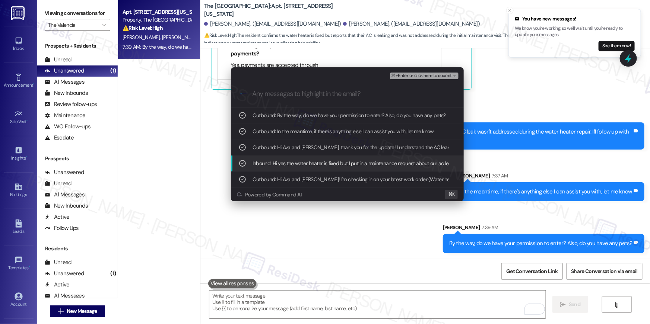
click at [294, 162] on span "Inbound: Hi yes the water heater is fixed but I put in a maintenance request ab…" at bounding box center [543, 163] width 581 height 8
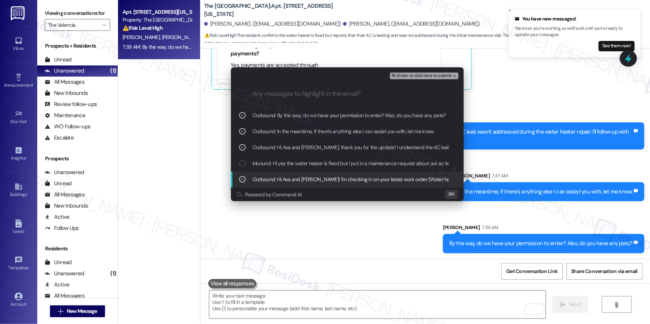
drag, startPoint x: 294, startPoint y: 176, endPoint x: 329, endPoint y: 155, distance: 40.9
click at [294, 176] on span "Outbound: Hi Ava and [PERSON_NAME]! I'm checking in on your latest work order (…" at bounding box center [541, 179] width 576 height 8
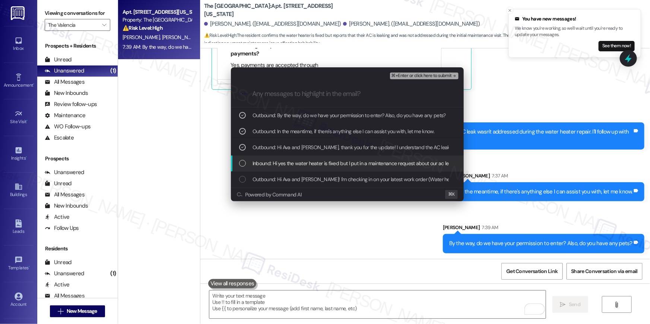
drag, startPoint x: 355, startPoint y: 162, endPoint x: 396, endPoint y: 127, distance: 53.6
click at [355, 162] on span "Inbound: Hi yes the water heater is fixed but I put in a maintenance request ab…" at bounding box center [543, 163] width 581 height 8
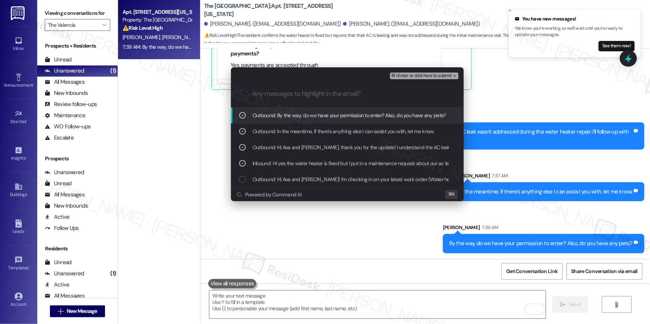
click at [421, 77] on span "⌘+Enter or click here to submit" at bounding box center [421, 75] width 60 height 5
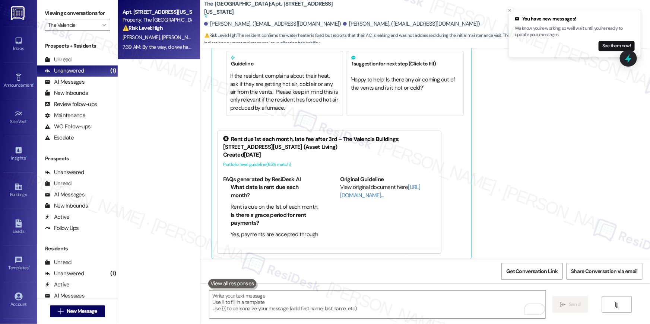
scroll to position [233, 0]
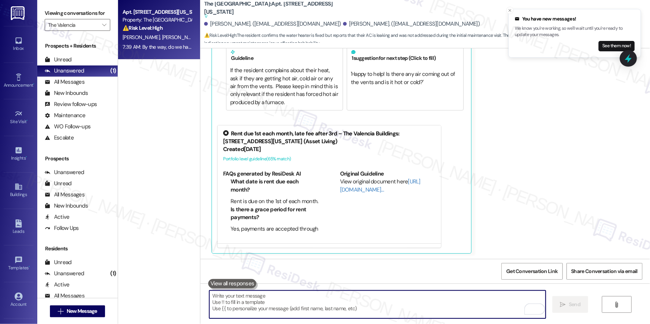
click at [443, 305] on textarea "To enrich screen reader interactions, please activate Accessibility in Grammarl…" at bounding box center [377, 305] width 336 height 28
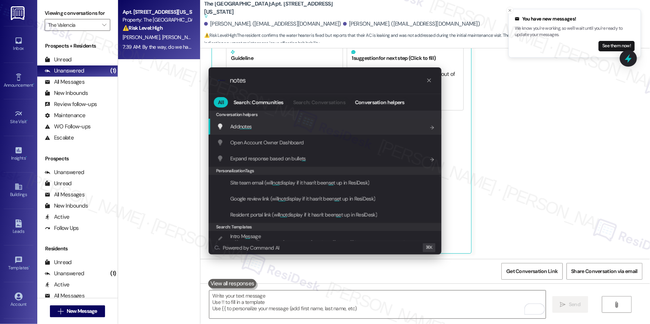
type input "notes"
click at [277, 123] on div "Add notes Add shortcut" at bounding box center [326, 127] width 218 height 8
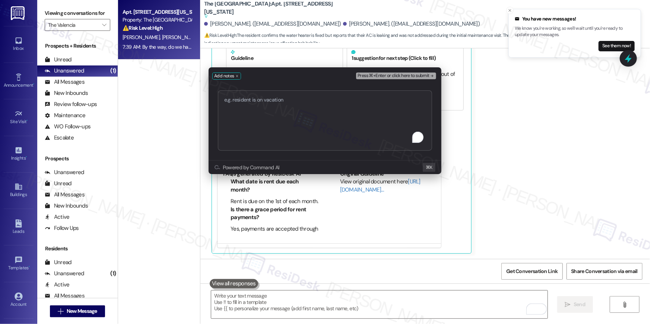
click at [294, 127] on textarea "To enrich screen reader interactions, please activate Accessibility in Grammarl…" at bounding box center [325, 121] width 214 height 60
type textarea "Work order filed by [PERSON_NAME] | WO # 1137477"
click at [383, 72] on div "Press ⌘+Enter or click here to submit" at bounding box center [397, 76] width 82 height 10
click at [382, 73] on span "Press ⌘+Enter or click here to submit" at bounding box center [394, 75] width 72 height 5
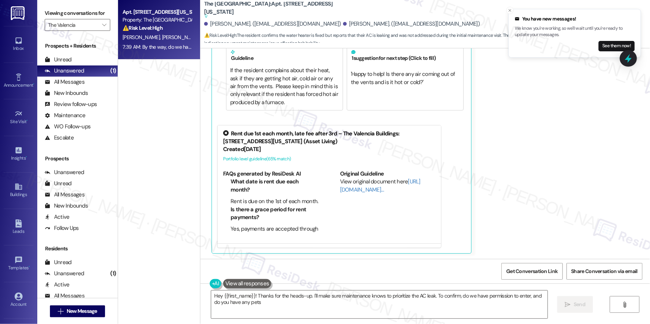
type textarea "Hey {{first_name}}! Thanks for the heads-up. I'll make sure maintenance knows t…"
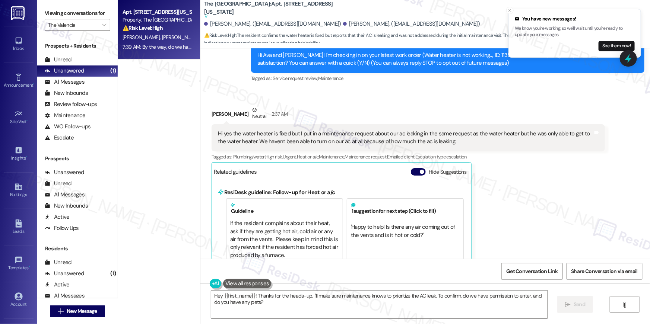
scroll to position [0, 0]
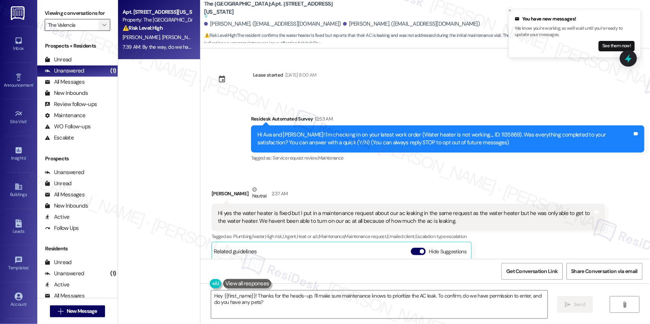
click at [102, 25] on icon "" at bounding box center [104, 25] width 4 height 6
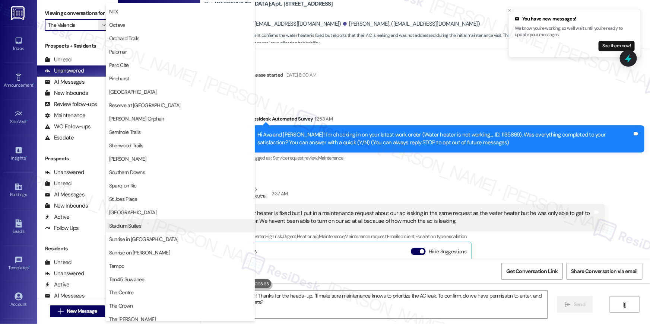
scroll to position [400, 0]
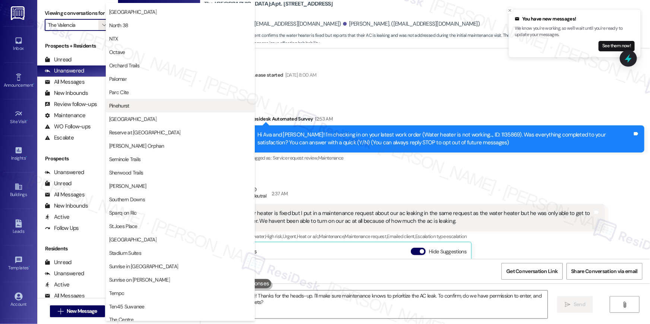
click at [139, 106] on span "Pinehurst" at bounding box center [180, 105] width 142 height 7
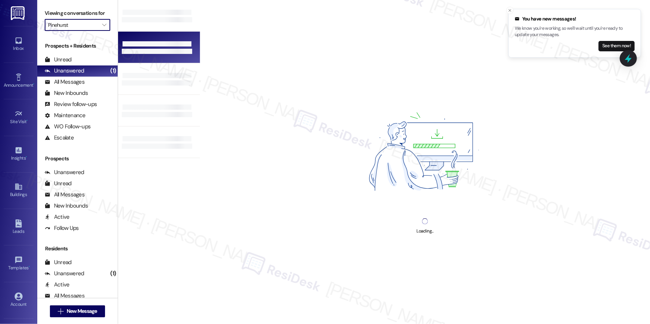
type input "Pinehurst"
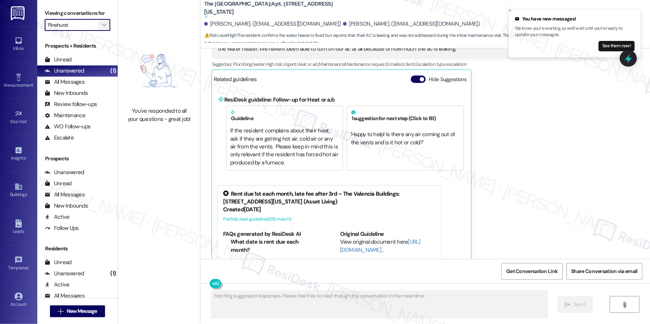
scroll to position [233, 0]
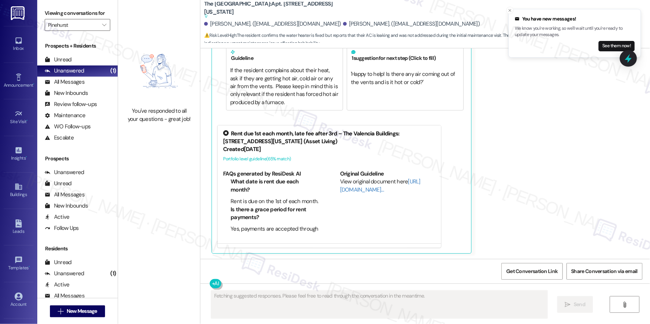
click at [147, 75] on img at bounding box center [159, 71] width 66 height 65
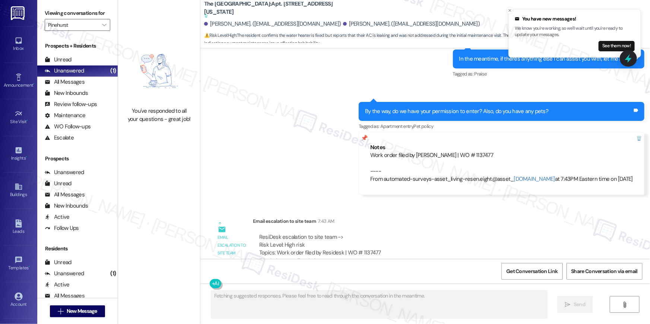
scroll to position [555, 0]
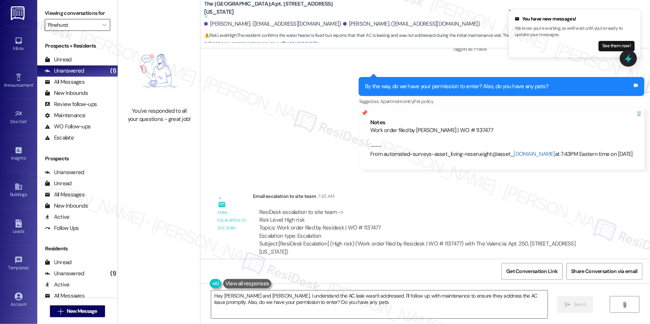
type textarea "Hey [PERSON_NAME] and [PERSON_NAME], I understand the AC leak wasn't addressed.…"
click at [98, 24] on button "" at bounding box center [104, 25] width 12 height 12
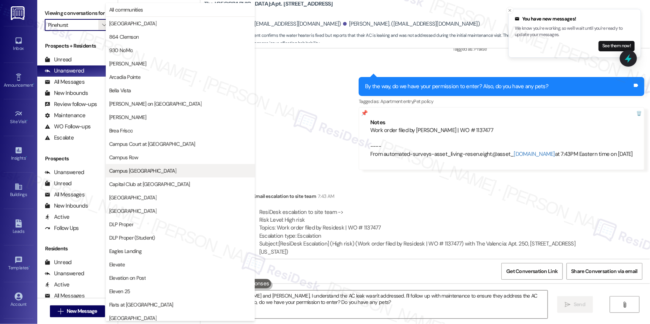
scroll to position [336, 0]
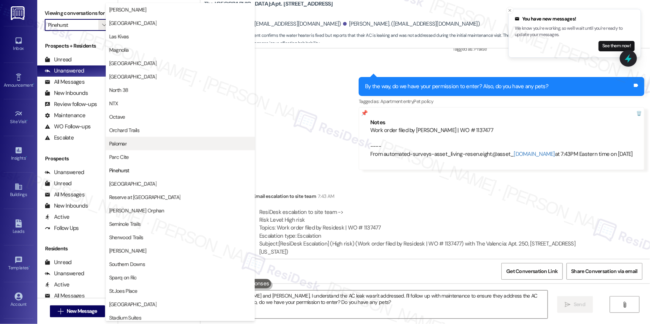
click at [137, 139] on button "Palomar" at bounding box center [180, 143] width 149 height 13
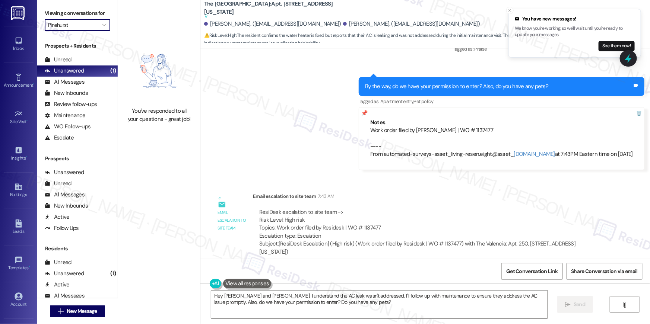
type input "Palomar"
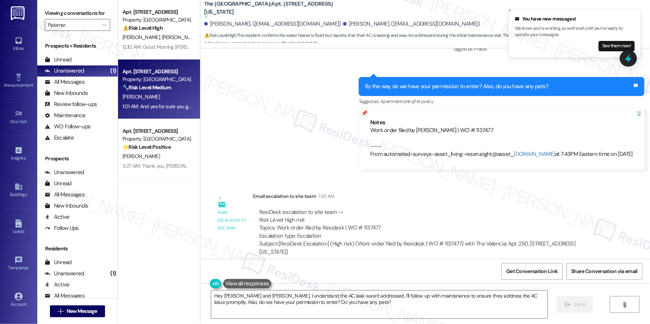
click at [160, 63] on div "Apt. [STREET_ADDRESS] Property: Palomar 🔧 Risk Level: Medium The resident is fo…" at bounding box center [159, 90] width 82 height 60
type textarea "Fetching suggested responses. Please feel free to read through the conversation…"
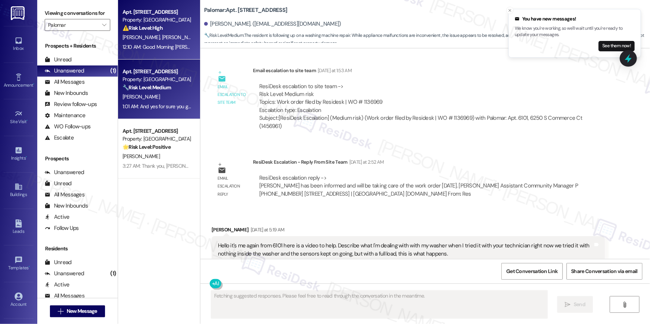
click at [161, 45] on div "12:10 AM: Good Morning [PERSON_NAME], I do have another question concerning our…" at bounding box center [358, 47] width 470 height 7
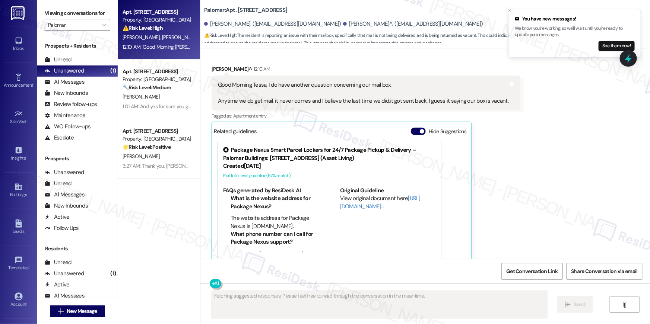
scroll to position [1132, 0]
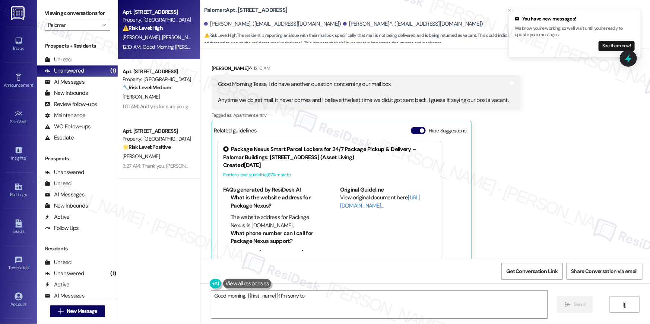
click at [580, 185] on div "Received via SMS [PERSON_NAME]^ 12:10 AM Good Morning Tessa, I do have another …" at bounding box center [425, 162] width 450 height 228
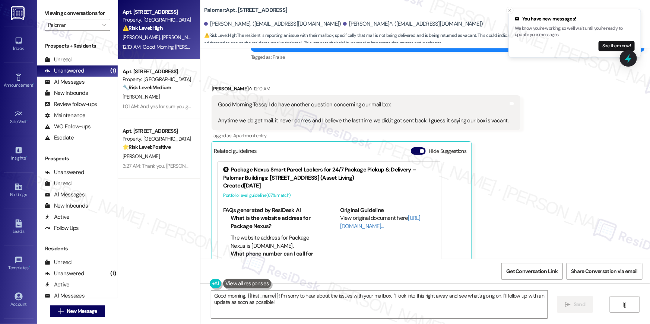
scroll to position [1111, 0]
click at [280, 309] on textarea "Good morning, {{first_name}}! I'm sorry to hear about the issues with your mail…" at bounding box center [379, 305] width 336 height 28
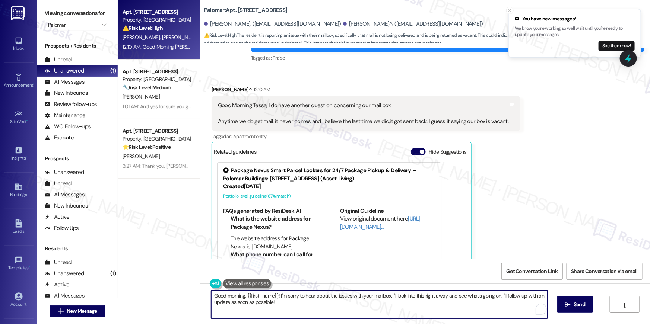
click at [296, 305] on textarea "Good morning, {{first_name}}! I'm sorry to hear about the issues with your mail…" at bounding box center [379, 305] width 336 height 28
click at [303, 305] on textarea "Good morning, {{first_name}}! I'm sorry to hear about the issues with your mail…" at bounding box center [379, 305] width 336 height 28
drag, startPoint x: 239, startPoint y: 295, endPoint x: 180, endPoint y: 291, distance: 59.0
click at [180, 291] on div "Apt. 3205, [STREET_ADDRESS] Property: Palomar ⚠️ Risk Level: High The resident …" at bounding box center [384, 162] width 532 height 324
click at [231, 294] on textarea "Hi, {{first_name}}! I'm sorry to hear about the issues with your mailbox. I'll …" at bounding box center [377, 305] width 336 height 28
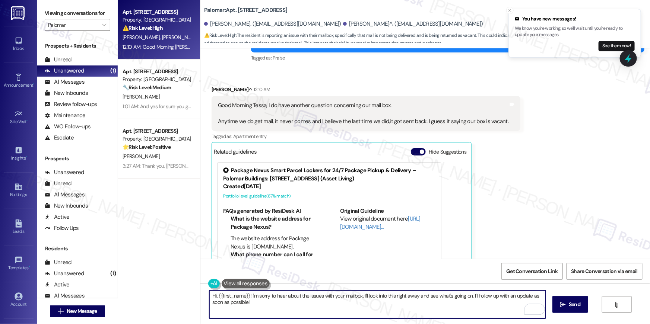
click at [231, 294] on textarea "Hi, {{first_name}}! I'm sorry to hear about the issues with your mailbox. I'll …" at bounding box center [377, 305] width 336 height 28
click at [376, 306] on textarea "Hi, [PERSON_NAME]! I'm sorry to hear about the issues with your mailbox. I'll l…" at bounding box center [377, 305] width 336 height 28
click at [439, 300] on textarea "Hi, [PERSON_NAME]! I'm sorry to hear about the issues with your mailbox. I'll l…" at bounding box center [377, 305] width 336 height 28
drag, startPoint x: 457, startPoint y: 296, endPoint x: 460, endPoint y: 308, distance: 12.3
click at [460, 308] on textarea "Hi, [PERSON_NAME]! I'm sorry to hear about the issues with your mailbox. I'll l…" at bounding box center [377, 305] width 336 height 28
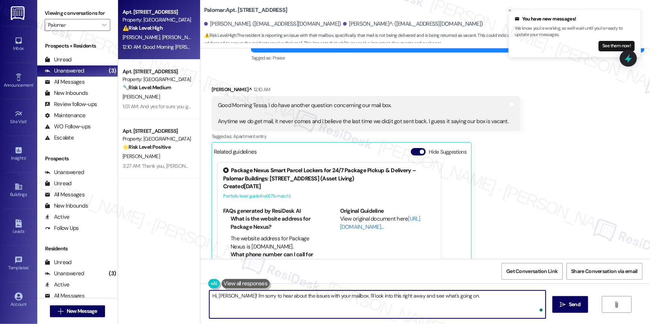
type textarea "Hi, [PERSON_NAME]! I'm sorry to hear about the issues with your mailbox. I'll l…"
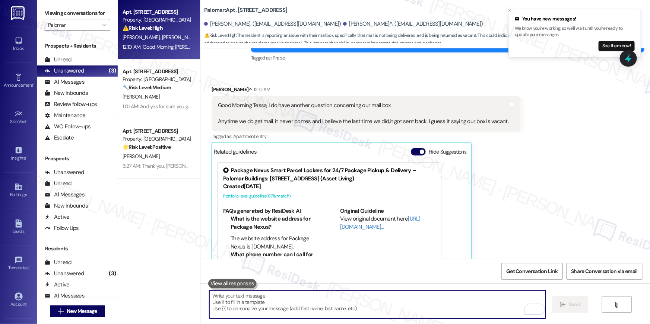
scroll to position [1132, 0]
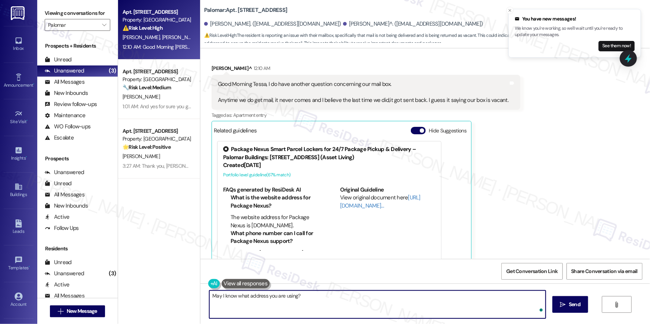
type textarea "May I know what address you are using?"
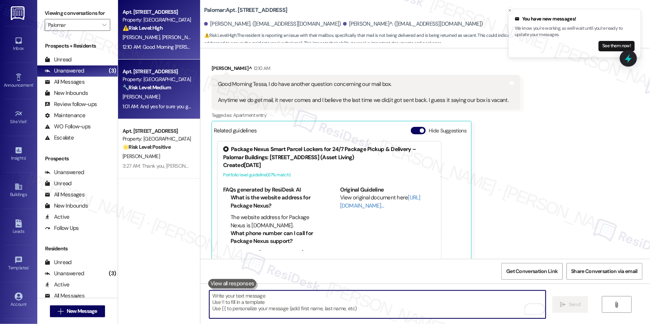
click at [164, 98] on div "[PERSON_NAME]" at bounding box center [157, 96] width 70 height 9
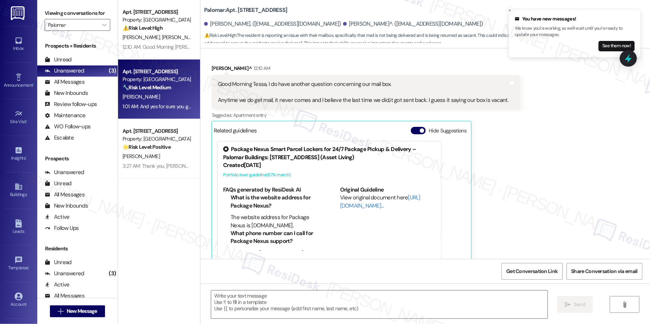
type textarea "Fetching suggested responses. Please feel free to read through the conversation…"
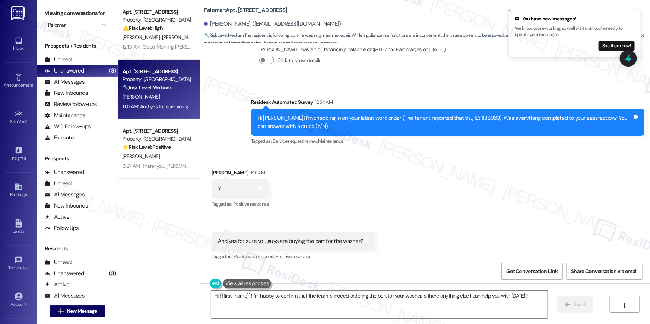
scroll to position [1036, 0]
click at [465, 183] on div "Received via SMS [PERSON_NAME] 1:01 AM Y Tags and notes Tagged as: Positive res…" at bounding box center [425, 209] width 450 height 115
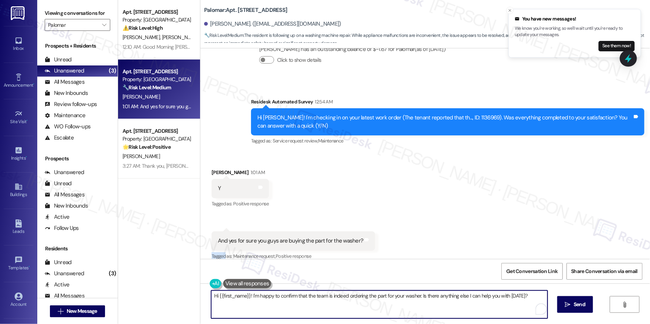
click at [379, 309] on textarea "Hi {{first_name}}! I'm happy to confirm that the team is indeed ordering the pa…" at bounding box center [379, 305] width 336 height 28
click at [334, 314] on textarea "Hi {{first_name}}! I'm happy to confirm that the team is indeed ordering the pa…" at bounding box center [377, 305] width 336 height 28
paste textarea ", I’m glad to hear your work order has been completed! If anything else comes u…"
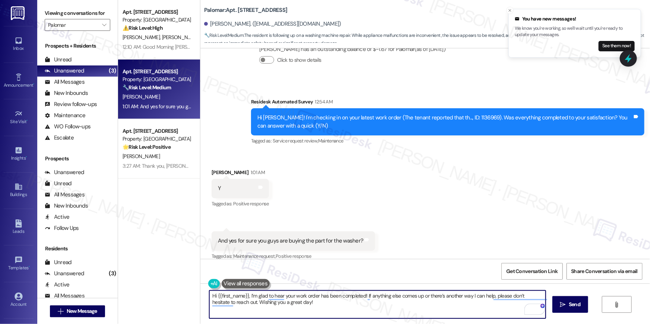
click at [344, 301] on textarea "Hi {{first_name}}, I’m glad to hear your work order has been completed! If anyt…" at bounding box center [377, 305] width 336 height 28
click at [387, 301] on textarea "Hi {{first_name}}, I’m glad to hear your work order has been completed! If anyt…" at bounding box center [377, 305] width 336 height 28
drag, startPoint x: 362, startPoint y: 295, endPoint x: 366, endPoint y: 304, distance: 10.2
click at [366, 304] on textarea "Hi {{first_name}}, I’m glad to hear your work order has been completed! If anyt…" at bounding box center [377, 305] width 336 height 28
click at [361, 313] on textarea "Hi {{first_name}}, I’m glad to hear your work order has been completed! If anyt…" at bounding box center [377, 305] width 336 height 28
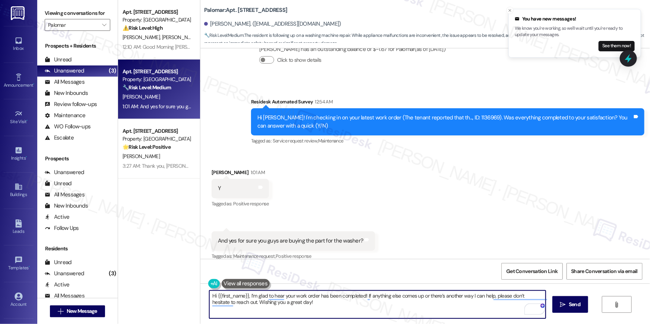
click at [366, 306] on textarea "Hi {{first_name}}, I’m glad to hear your work order has been completed! If anyt…" at bounding box center [377, 305] width 336 height 28
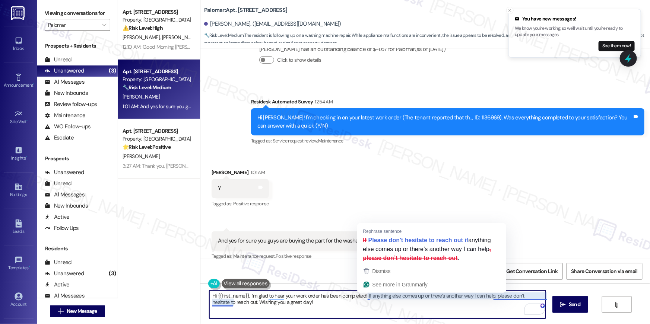
click at [364, 296] on textarea "Hi {{first_name}}, I’m glad to hear your work order has been completed! If anyt…" at bounding box center [377, 305] width 336 height 28
click at [339, 301] on textarea "Hi {{first_name}}, I’m glad to hear your work order has been completed! If anyt…" at bounding box center [377, 305] width 336 height 28
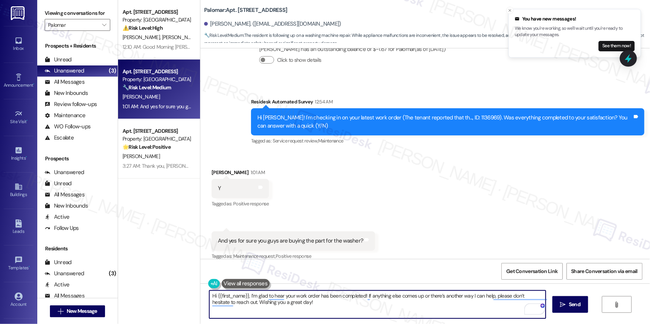
click at [229, 302] on textarea "Hi {{first_name}}, I’m glad to hear your work order has been completed! If anyt…" at bounding box center [377, 305] width 336 height 28
type textarea "Hi {{first_name}}, I’m glad to hear your work order has been completed! If anyt…"
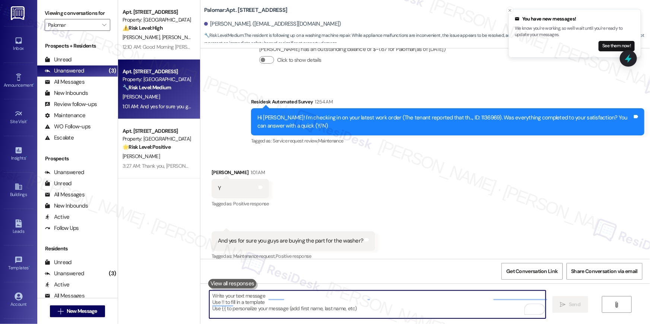
scroll to position [1036, 0]
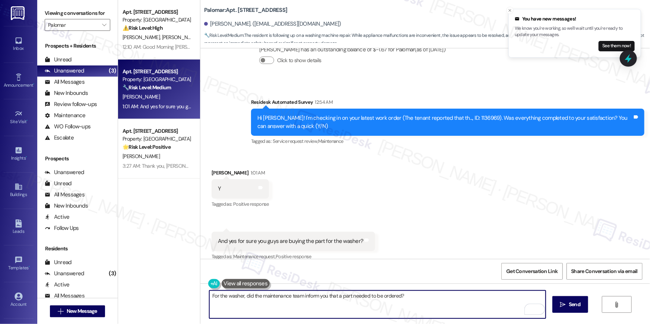
type textarea "For the washer, did the maintenance team inform you that a part needed to be or…"
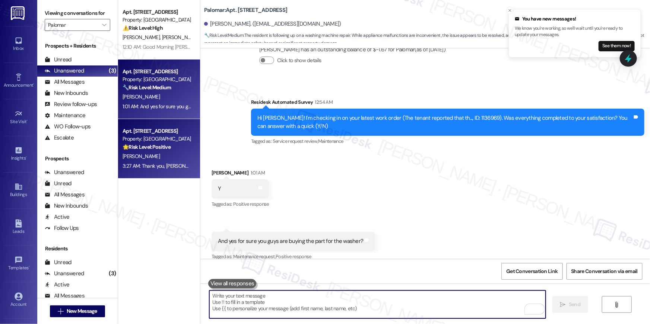
click at [173, 162] on div "3:27 AM: Thank you, [PERSON_NAME]. 3:27 AM: Thank you, [PERSON_NAME]." at bounding box center [157, 166] width 70 height 9
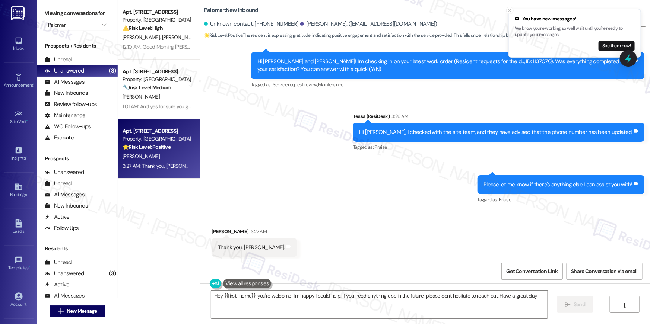
scroll to position [1221, 0]
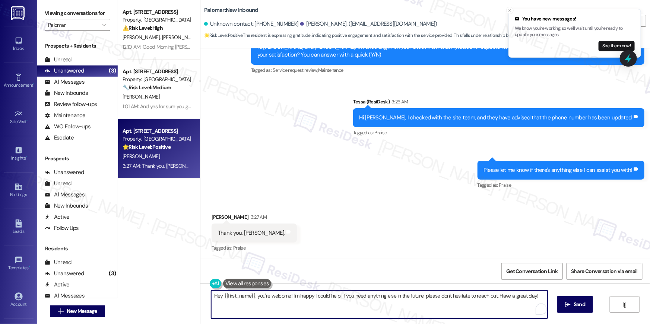
click at [298, 292] on textarea "Hey {{first_name}}, you're welcome! I'm happy I could help. If you need anythin…" at bounding box center [379, 305] width 336 height 28
click at [301, 301] on textarea "Hey {{first_name}}, you're welcome! I'm happy I could help. If you need anythin…" at bounding box center [379, 305] width 336 height 28
click at [301, 301] on textarea "Hey {{first_name}}, you're welcome! I'm happy I could help. If you need anythin…" at bounding box center [377, 305] width 336 height 28
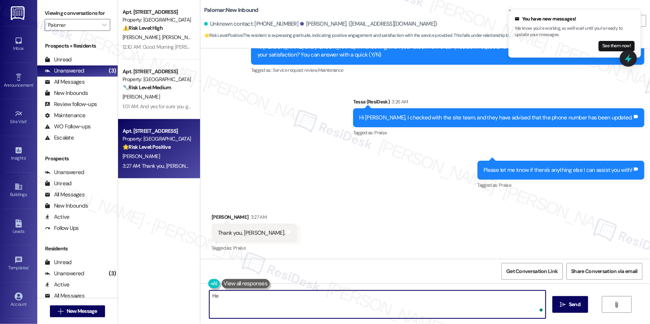
type textarea "H"
type textarea "T"
type textarea "Wishing you a great weekend!"
click at [570, 305] on span "Send" at bounding box center [575, 305] width 12 height 8
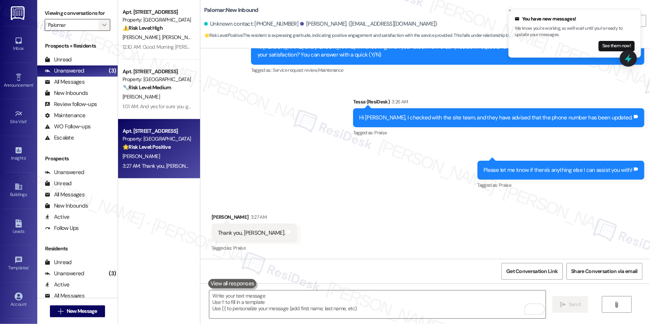
scroll to position [1221, 0]
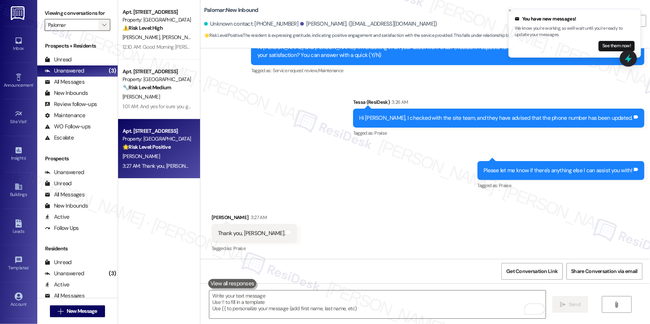
click at [102, 26] on icon "" at bounding box center [104, 25] width 4 height 6
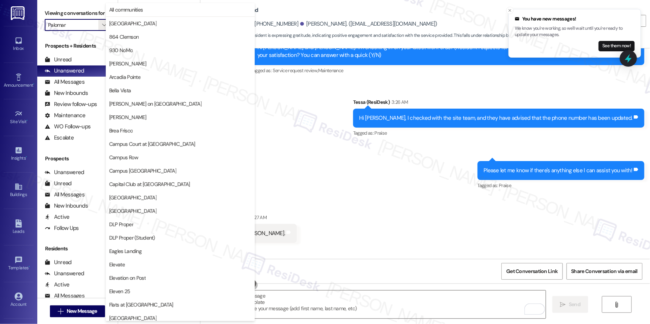
scroll to position [389, 0]
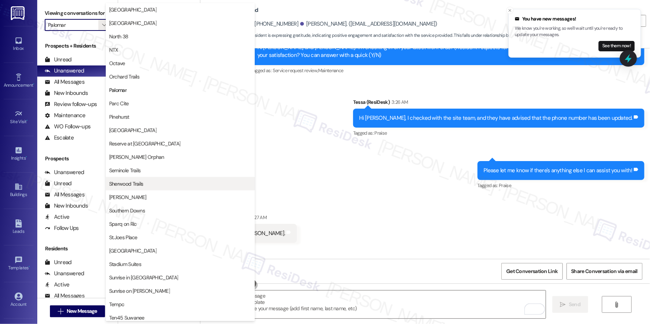
click at [186, 182] on span "Sherwood Trails" at bounding box center [180, 183] width 142 height 7
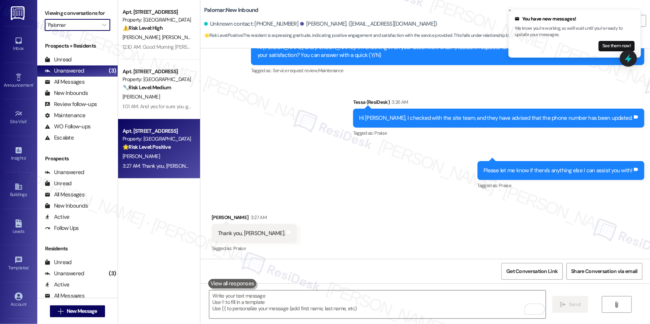
type input "Sherwood Trails"
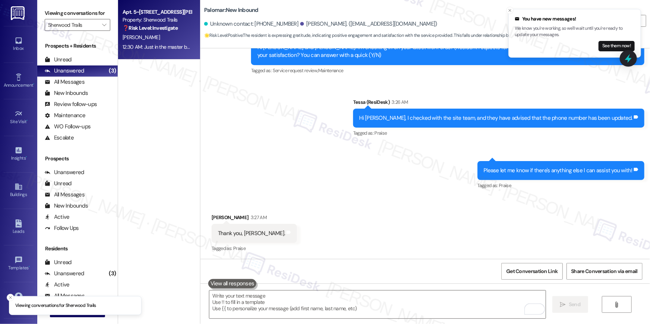
click at [160, 47] on div "12:30 AM: Just in the master bedroom 12:30 AM: Just in the master bedroom" at bounding box center [164, 47] width 82 height 7
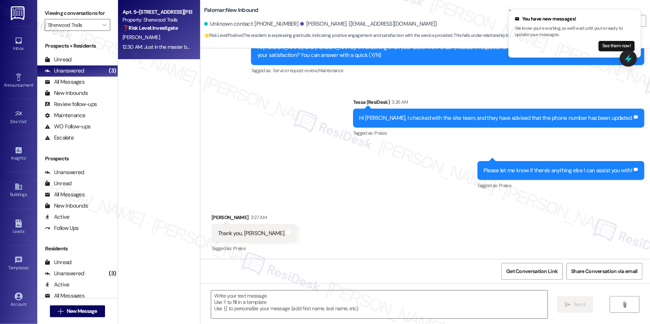
type textarea "Fetching suggested responses. Please feel free to read through the conversation…"
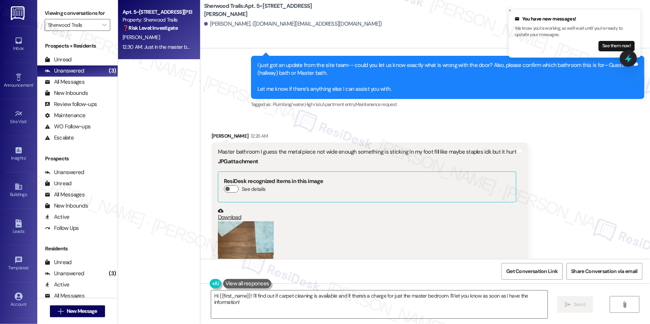
scroll to position [5498, 0]
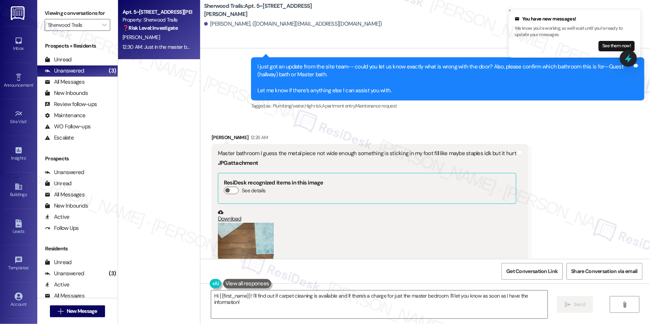
click at [487, 223] on div "(Click to zoom)" at bounding box center [367, 265] width 298 height 85
click at [539, 166] on div "Received via SMS [PERSON_NAME] 12:26 AM Master bathroom I guess the metal piece…" at bounding box center [425, 285] width 450 height 337
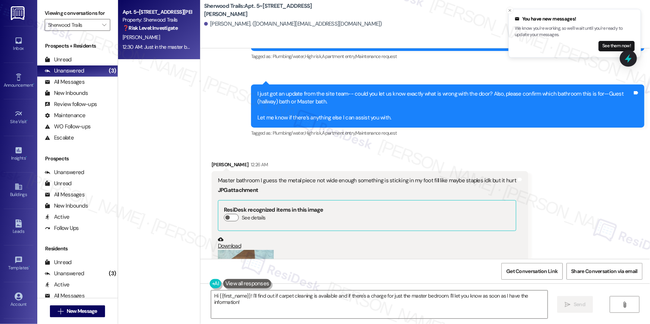
scroll to position [5522, 0]
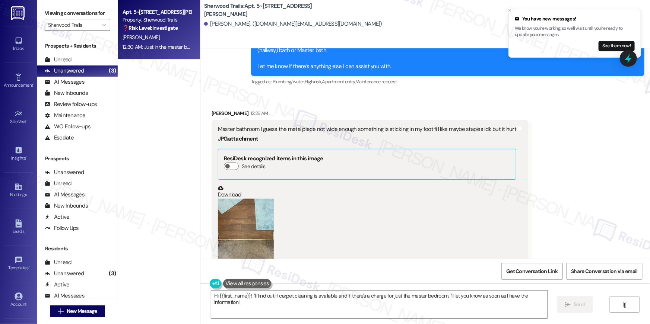
click at [234, 215] on button "Zoom image" at bounding box center [246, 236] width 56 height 74
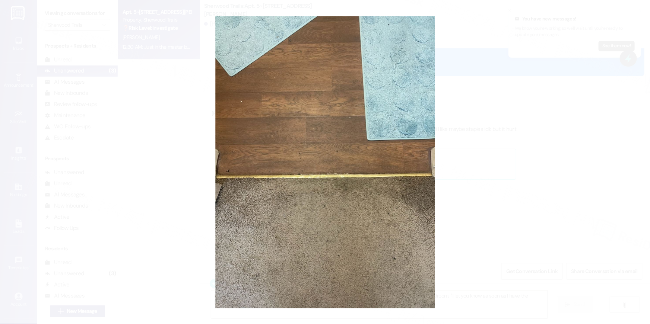
click at [521, 201] on button "Unzoom image" at bounding box center [325, 162] width 650 height 324
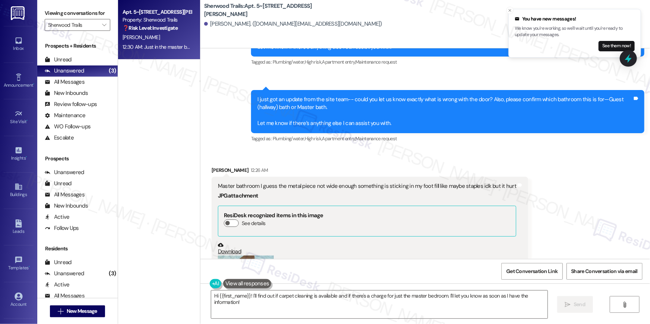
scroll to position [5465, 0]
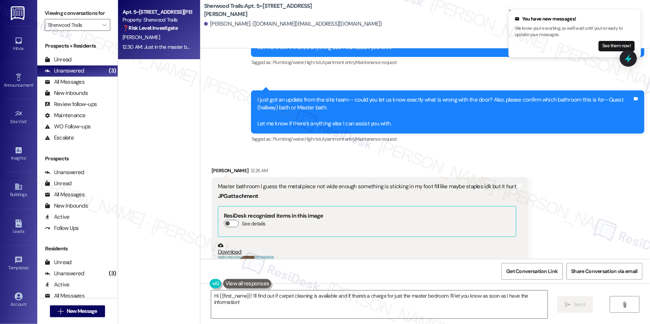
click at [222, 256] on button "Zoom image" at bounding box center [246, 293] width 56 height 74
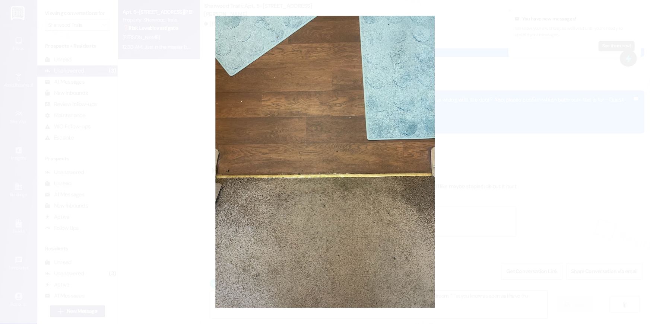
click at [481, 200] on button "Unzoom image" at bounding box center [325, 162] width 650 height 324
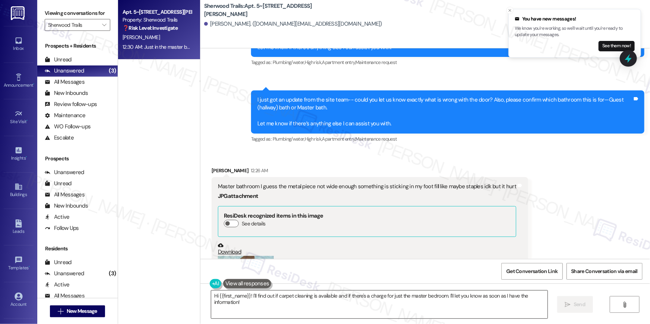
click at [342, 313] on textarea "Hi {{first_name}}! I'll find out if carpet cleaning is available and if there's…" at bounding box center [379, 305] width 336 height 28
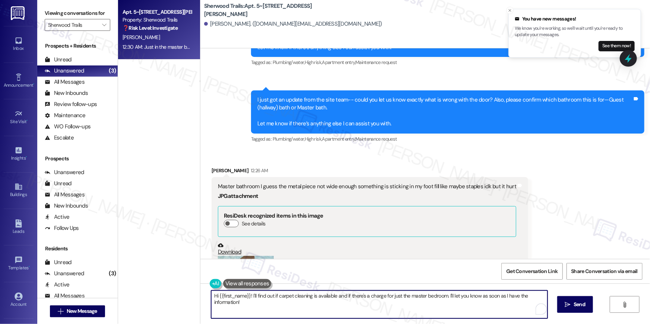
drag, startPoint x: 261, startPoint y: 301, endPoint x: 382, endPoint y: 304, distance: 120.3
click at [256, 299] on textarea "Hi {{first_name}}! I'll find out if carpet cleaning is available and if there's…" at bounding box center [379, 305] width 336 height 28
click at [381, 303] on textarea "Hi {{first_name}}! I'll find out if carpet cleaning is available and if there's…" at bounding box center [379, 305] width 336 height 28
click at [379, 308] on textarea "Hi {{first_name}}! I'll find out if carpet cleaning is available and if there's…" at bounding box center [379, 305] width 336 height 28
click at [338, 306] on textarea "Hi {{first_name}}! I'll find out if carpet cleaning is available and if there's…" at bounding box center [377, 305] width 336 height 28
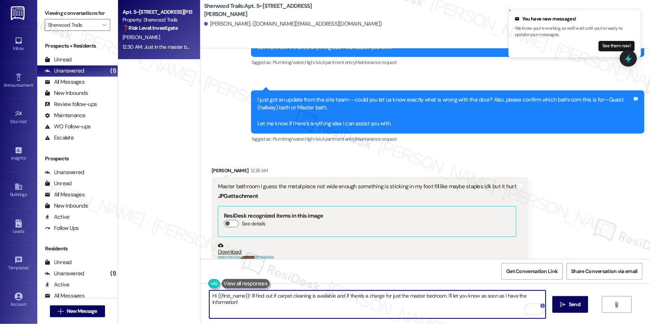
click at [340, 301] on textarea "Hi {{first_name}}! I'll find out if carpet cleaning is available and if there's…" at bounding box center [377, 305] width 336 height 28
click at [378, 301] on textarea "Hi {{first_name}}! I'll find out if carpet cleaning is available and if there's…" at bounding box center [377, 305] width 336 height 28
click at [412, 301] on textarea "Hi {{first_name}}! I'll find out if carpet cleaning is available and if there's…" at bounding box center [377, 305] width 336 height 28
click at [333, 301] on textarea "Hi {{first_name}}! I'll find out if carpet cleaning is available and if there's…" at bounding box center [377, 305] width 336 height 28
click at [259, 302] on textarea "Hi {{first_name}}! I'll find out if carpet cleaning is available and if there's…" at bounding box center [377, 305] width 336 height 28
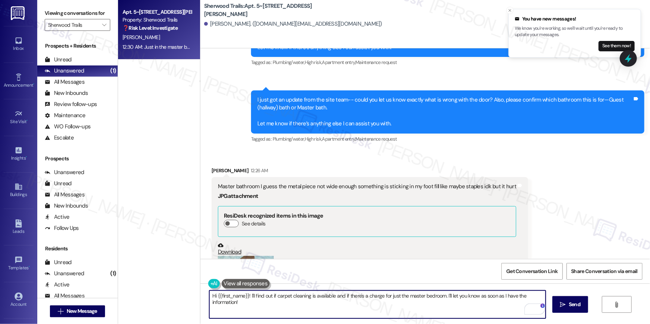
drag, startPoint x: 247, startPoint y: 296, endPoint x: 252, endPoint y: 309, distance: 13.7
click at [252, 309] on textarea "Hi {{first_name}}! I'll find out if carpet cleaning is available and if there's…" at bounding box center [377, 305] width 336 height 28
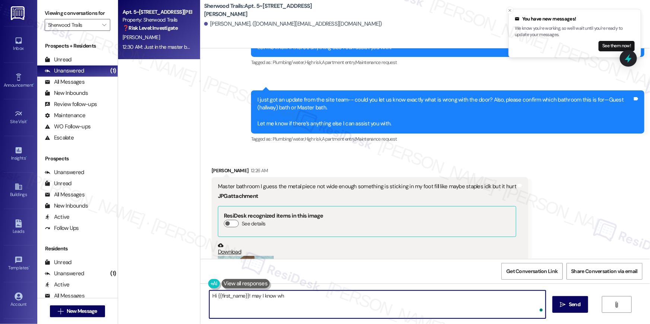
type textarea "Hi {{first_name}}! may I know whe"
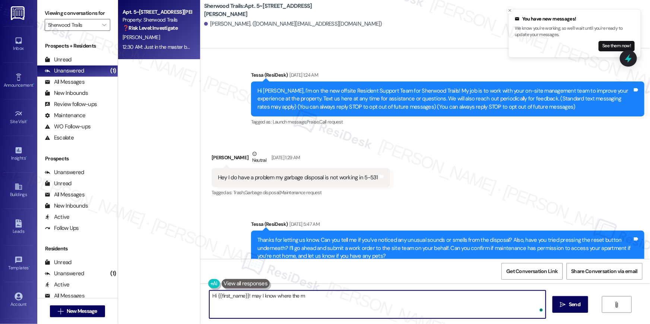
scroll to position [5465, 0]
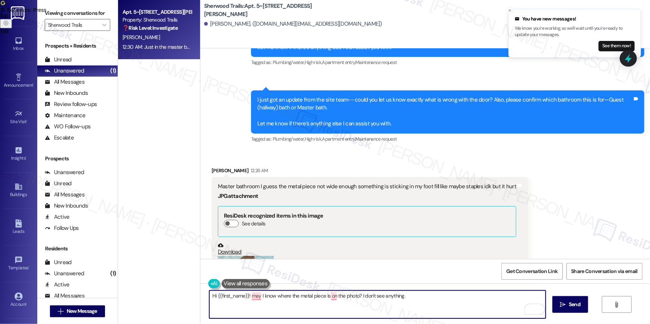
click at [381, 297] on textarea "Hi {{first_name}}! may I know where the metal piece is on the photo? I don't se…" at bounding box center [377, 305] width 336 height 28
type textarea "Hi {{first_name}}! may I know where the metal piece is on the photo? I don't se…"
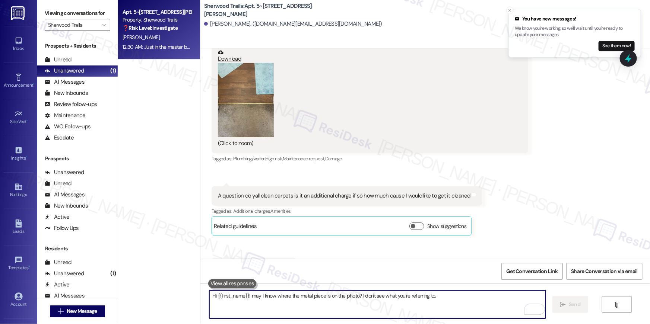
scroll to position [5666, 0]
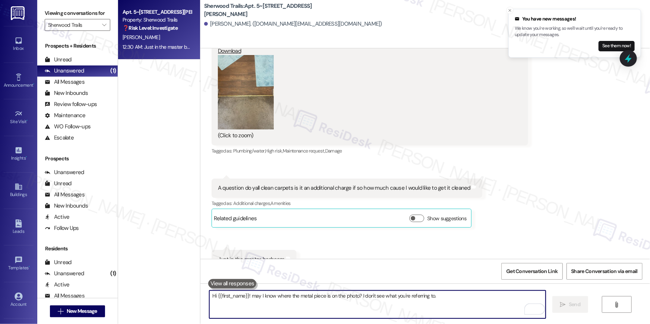
click at [409, 310] on textarea "Hi {{first_name}}! may I know where the metal piece is on the photo? I don't se…" at bounding box center [377, 305] width 336 height 28
click at [413, 307] on textarea "Hi {{first_name}}! may I know where the metal piece is on the photo? I don't se…" at bounding box center [377, 305] width 336 height 28
click at [412, 306] on textarea "Hi {{first_name}}! may I know where the metal piece is on the photo? I don't se…" at bounding box center [377, 305] width 336 height 28
type textarea "I can submit a work order for the carpet cleaning, I will check with the site t…"
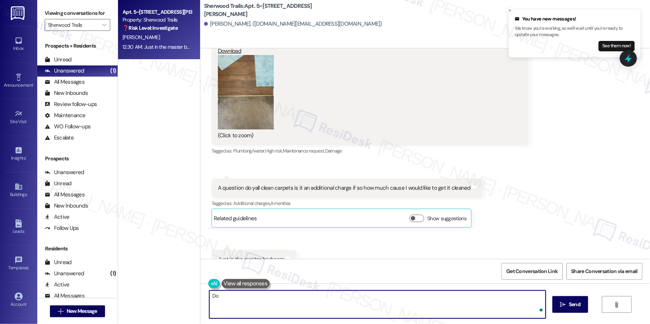
type textarea "D"
type textarea "Do we have your permission to enter"
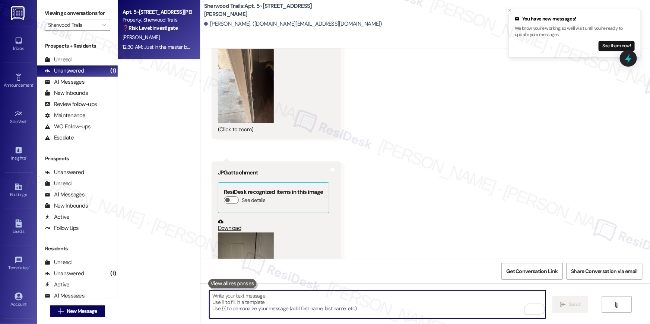
scroll to position [4319, 0]
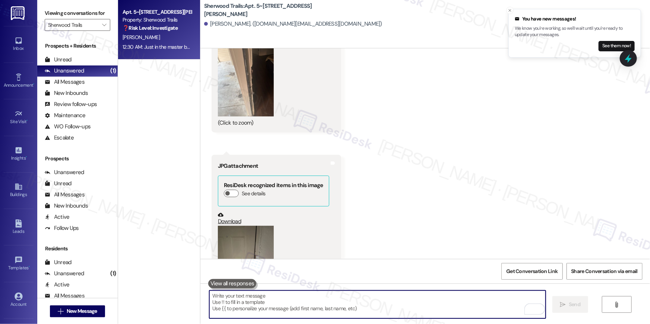
click at [477, 304] on textarea "To enrich screen reader interactions, please activate Accessibility in Grammarl…" at bounding box center [377, 305] width 336 height 28
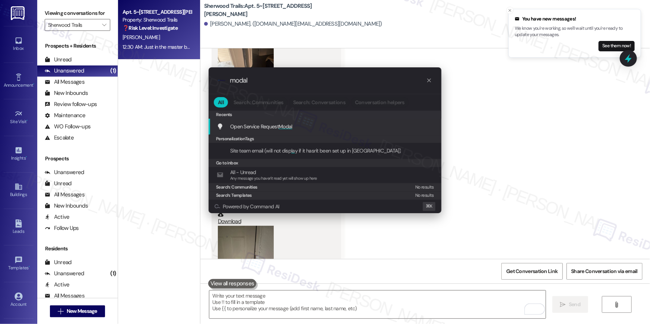
click at [261, 132] on div "Open Service Request Modal Add shortcut" at bounding box center [325, 127] width 233 height 16
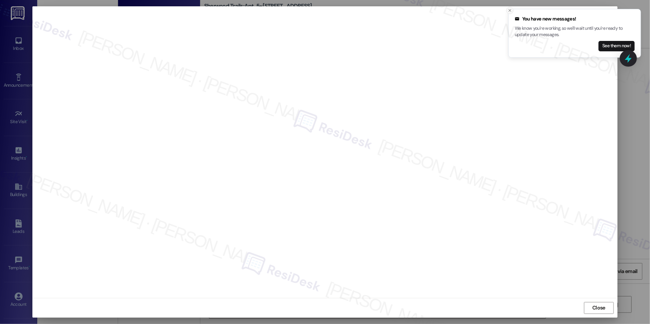
click at [510, 12] on icon "Close toast" at bounding box center [510, 10] width 4 height 4
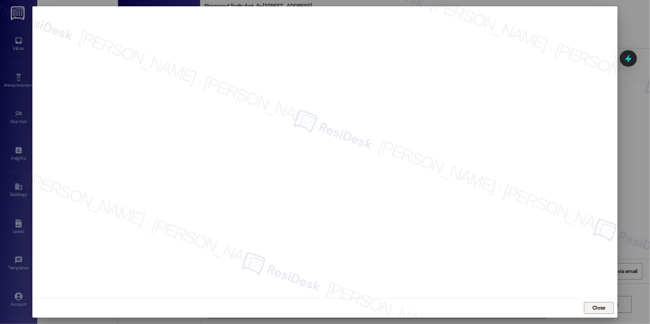
click at [597, 309] on span "Close" at bounding box center [598, 308] width 13 height 8
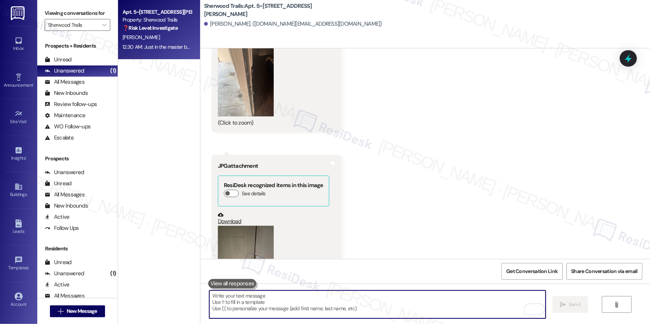
click at [407, 310] on textarea "To enrich screen reader interactions, please activate Accessibility in Grammarl…" at bounding box center [377, 305] width 336 height 28
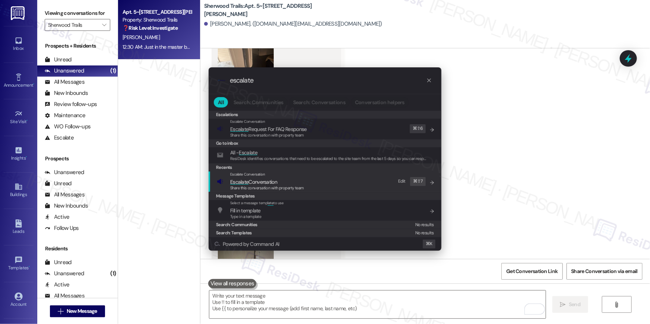
type input "escalate"
click at [332, 183] on div "Escalate Conversation Escalate Conversation Share this conversation with proper…" at bounding box center [326, 182] width 218 height 20
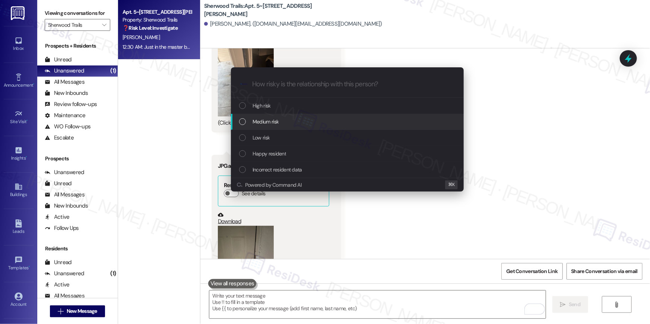
click at [277, 123] on span "Medium risk" at bounding box center [266, 122] width 26 height 8
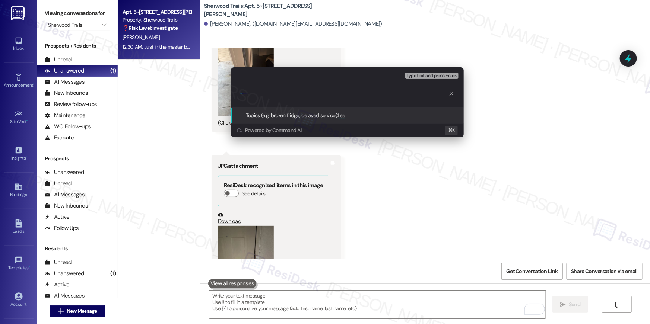
type input "I"
type input "Carpet cleaning - previous work order was closed"
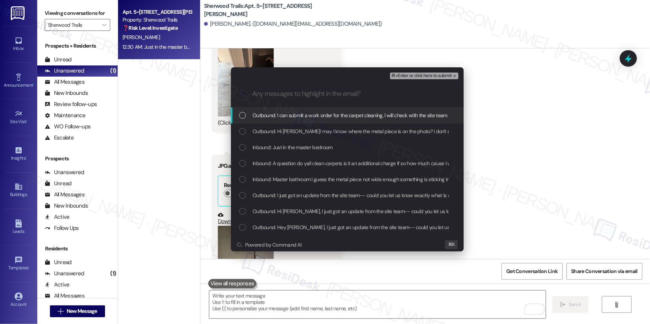
click at [296, 116] on span "Outbound: I can submit a work order for the carpet cleaning, I will check with …" at bounding box center [371, 115] width 237 height 8
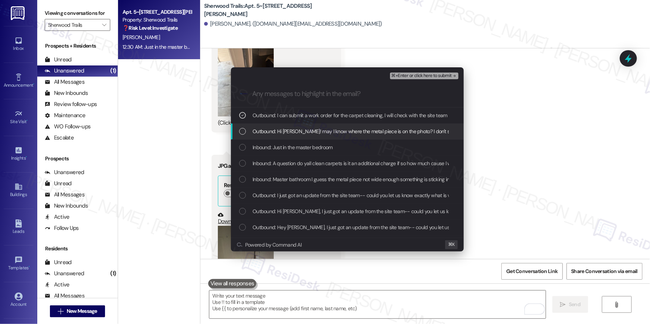
click at [294, 135] on span "Outbound: Hi Stephanie! may I know where the metal piece is on the photo? I don…" at bounding box center [380, 131] width 254 height 8
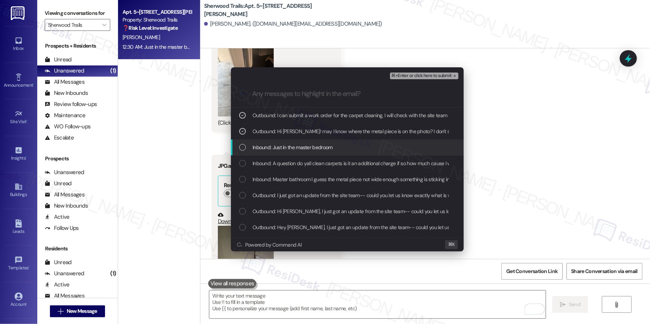
click at [291, 152] on div "Inbound: Just in the master bedroom" at bounding box center [347, 148] width 233 height 16
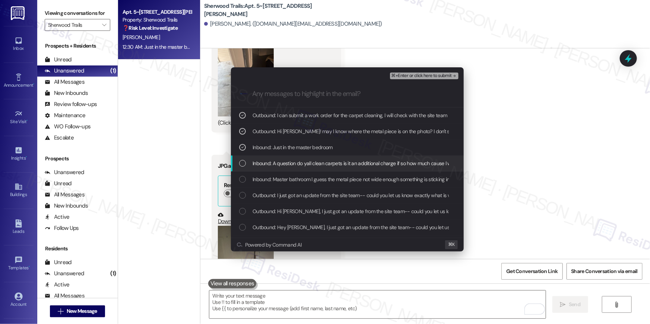
click at [292, 166] on span "Inbound: A question do yall clean carpets is it an additional charge if so how …" at bounding box center [379, 163] width 252 height 8
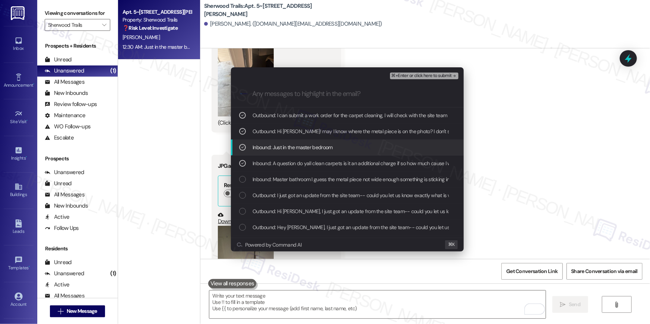
click at [285, 146] on span "Inbound: Just in the master bedroom" at bounding box center [293, 147] width 80 height 8
click at [286, 132] on span "Outbound: Hi Stephanie! may I know where the metal piece is on the photo? I don…" at bounding box center [380, 131] width 254 height 8
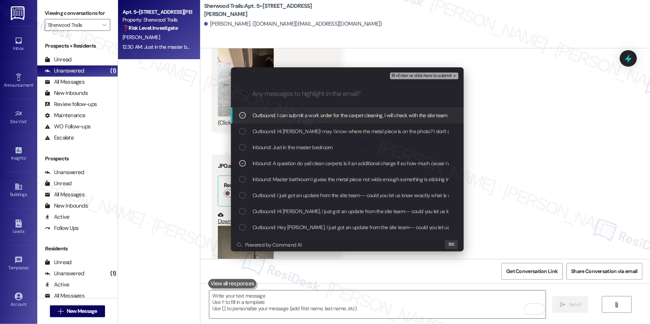
click at [288, 116] on span "Outbound: I can submit a work order for the carpet cleaning, I will check with …" at bounding box center [371, 115] width 237 height 8
click at [432, 77] on span "⌘+Enter or click here to submit" at bounding box center [421, 75] width 60 height 5
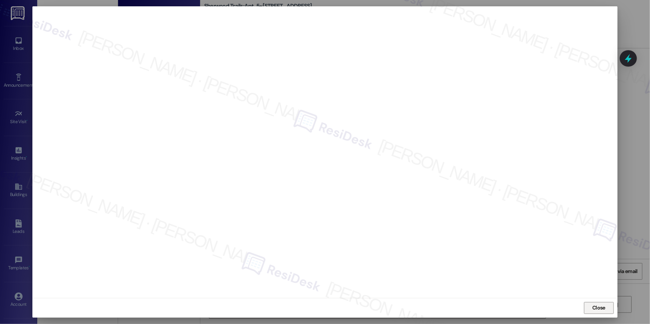
click at [594, 308] on span "Close" at bounding box center [598, 308] width 13 height 8
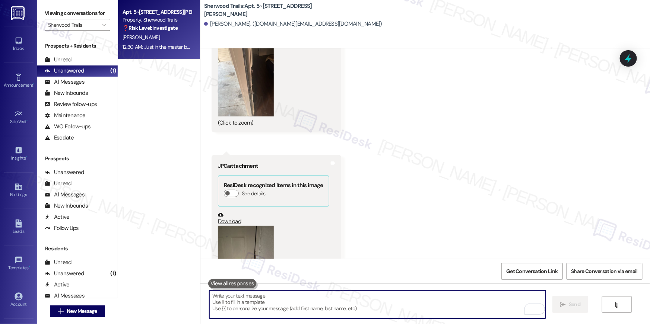
drag, startPoint x: 466, startPoint y: 300, endPoint x: 483, endPoint y: 286, distance: 21.4
click at [472, 296] on textarea "To enrich screen reader interactions, please activate Accessibility in Grammarl…" at bounding box center [377, 305] width 336 height 28
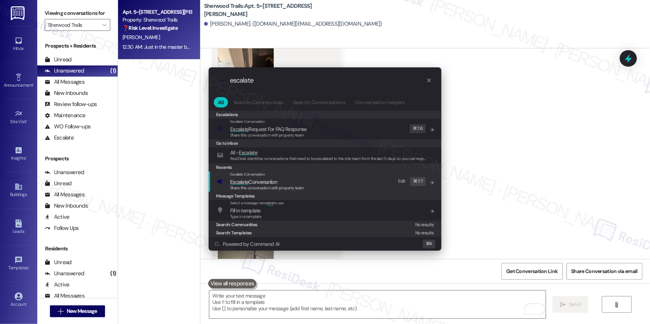
type input "escalate"
click at [256, 179] on span "Escalate Conversation" at bounding box center [253, 182] width 47 height 7
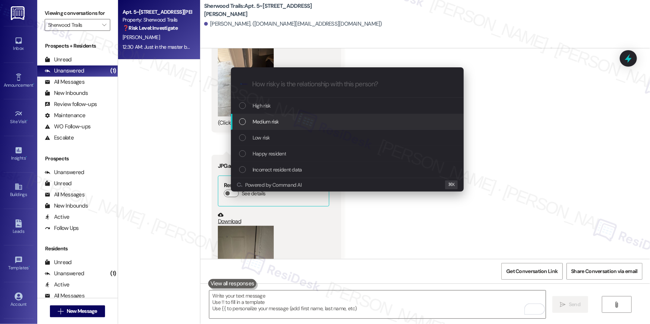
click at [272, 121] on span "Medium risk" at bounding box center [266, 122] width 26 height 8
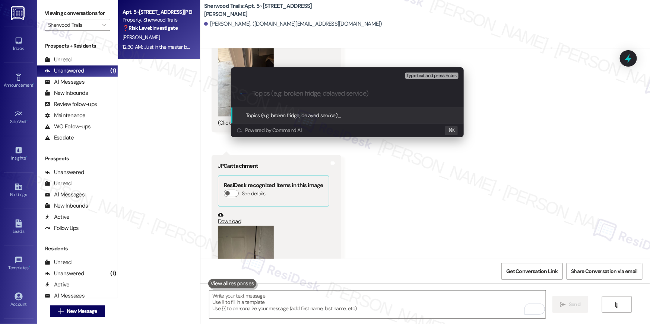
paste input "Carpet cleaning - previous work order was closed"
type input "Carpet cleaning - previous work order was closed"
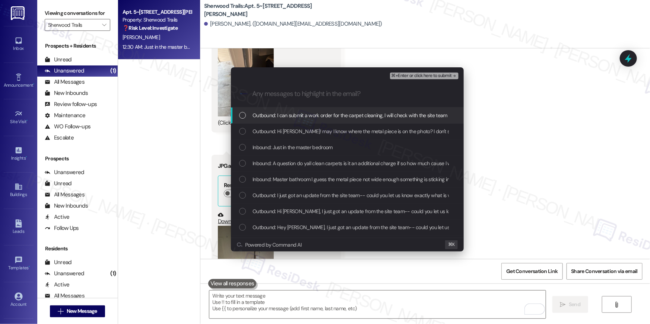
click at [302, 115] on span "Outbound: I can submit a work order for the carpet cleaning, I will check with …" at bounding box center [371, 115] width 237 height 8
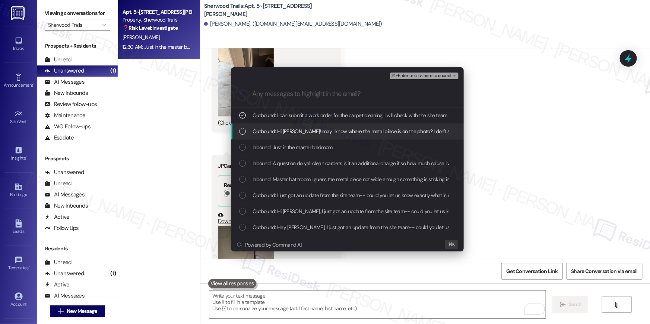
click at [303, 134] on span "Outbound: Hi Stephanie! may I know where the metal piece is on the photo? I don…" at bounding box center [380, 131] width 254 height 8
click at [304, 133] on span "Outbound: Hi Stephanie! may I know where the metal piece is on the photo? I don…" at bounding box center [380, 131] width 254 height 8
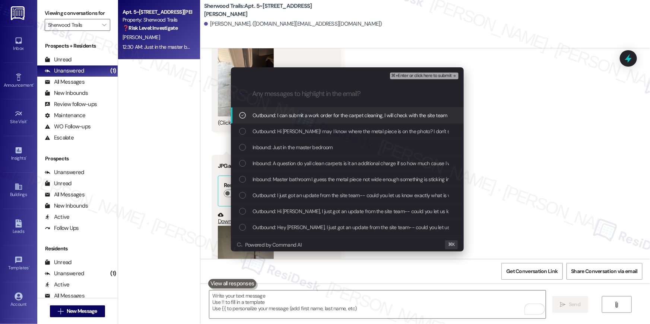
click at [307, 117] on span "Outbound: I can submit a work order for the carpet cleaning, I will check with …" at bounding box center [371, 115] width 237 height 8
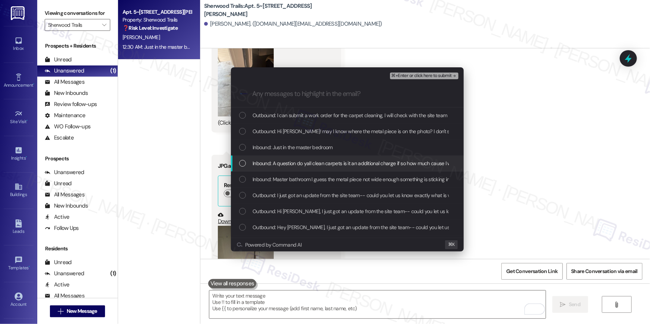
click at [312, 164] on span "Inbound: A question do yall clean carpets is it an additional charge if so how …" at bounding box center [379, 163] width 252 height 8
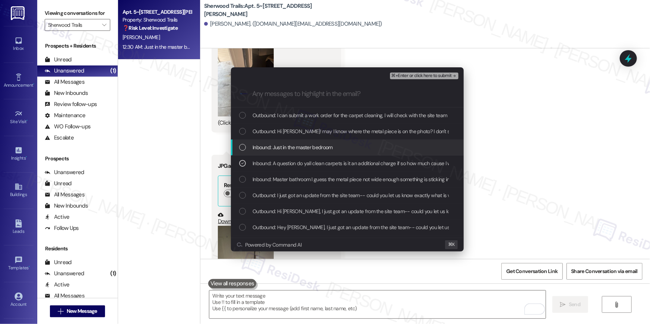
click at [321, 153] on div "Inbound: Just in the master bedroom" at bounding box center [347, 148] width 233 height 16
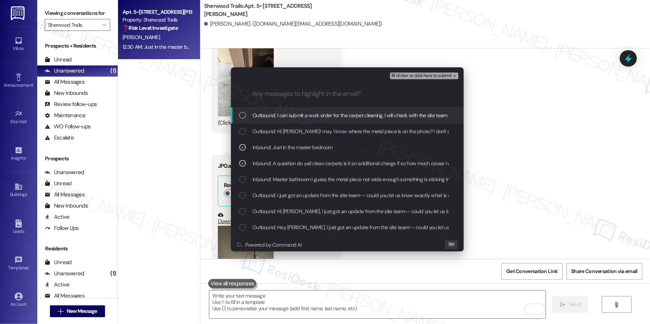
click at [409, 74] on span "⌘+Enter or click here to submit" at bounding box center [421, 75] width 60 height 5
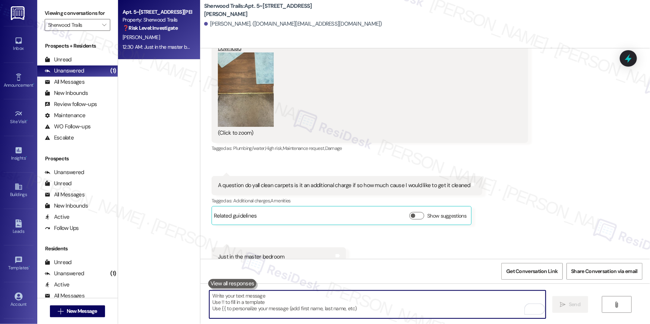
scroll to position [5666, 0]
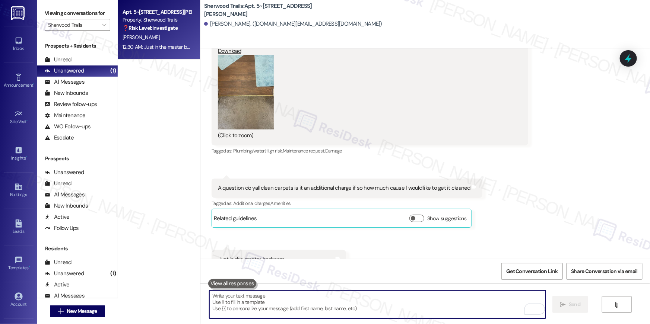
click at [94, 31] on div "Viewing conversations for Sherwood Trails " at bounding box center [77, 19] width 80 height 38
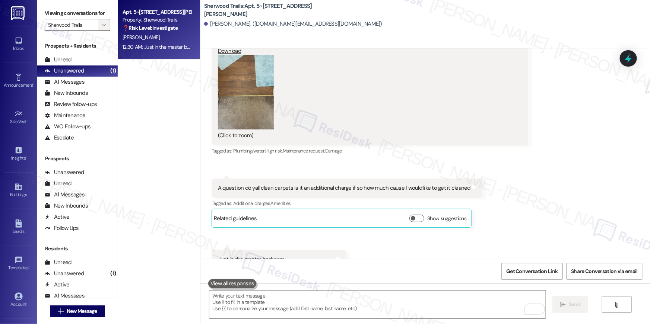
click at [102, 27] on icon "" at bounding box center [104, 25] width 4 height 6
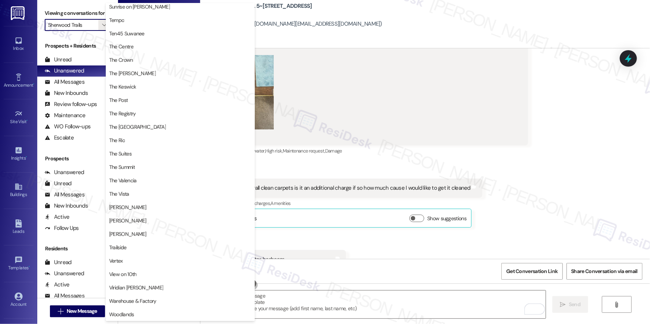
scroll to position [324, 0]
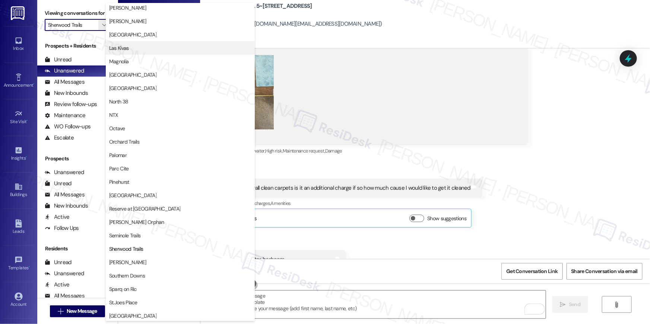
click at [123, 51] on span "Las Kivas" at bounding box center [119, 47] width 20 height 7
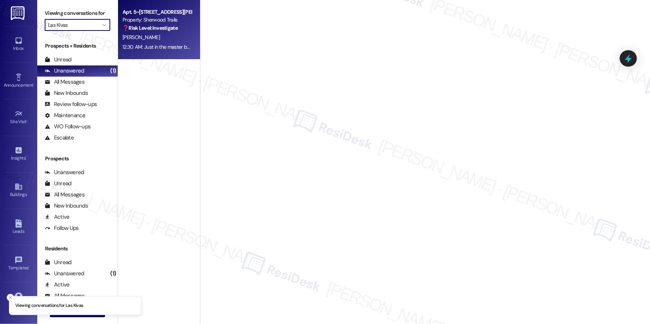
type input "Las Kivas"
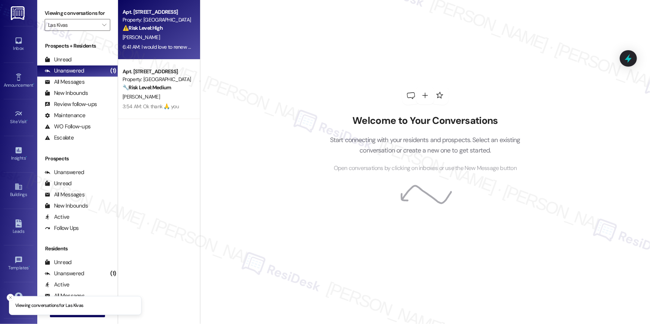
click at [164, 41] on div "S. Mischler" at bounding box center [157, 37] width 70 height 9
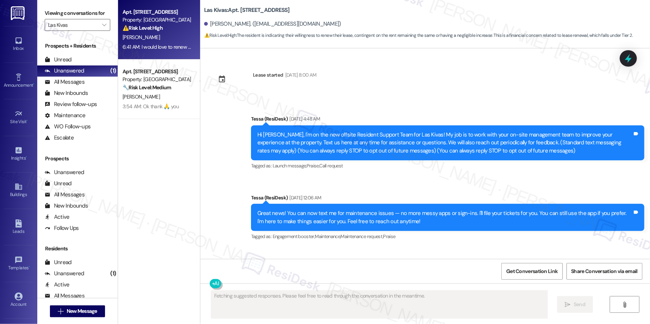
scroll to position [122, 0]
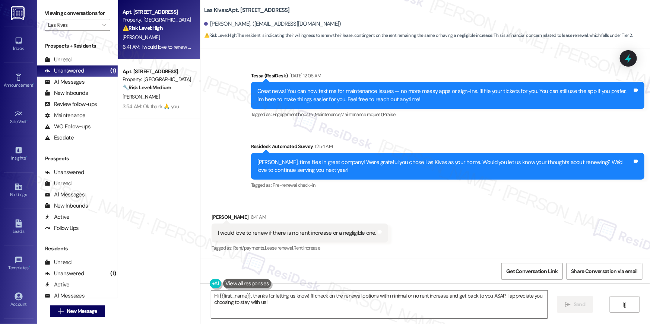
click at [302, 296] on textarea "Hi {{first_name}}, thanks for letting us know! I'll check on the renewal option…" at bounding box center [379, 305] width 336 height 28
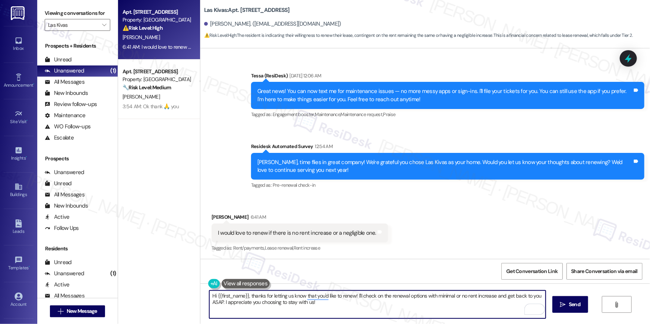
drag, startPoint x: 366, startPoint y: 299, endPoint x: 378, endPoint y: 300, distance: 12.3
click at [366, 299] on textarea "Hi {{first_name}}, thanks for letting us know that you'd like to renew! I'll ch…" at bounding box center [377, 305] width 336 height 28
drag, startPoint x: 424, startPoint y: 296, endPoint x: 426, endPoint y: 311, distance: 14.6
click at [426, 311] on textarea "Hi {{first_name}}, thanks for letting us know that you'd like to renew! I'll ch…" at bounding box center [377, 305] width 336 height 28
click at [437, 305] on textarea "Hi {{first_name}}, thanks for letting us know that you'd like to renew! I'll ch…" at bounding box center [377, 305] width 336 height 28
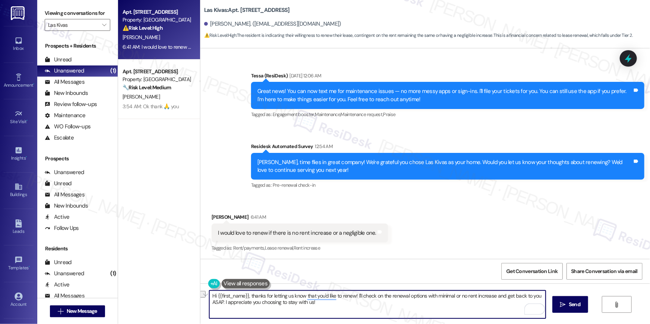
drag, startPoint x: 423, startPoint y: 296, endPoint x: 494, endPoint y: 297, distance: 70.8
click at [494, 297] on textarea "Hi {{first_name}}, thanks for letting us know that you'd like to renew! I'll ch…" at bounding box center [377, 305] width 336 height 28
click at [470, 296] on textarea "Hi {{first_name}}, thanks for letting us know that you'd like to renew! I'll ch…" at bounding box center [377, 305] width 336 height 28
click at [457, 308] on textarea "Hi {{first_name}}, thanks for letting us know that you'd like to renew! I'll ch…" at bounding box center [377, 305] width 336 height 28
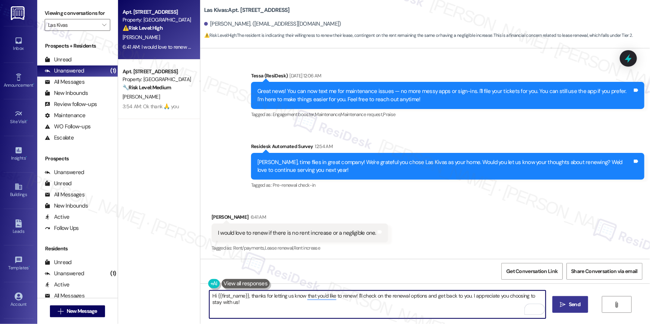
type textarea "Hi {{first_name}}, thanks for letting us know that you'd like to renew! I'll ch…"
click at [560, 304] on icon "" at bounding box center [563, 305] width 6 height 6
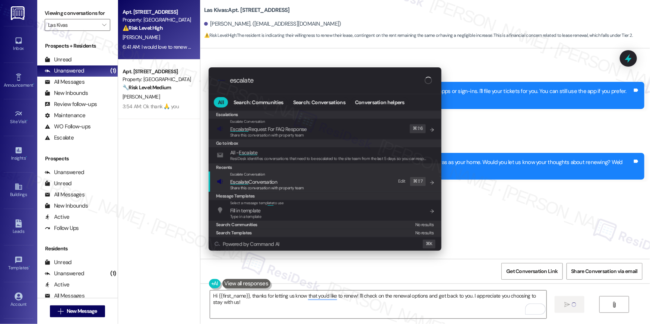
type input "escalate"
click at [320, 181] on div "Escalate Conversation Escalate Conversation Share this conversation with proper…" at bounding box center [326, 182] width 218 height 20
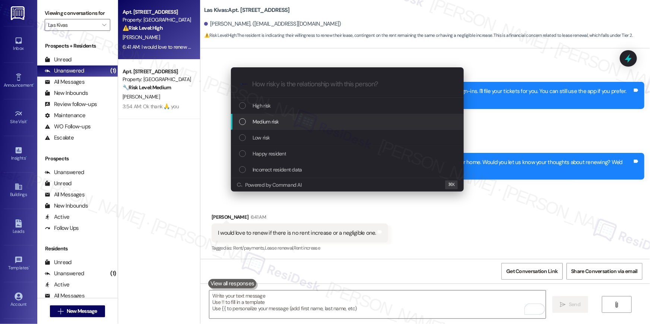
click at [270, 123] on span "Medium risk" at bounding box center [266, 122] width 26 height 8
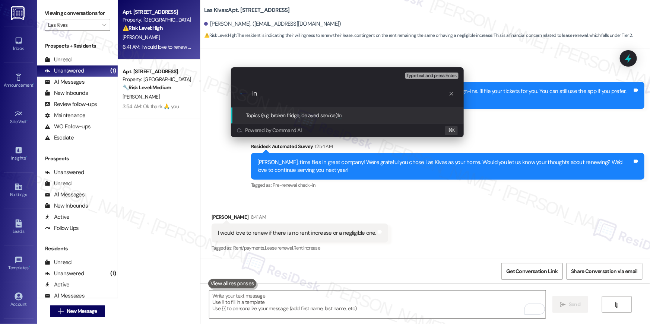
type input "I"
type input "Interested with lease renewal with no increase"
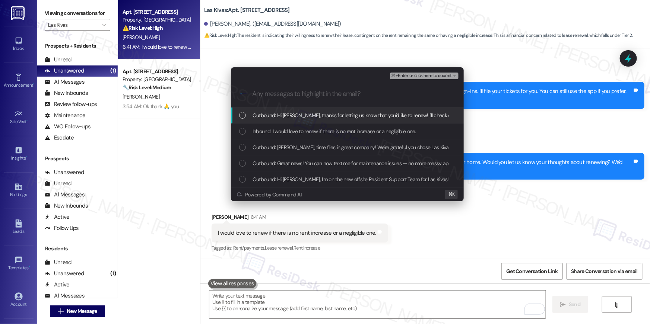
click at [287, 121] on div "Outbound: Hi Stephen, thanks for letting us know that you'd like to renew! I'll…" at bounding box center [347, 116] width 233 height 16
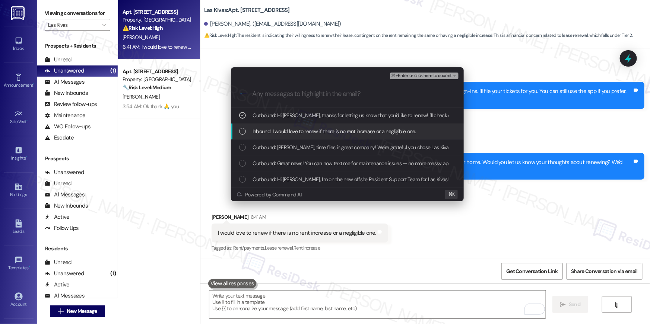
click at [287, 130] on span "Inbound: I would love to renew if there is no rent increase or a negligible one." at bounding box center [335, 131] width 164 height 8
click at [288, 145] on span "Outbound: Stephen, time flies in great company! We're grateful you chose Las Ki…" at bounding box center [474, 147] width 443 height 8
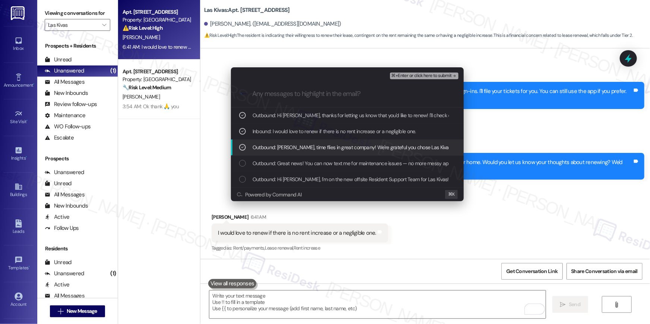
click at [328, 150] on span "Outbound: Stephen, time flies in great company! We're grateful you chose Las Ki…" at bounding box center [474, 147] width 443 height 8
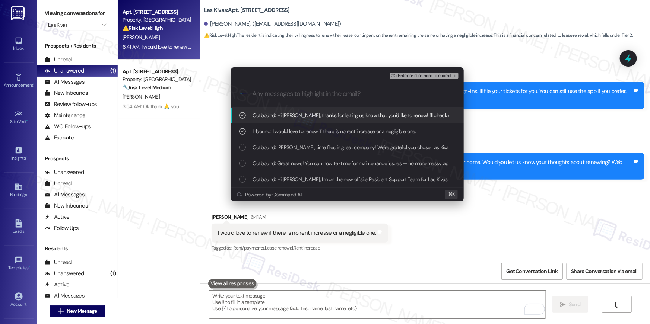
click at [412, 76] on span "⌘+Enter or click here to submit" at bounding box center [421, 75] width 60 height 5
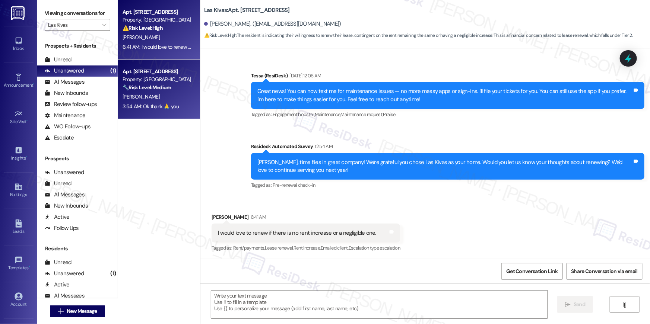
type textarea "Fetching suggested responses. Please feel free to read through the conversation…"
click at [176, 105] on div "3:54 AM: Ok thank 🙏 you 3:54 AM: Ok thank 🙏 you" at bounding box center [157, 106] width 70 height 9
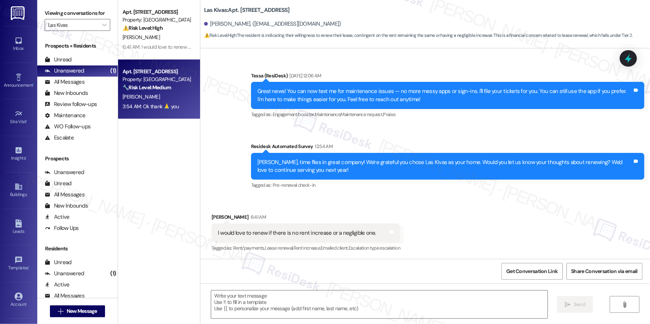
type textarea "Fetching suggested responses. Please feel free to read through the conversation…"
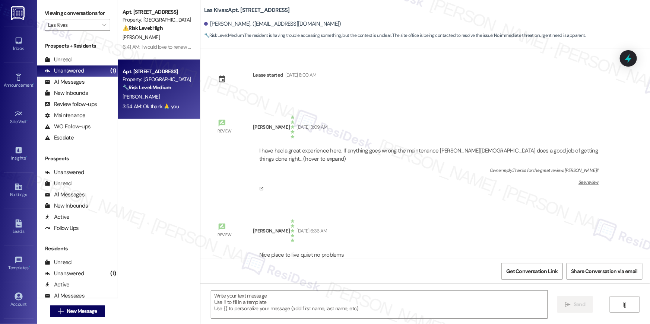
scroll to position [2059, 0]
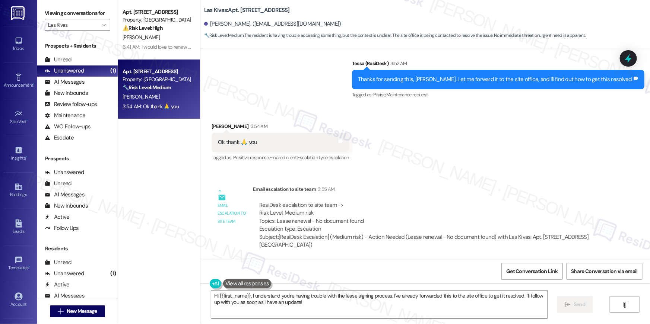
click at [395, 194] on div "Email escalation to site team 3:55 AM" at bounding box center [429, 190] width 352 height 10
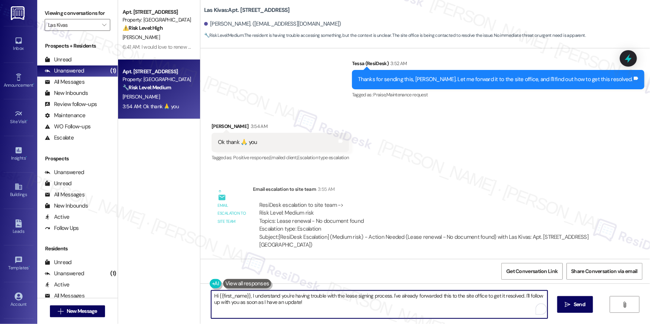
drag, startPoint x: 386, startPoint y: 304, endPoint x: 390, endPoint y: 304, distance: 4.8
click at [385, 304] on textarea "Hi {{first_name}}, I understand you're having trouble with the lease signing pr…" at bounding box center [379, 305] width 336 height 28
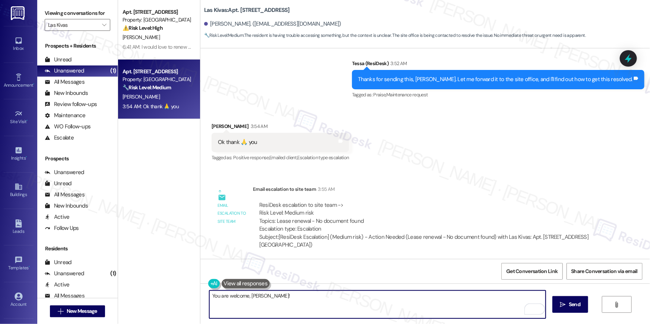
type textarea "You are welcome, Marcus!"
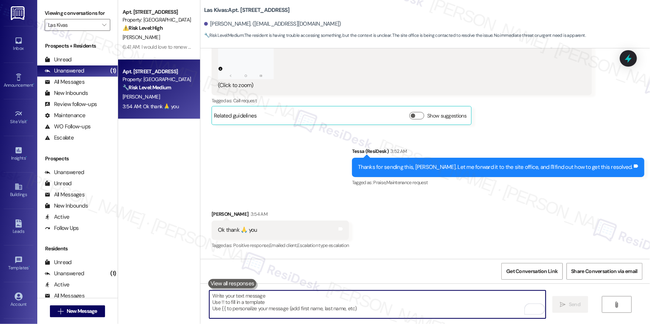
scroll to position [1967, 0]
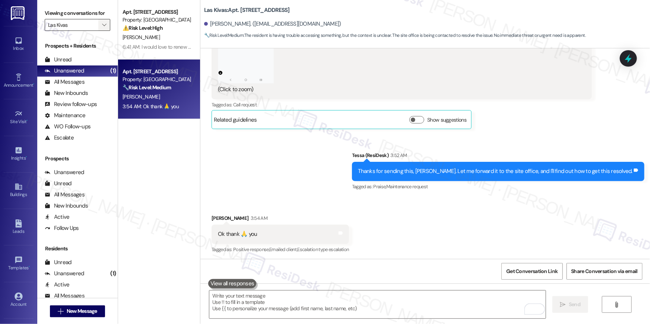
drag, startPoint x: 95, startPoint y: 25, endPoint x: 99, endPoint y: 25, distance: 3.8
click at [98, 25] on button "" at bounding box center [104, 25] width 12 height 12
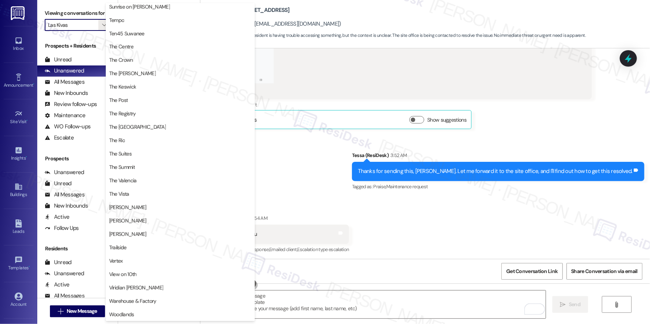
scroll to position [580, 0]
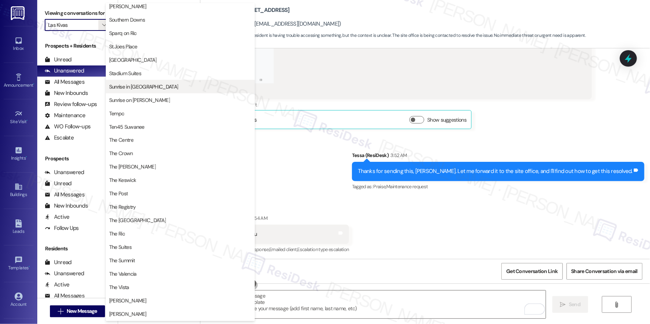
click at [137, 86] on span "Sunrise in [GEOGRAPHIC_DATA]" at bounding box center [143, 86] width 69 height 7
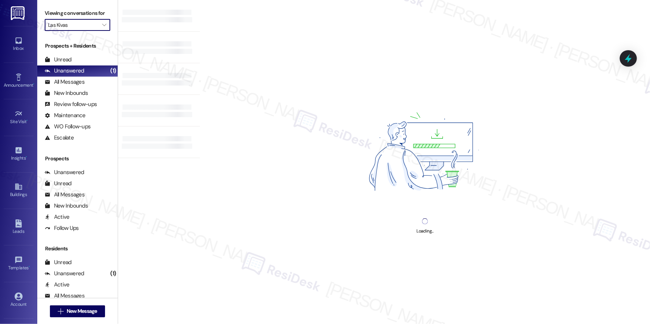
type input "Sunrise in [GEOGRAPHIC_DATA]"
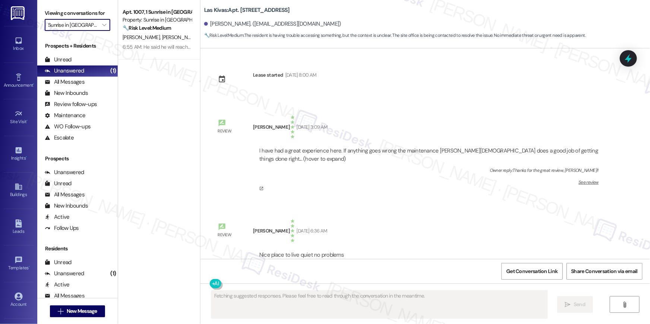
scroll to position [1967, 0]
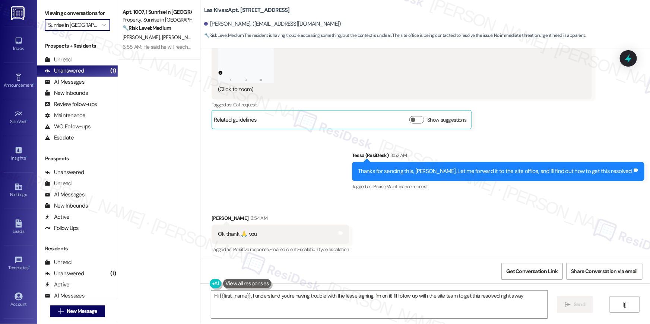
type textarea "Hi {{first_name}}, I understand you're having trouble with the lease signing. I…"
click at [139, 61] on div "Apt. 1007, 1 Sunrise in Chandler Property: Sunrise in Chandler 🔧 Risk Level: Me…" at bounding box center [159, 136] width 82 height 272
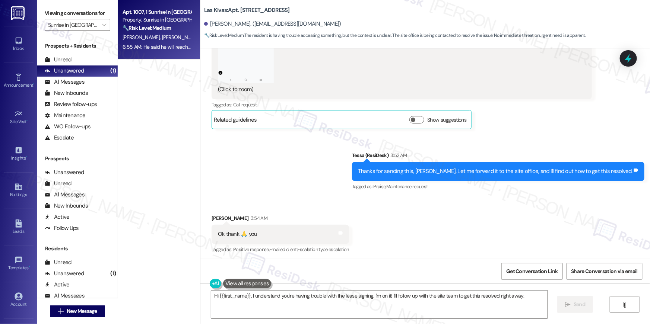
click at [162, 39] on span "N. Goodwin" at bounding box center [180, 37] width 37 height 7
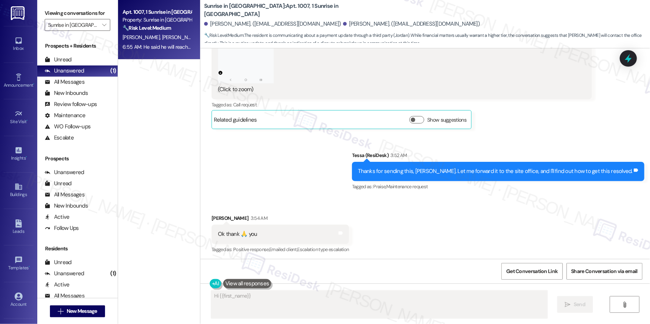
scroll to position [417, 0]
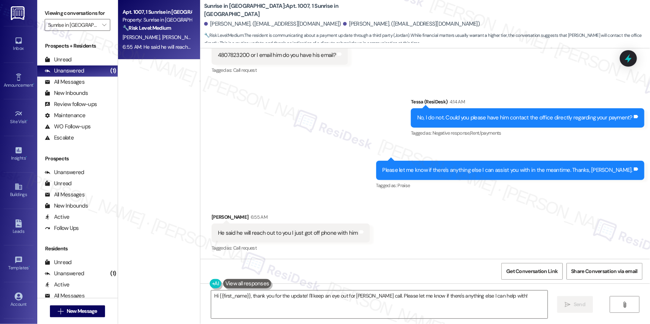
click at [294, 175] on div "Sent via SMS Tessa (ResiDesk) 4:14 AM No, I do not. Could you please have him c…" at bounding box center [425, 138] width 450 height 115
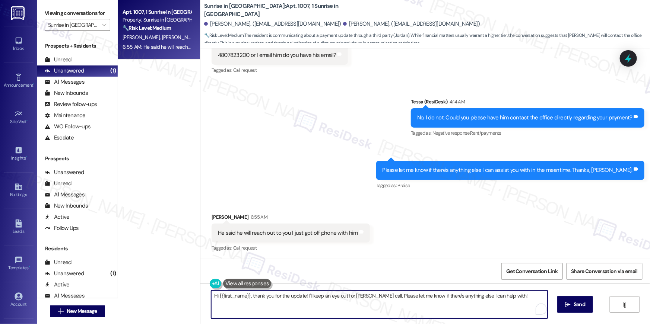
click at [351, 315] on textarea "Hi {{first_name}}, thank you for the update! I'll keep an eye out for Jordan's …" at bounding box center [379, 305] width 336 height 28
click at [351, 309] on textarea "Hi {{first_name}}, thank you for the update! I'll keep an eye out for Jordan's …" at bounding box center [379, 305] width 336 height 28
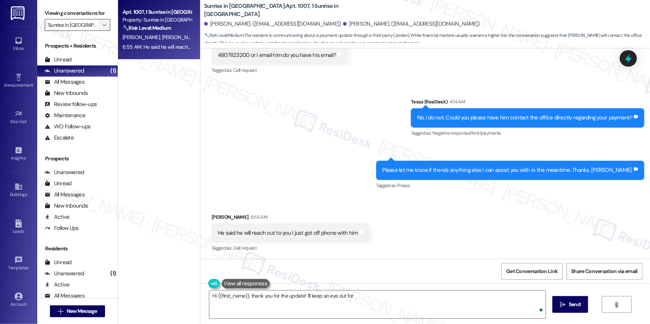
click at [104, 26] on button "" at bounding box center [104, 25] width 12 height 12
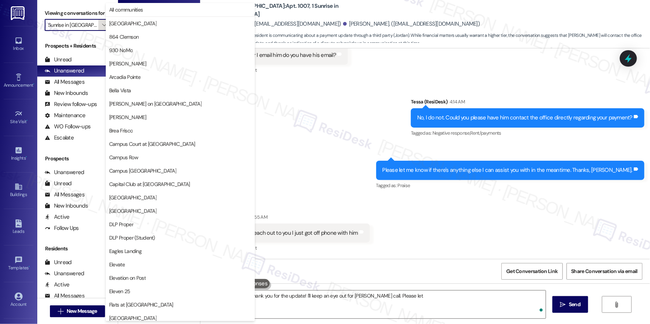
scroll to position [649, 0]
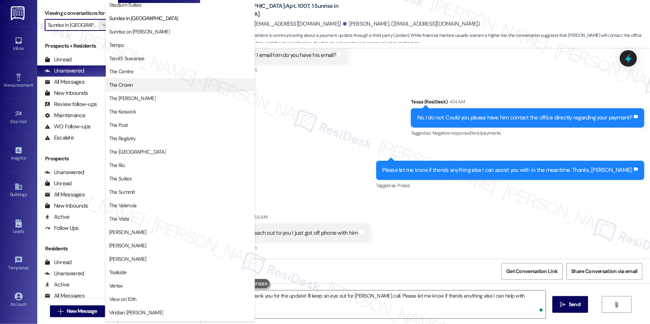
type textarea "Hi {{first_name}}, thank you for the update! I'll keep an eye out for Jordan's …"
click at [149, 25] on button "Sunrise on [PERSON_NAME]" at bounding box center [180, 31] width 149 height 13
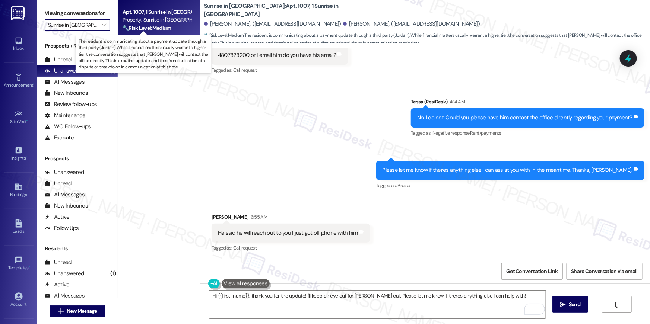
type input "Sunrise on [PERSON_NAME]"
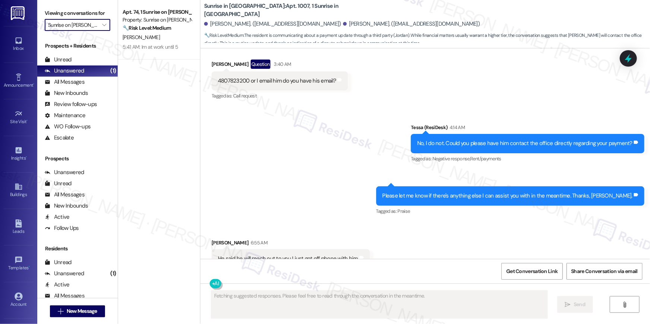
scroll to position [417, 0]
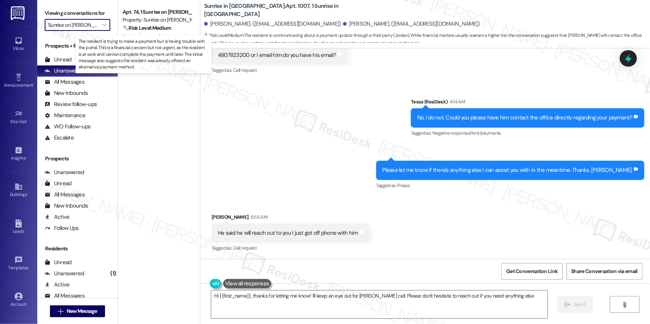
type textarea "Hi {{first_name}}, thanks for letting me know! I'll keep an eye out for Jordan'…"
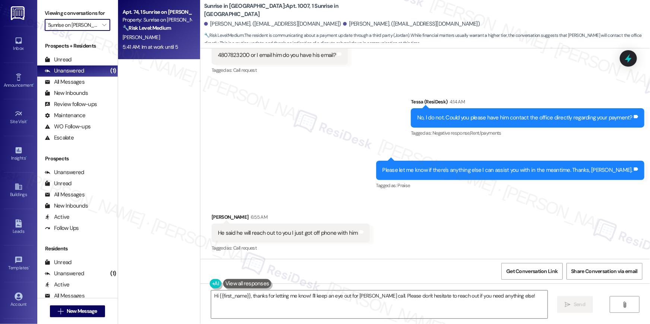
click at [152, 40] on div "L. Ware Jr" at bounding box center [157, 37] width 70 height 9
type textarea "Fetching suggested responses. Please feel free to read through the conversation…"
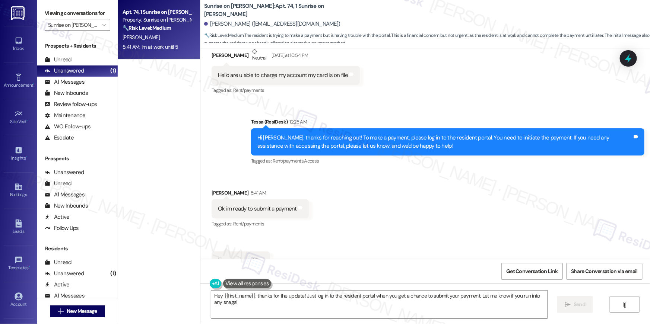
scroll to position [1144, 0]
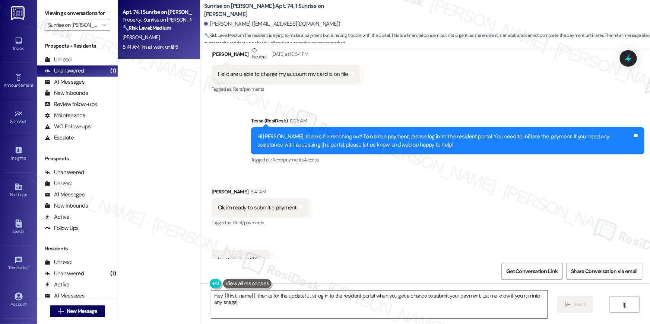
click at [355, 306] on textarea "Hey {{first_name}}, thanks for the update! Just log in to the resident portal w…" at bounding box center [379, 305] width 336 height 28
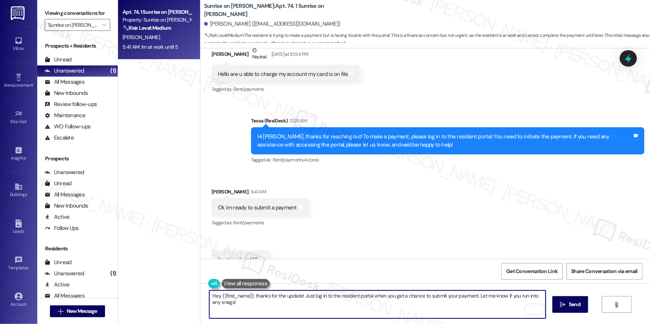
click at [211, 302] on textarea "Hey {{first_name}}, thanks for the update! Just log in to the resident portal w…" at bounding box center [377, 305] width 336 height 28
type textarea "Hey {{first_name}}, thanks for the update! Just log in to the resident portal w…"
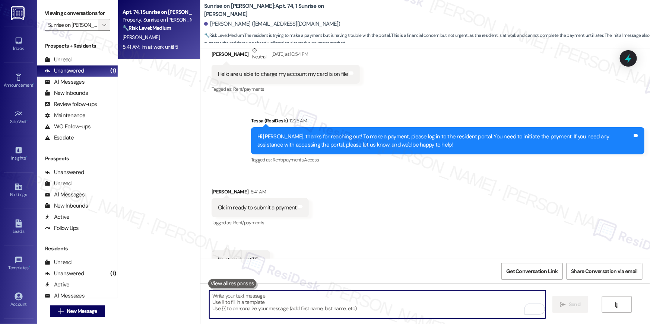
click at [105, 24] on button "" at bounding box center [104, 25] width 12 height 12
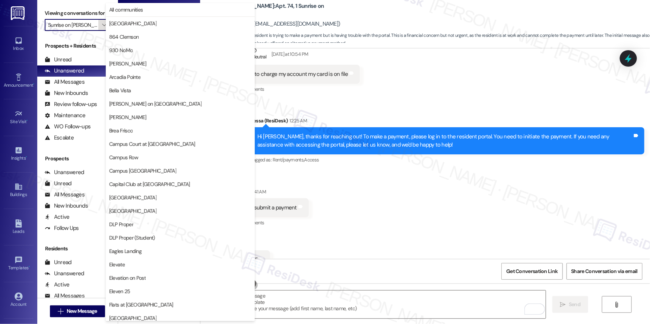
click at [103, 25] on span "" at bounding box center [104, 25] width 7 height 12
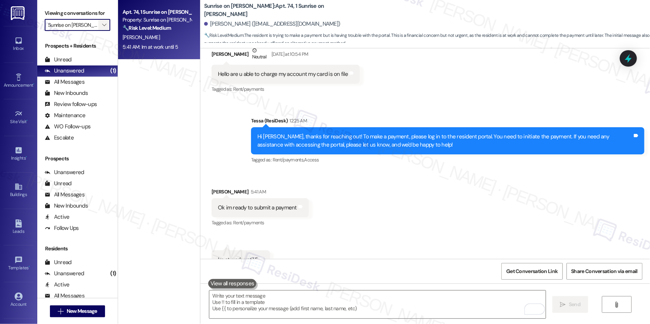
click at [103, 25] on span "" at bounding box center [104, 25] width 7 height 12
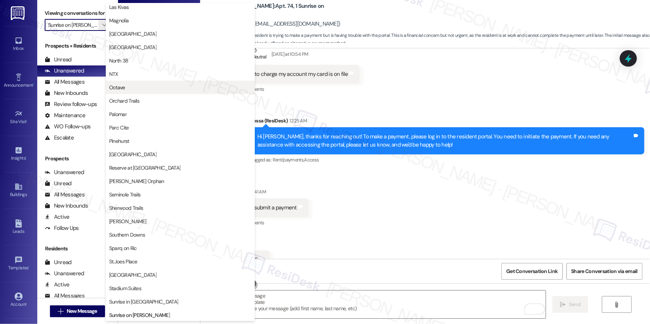
scroll to position [264, 0]
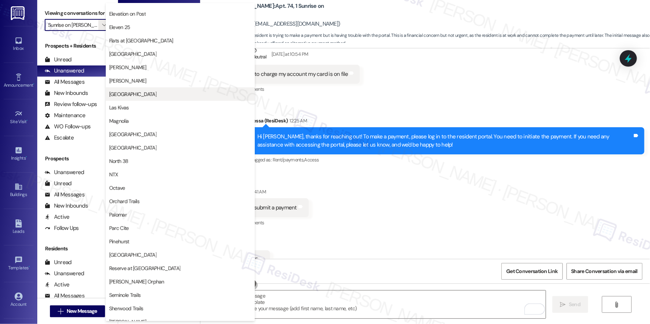
click at [137, 97] on span "[GEOGRAPHIC_DATA]" at bounding box center [132, 94] width 47 height 7
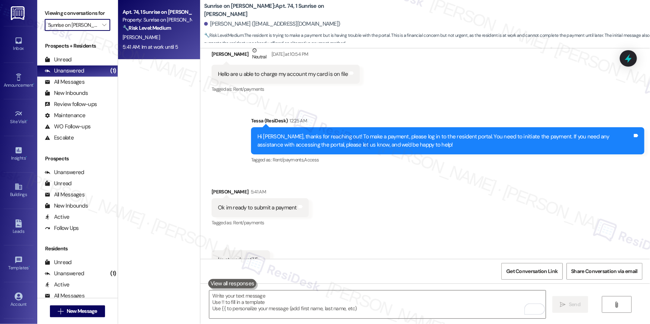
type input "[GEOGRAPHIC_DATA]"
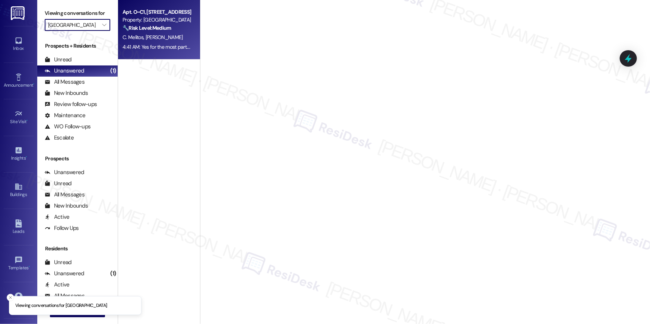
click at [164, 34] on div "C. Melitos J. Dossey" at bounding box center [157, 37] width 70 height 9
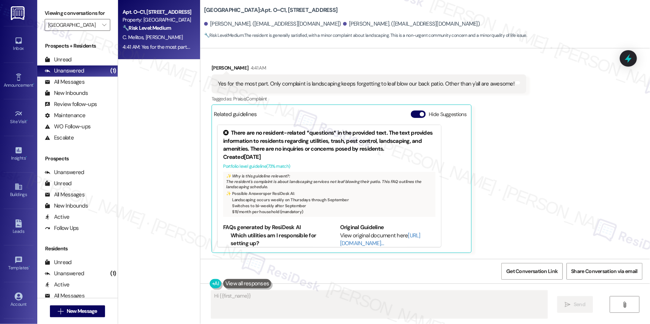
scroll to position [308, 0]
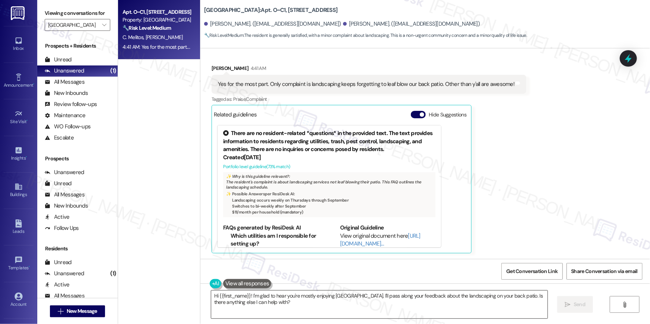
click at [308, 311] on textarea "Hi {{first_name}}! I'm glad to hear you're mostly enjoying Lakeview Oaks. I'll …" at bounding box center [379, 305] width 336 height 28
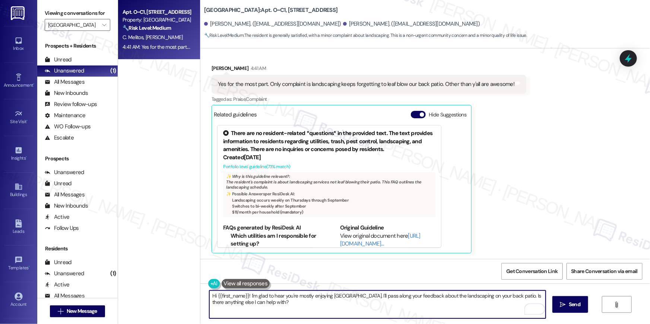
click at [519, 296] on textarea "Hi {{first_name}}! I'm glad to hear you're mostly enjoying Lakeview Oaks. I'll …" at bounding box center [377, 305] width 336 height 28
type textarea "Hi {{first_name}}! I'm glad to hear you're mostly enjoying Lakeview Oaks. I'll …"
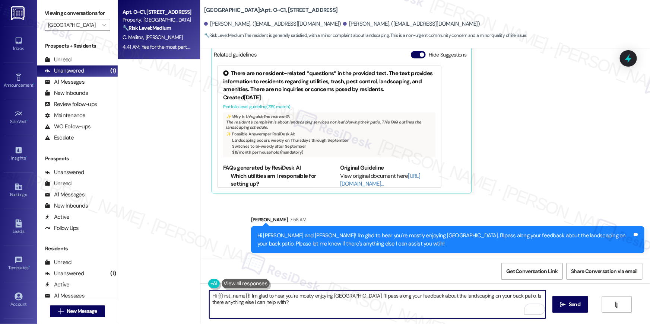
scroll to position [205, 0]
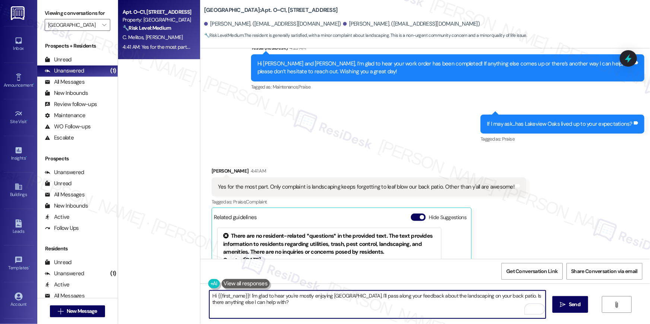
click at [486, 311] on textarea "Hi {{first_name}}! I'm glad to hear you're mostly enjoying Lakeview Oaks. I'll …" at bounding box center [377, 305] width 336 height 28
click at [309, 183] on div "Yes for the most part. Only complaint is landscaping keeps forgetting to leaf b…" at bounding box center [366, 187] width 296 height 8
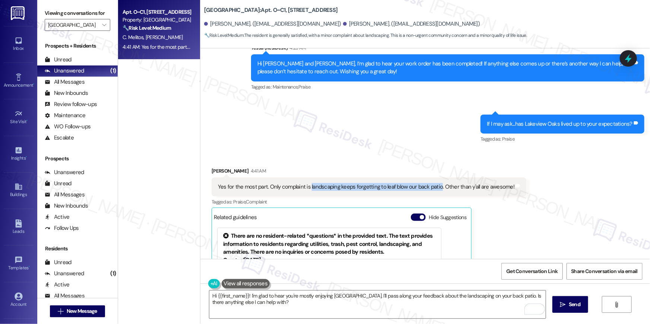
drag, startPoint x: 305, startPoint y: 187, endPoint x: 434, endPoint y: 188, distance: 128.5
click at [434, 188] on div "Yes for the most part. Only complaint is landscaping keeps forgetting to leaf b…" at bounding box center [366, 187] width 296 height 8
copy div "landscaping keeps forgetting to leaf blow our back patio"
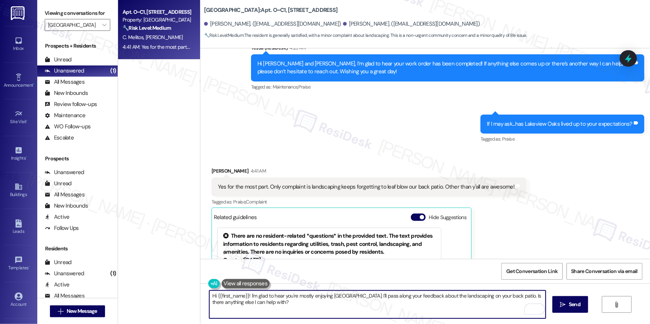
click at [410, 309] on textarea "Hi {{first_name}}! I'm glad to hear you're mostly enjoying Lakeview Oaks. I'll …" at bounding box center [377, 305] width 336 height 28
click at [419, 306] on textarea "Hi {{first_name}}! I'm glad to hear you're mostly enjoying Lakeview Oaks. I'll …" at bounding box center [377, 305] width 336 height 28
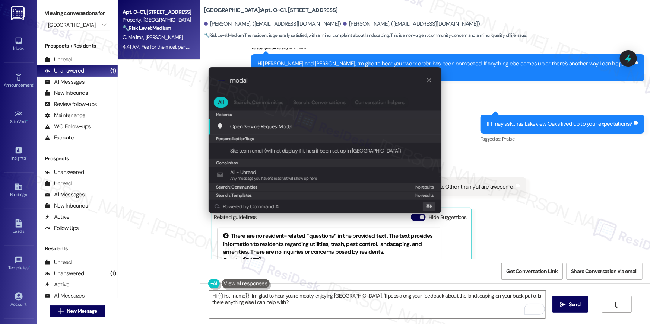
click at [286, 130] on span "Open Service Request Modal" at bounding box center [261, 127] width 62 height 8
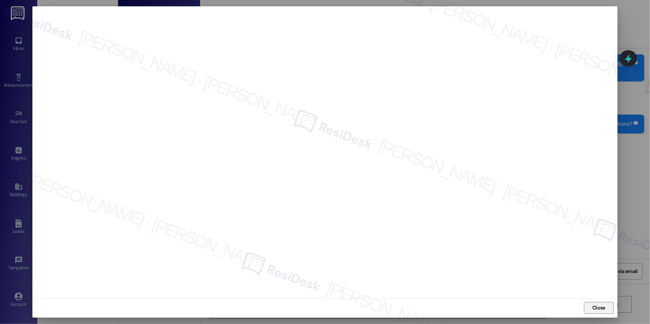
click at [600, 303] on span "Close" at bounding box center [599, 308] width 16 height 11
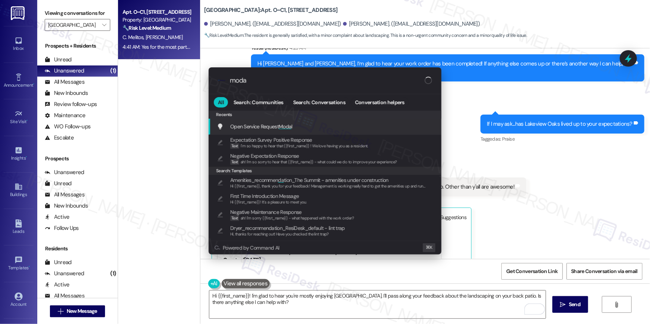
type input "modal"
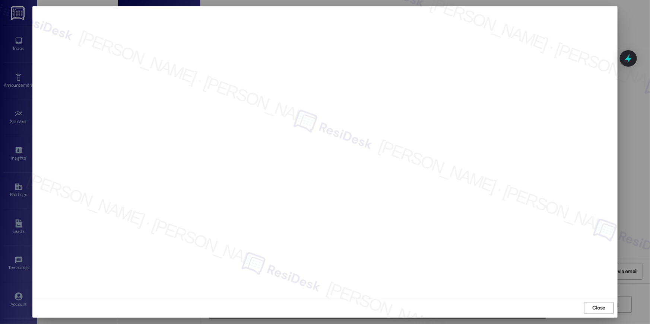
scroll to position [419, 0]
click at [602, 311] on span "Close" at bounding box center [598, 308] width 13 height 8
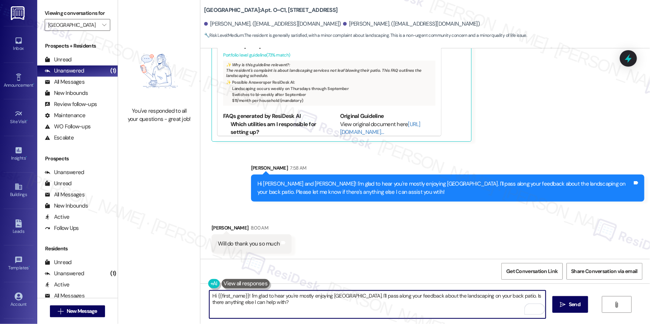
click at [470, 314] on textarea "Hi {{first_name}}! I'm glad to hear you're mostly enjoying Lakeview Oaks. I'll …" at bounding box center [377, 305] width 336 height 28
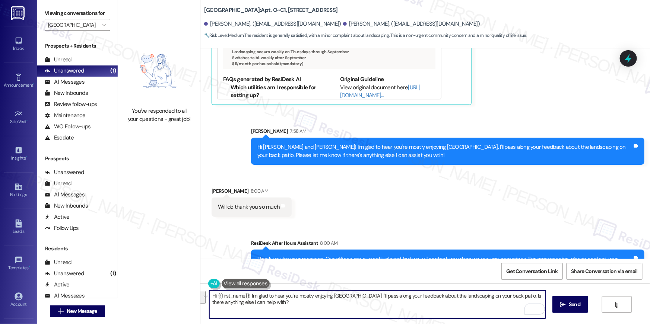
scroll to position [479, 0]
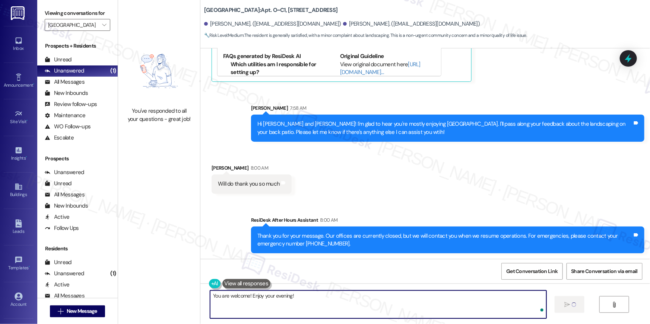
type textarea "You are welcome! Enjoy your evening!"
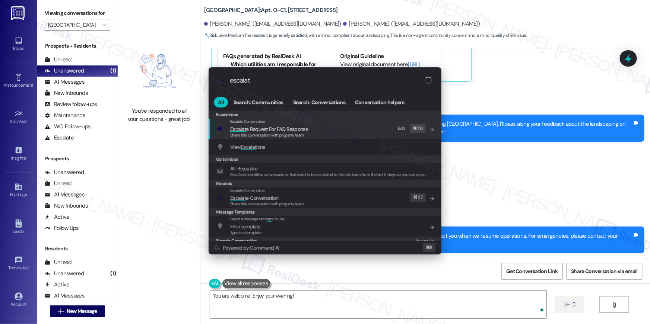
type input "escalate"
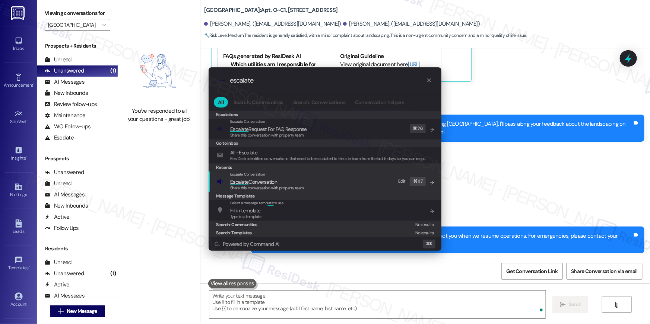
type input "escalate"
click at [343, 179] on div "Escalate Conversation Escalate Conversation Share this conversation with proper…" at bounding box center [326, 182] width 218 height 20
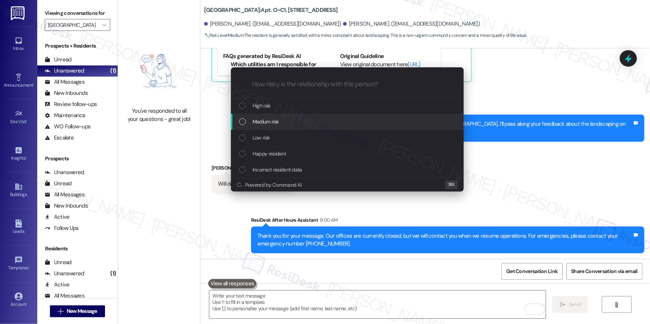
scroll to position [419, 0]
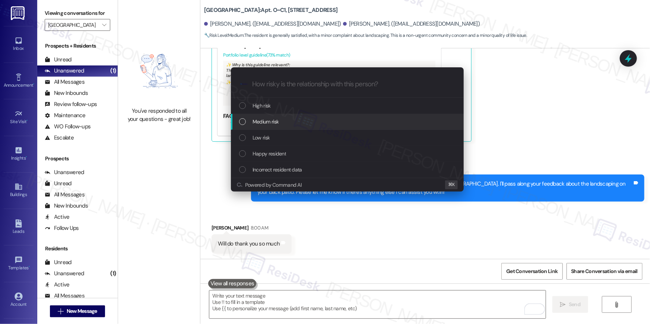
click at [268, 124] on span "Medium risk" at bounding box center [266, 122] width 26 height 8
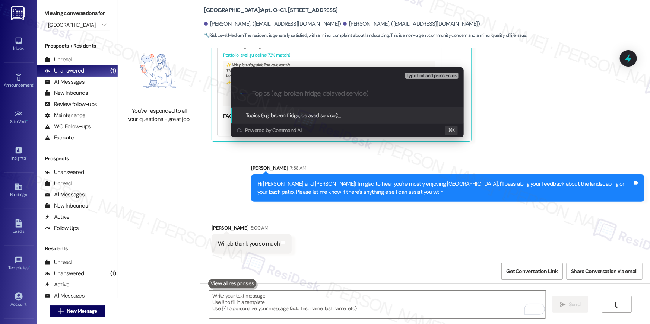
type input "E"
paste input "serviceRequestId:"1179134""
click at [368, 91] on input "Work order filed by Residesk | serviceRequestId:"1179134"" at bounding box center [350, 94] width 196 height 8
click at [383, 92] on input "Work order filed by Residesk | WO # 1179134"" at bounding box center [350, 94] width 196 height 8
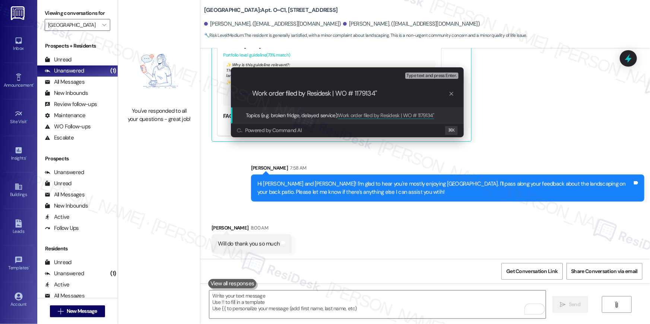
type input "Work order filed by Residesk | WO # 1179134"
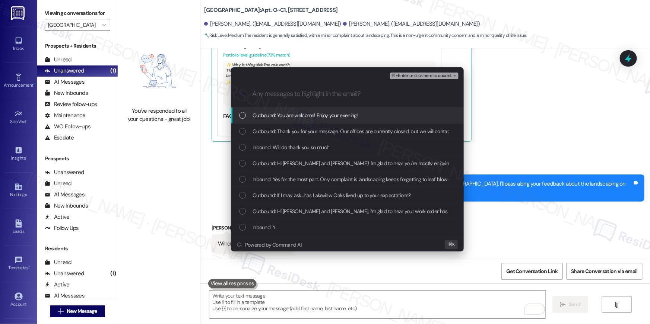
click at [313, 119] on span "Outbound: You are welcome! Enjoy your evening!" at bounding box center [305, 115] width 105 height 8
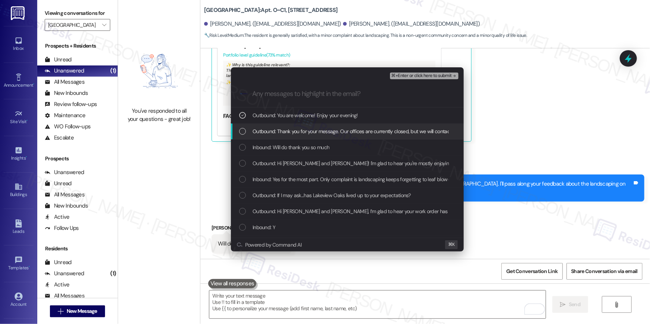
click at [306, 133] on span "Outbound: Thank you for your message. Our offices are currently closed, but we …" at bounding box center [473, 131] width 441 height 8
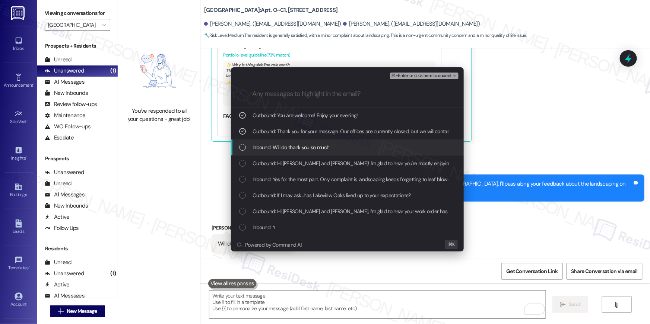
drag, startPoint x: 301, startPoint y: 145, endPoint x: 304, endPoint y: 150, distance: 5.7
click at [301, 145] on span "Inbound: Will do thank you so much" at bounding box center [291, 147] width 77 height 8
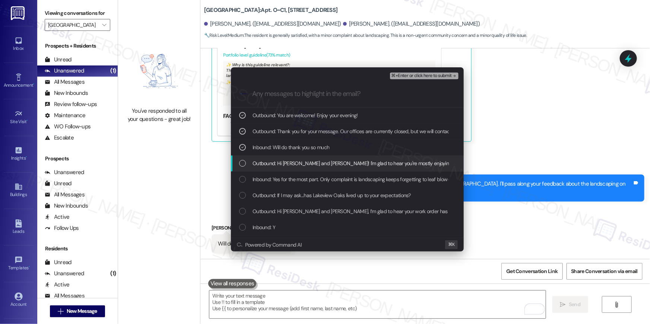
click at [363, 169] on div "Outbound: Hi Christos and Julianna! I'm glad to hear you're mostly enjoying Lak…" at bounding box center [347, 164] width 233 height 16
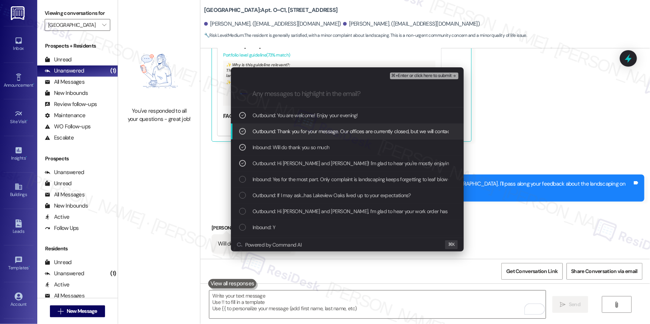
click at [316, 131] on span "Outbound: Thank you for your message. Our offices are currently closed, but we …" at bounding box center [473, 131] width 441 height 8
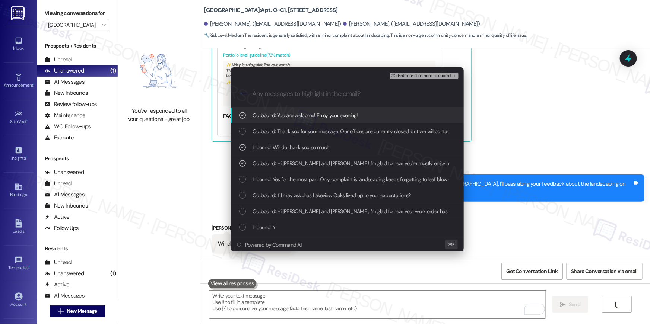
click at [317, 115] on span "Outbound: You are welcome! Enjoy your evening!" at bounding box center [305, 115] width 105 height 8
click at [415, 76] on span "⌘+Enter or click here to submit" at bounding box center [421, 75] width 60 height 5
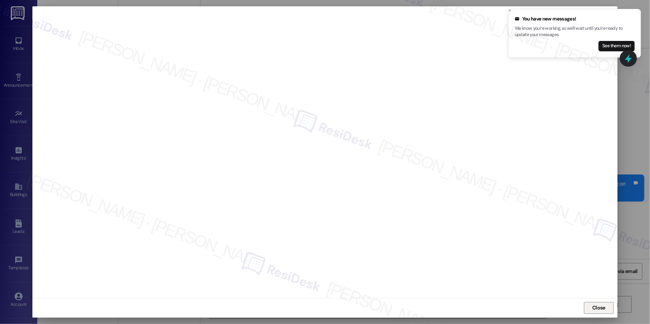
click at [602, 311] on span "Close" at bounding box center [598, 308] width 13 height 8
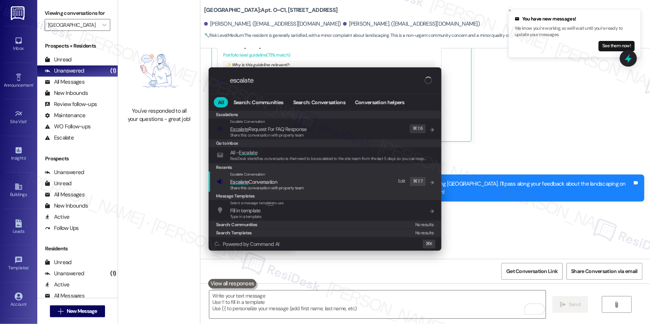
type input "escalate"
click at [349, 180] on div "Escalate Conversation Escalate Conversation Share this conversation with proper…" at bounding box center [326, 182] width 218 height 20
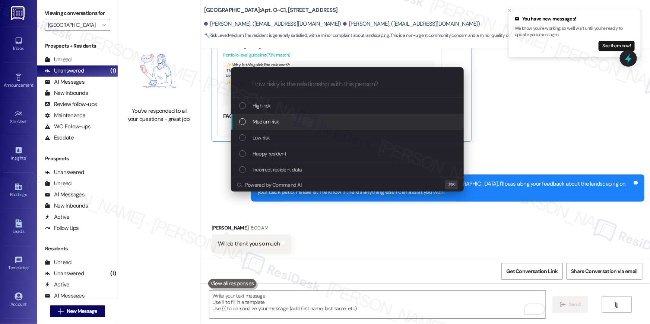
click at [295, 121] on div "Medium risk" at bounding box center [348, 122] width 218 height 8
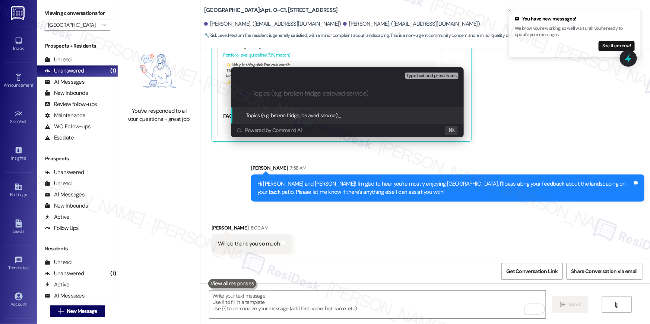
paste input "Work order filed by Residesk | WO # 1179134"
type input "Work order filed by Residesk | WO # 1179134"
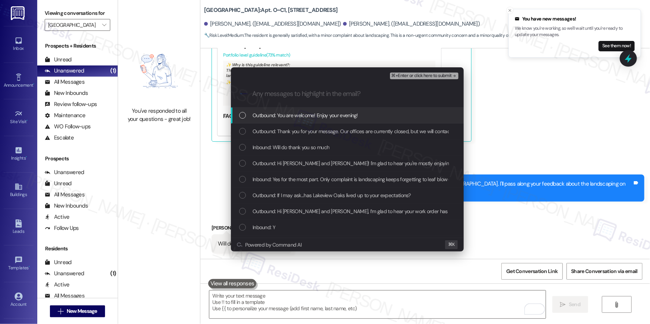
click at [243, 115] on div "List of options" at bounding box center [242, 115] width 7 height 7
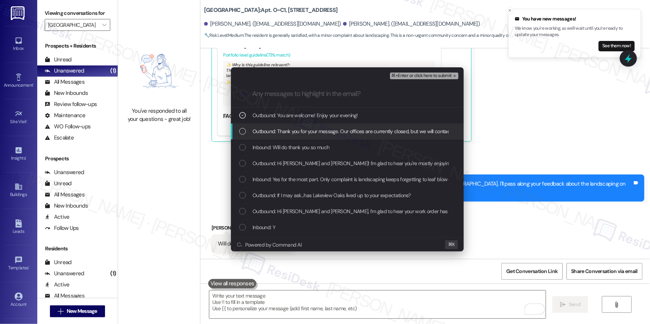
drag, startPoint x: 242, startPoint y: 133, endPoint x: 240, endPoint y: 149, distance: 15.4
click at [242, 137] on div "Outbound: Thank you for your message. Our offices are currently closed, but we …" at bounding box center [347, 132] width 233 height 16
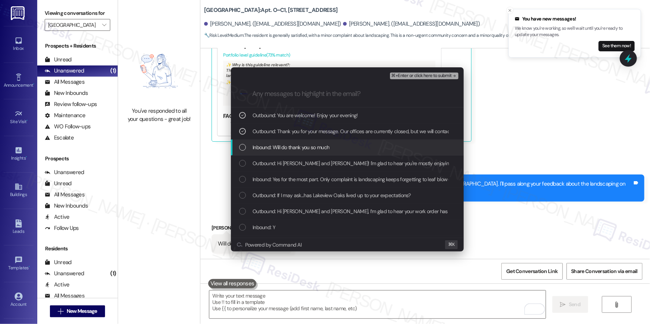
click at [240, 152] on div "Inbound: Will do thank you so much" at bounding box center [347, 148] width 233 height 16
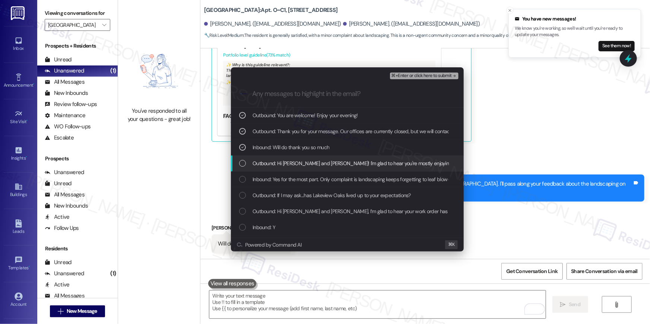
click at [240, 164] on div "List of options" at bounding box center [242, 163] width 7 height 7
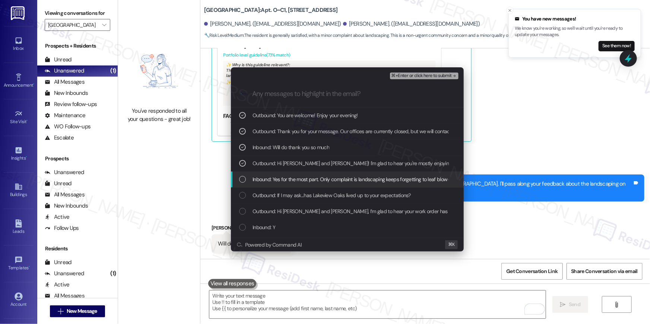
click at [242, 177] on div "List of options" at bounding box center [242, 179] width 7 height 7
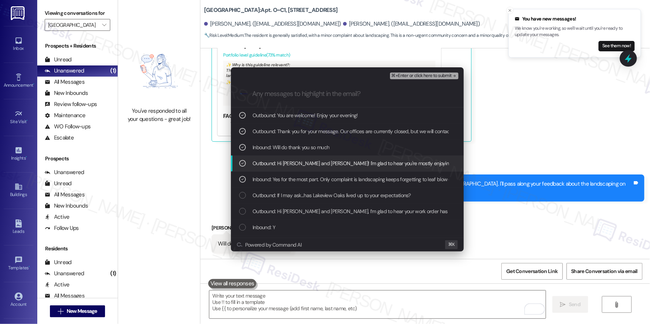
click at [240, 162] on icon "List of options" at bounding box center [242, 163] width 5 height 5
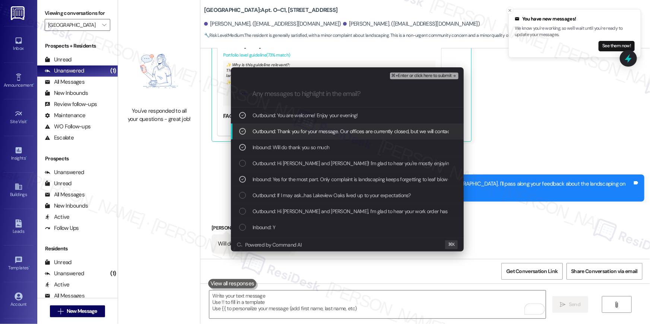
click at [241, 129] on icon "List of options" at bounding box center [242, 131] width 5 height 5
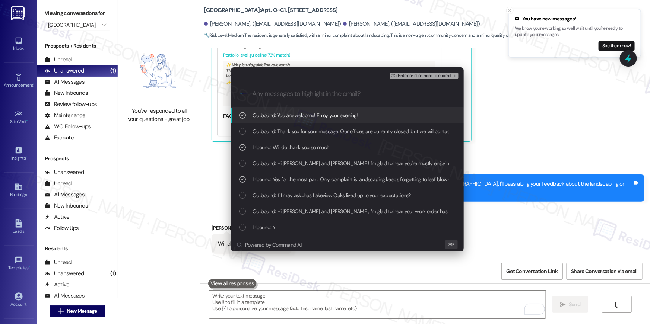
drag, startPoint x: 438, startPoint y: 78, endPoint x: 467, endPoint y: 103, distance: 38.8
click at [438, 78] on span "⌘+Enter or click here to submit" at bounding box center [421, 75] width 60 height 5
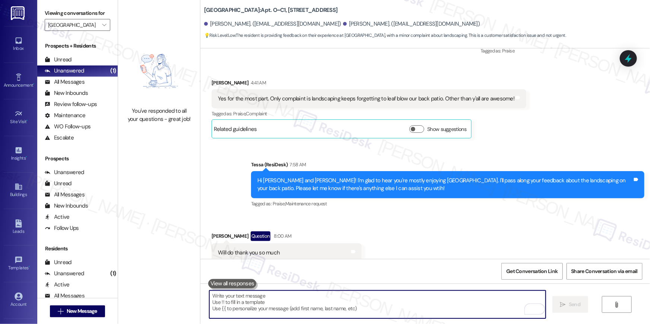
scroll to position [290, 0]
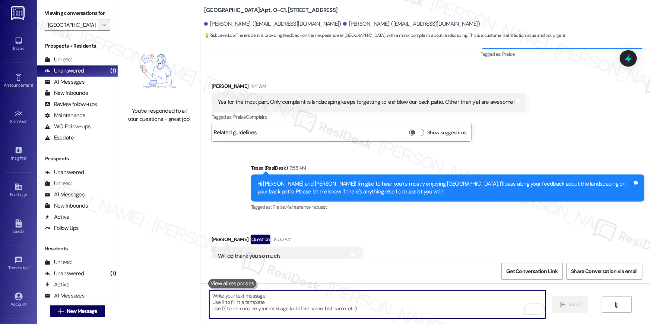
click at [101, 27] on span "" at bounding box center [104, 25] width 7 height 12
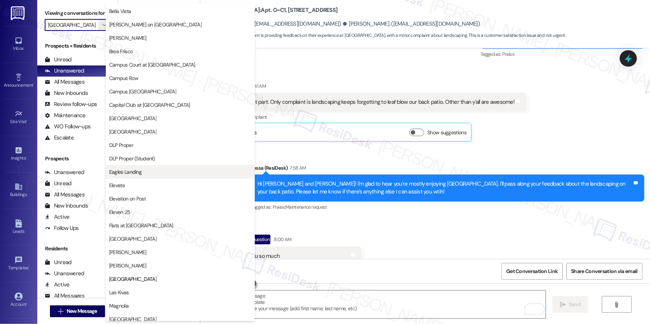
scroll to position [243, 0]
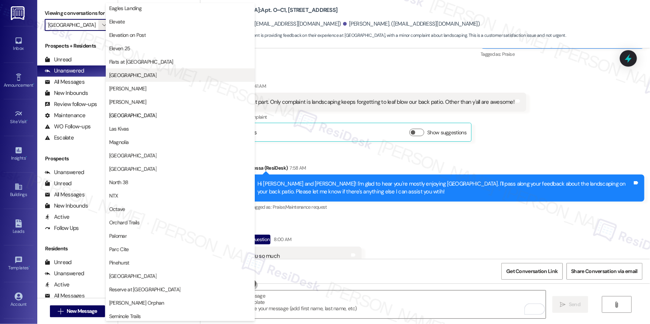
click at [143, 73] on span "[GEOGRAPHIC_DATA]" at bounding box center [132, 75] width 47 height 7
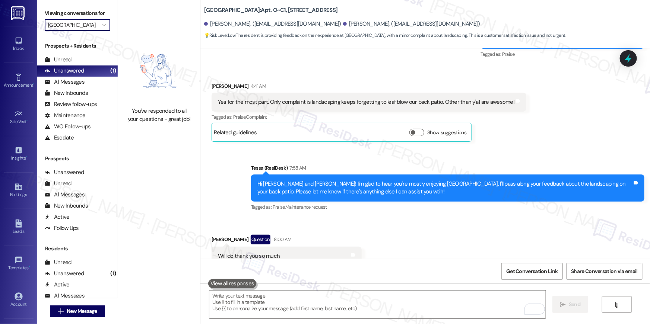
type input "[GEOGRAPHIC_DATA]"
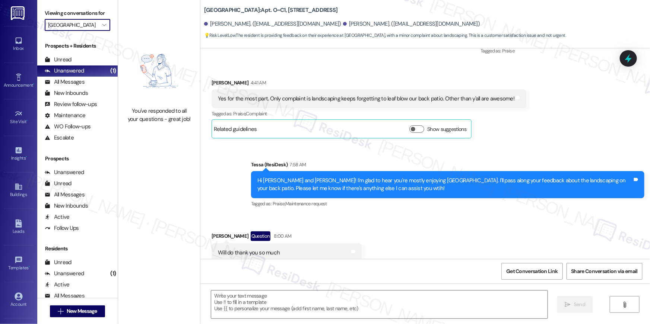
type textarea "Fetching suggested responses. Please feel free to read through the conversation…"
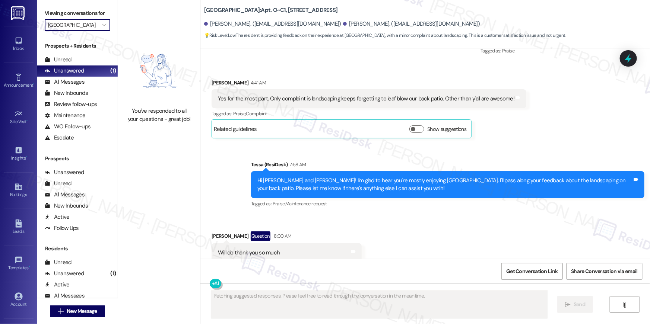
scroll to position [313, 0]
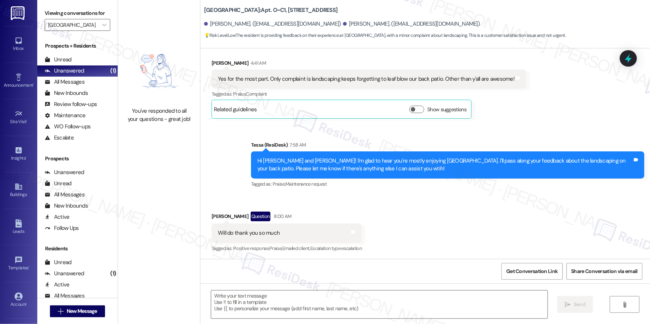
click at [402, 219] on div "Received via SMS Christos Melitos Question 8:00 AM Will do thank you so much Ta…" at bounding box center [425, 227] width 450 height 64
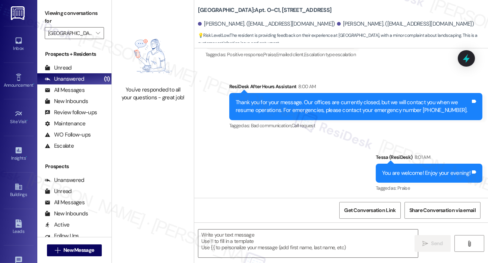
scroll to position [571, 0]
